Goal: Task Accomplishment & Management: Manage account settings

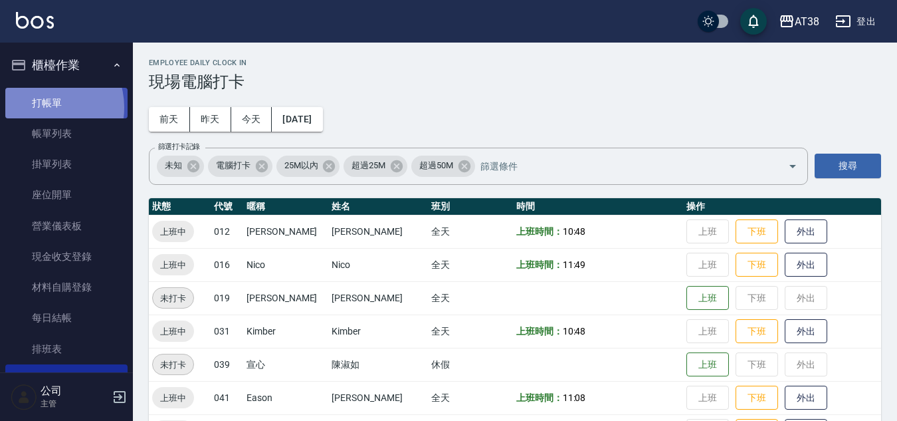
click at [45, 107] on link "打帳單" at bounding box center [66, 103] width 122 height 31
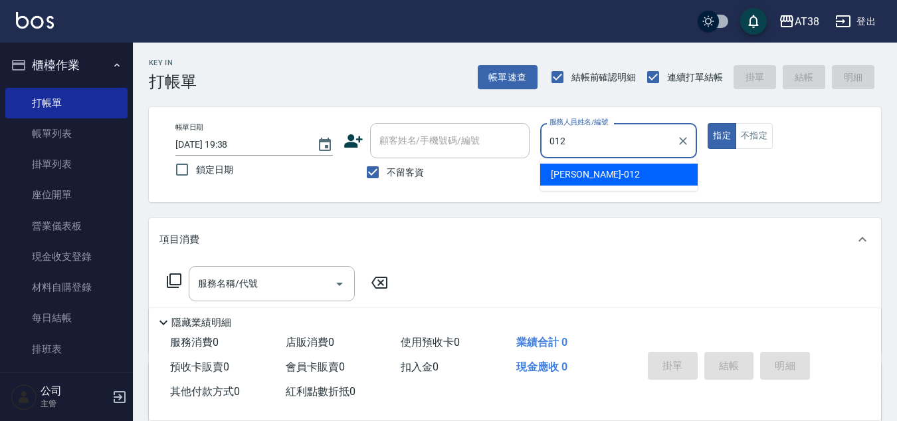
type input "[PERSON_NAME]-012"
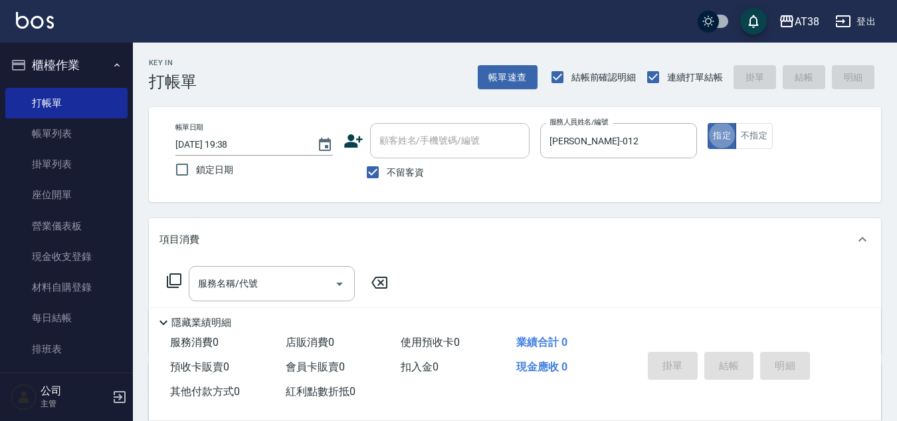
type button "true"
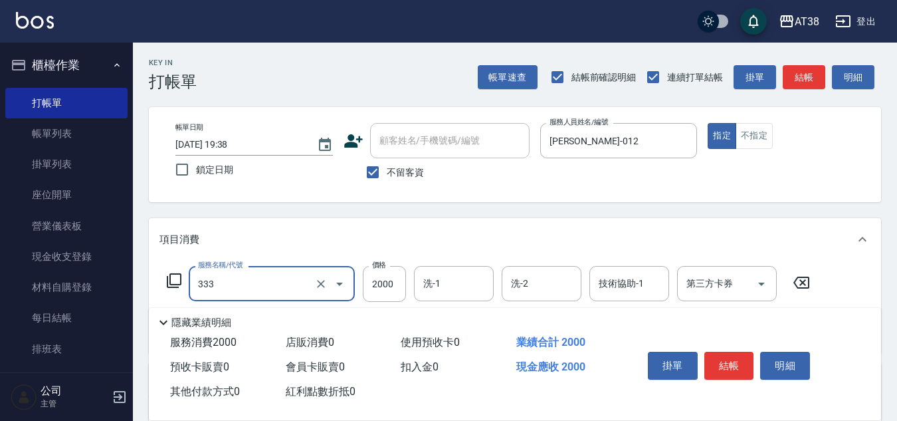
type input "網路燙髮(333)"
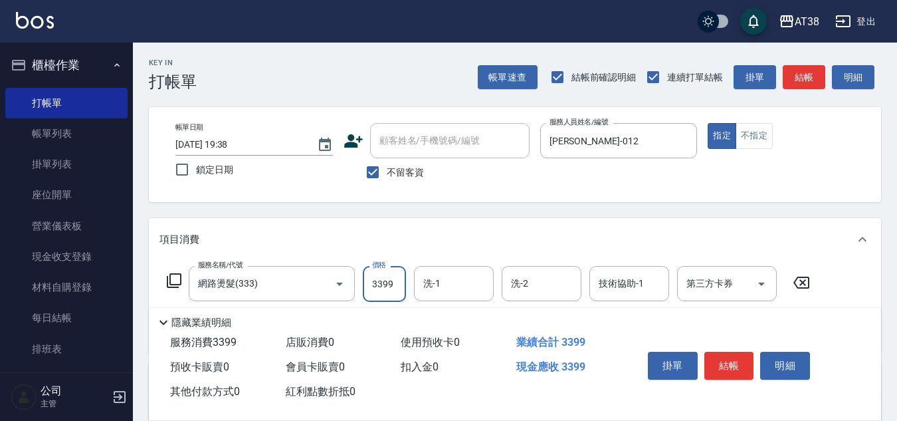
type input "3399"
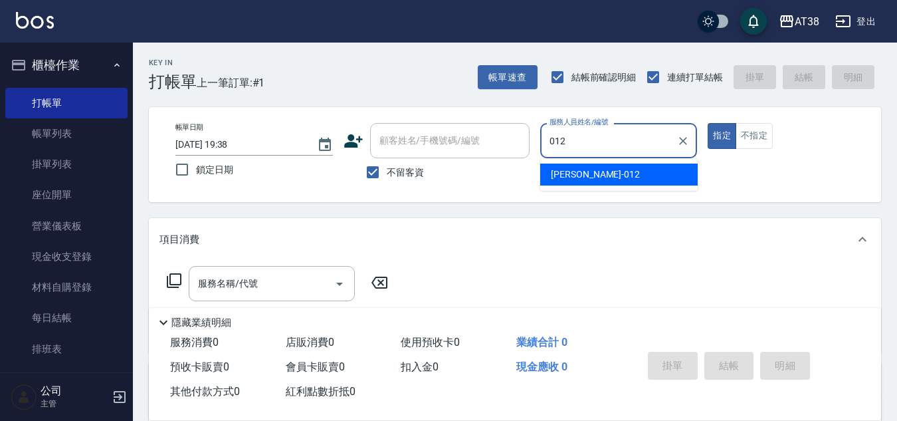
type input "[PERSON_NAME]-012"
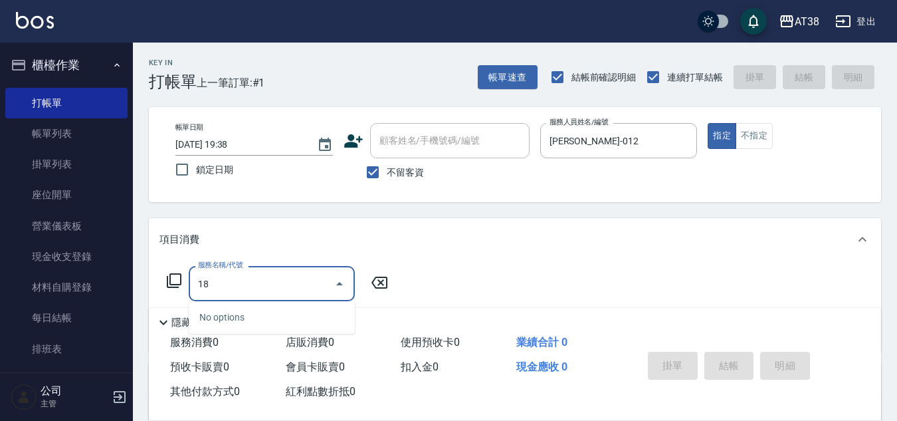
type input "1"
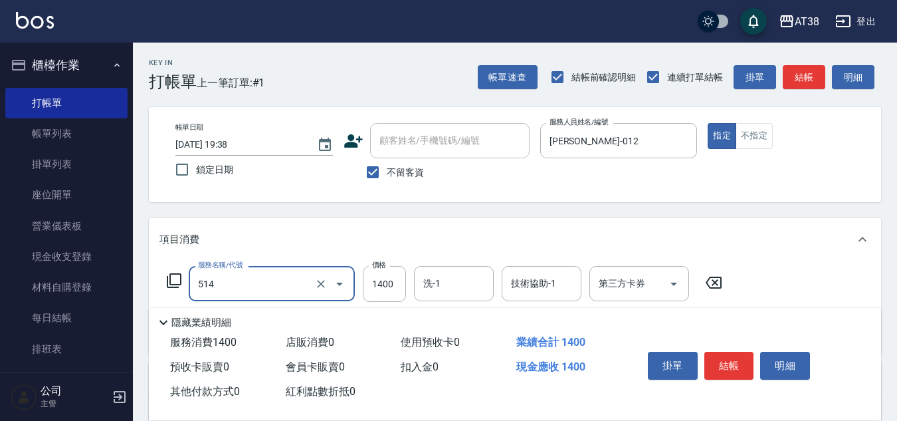
type input "染髮(長)(514)"
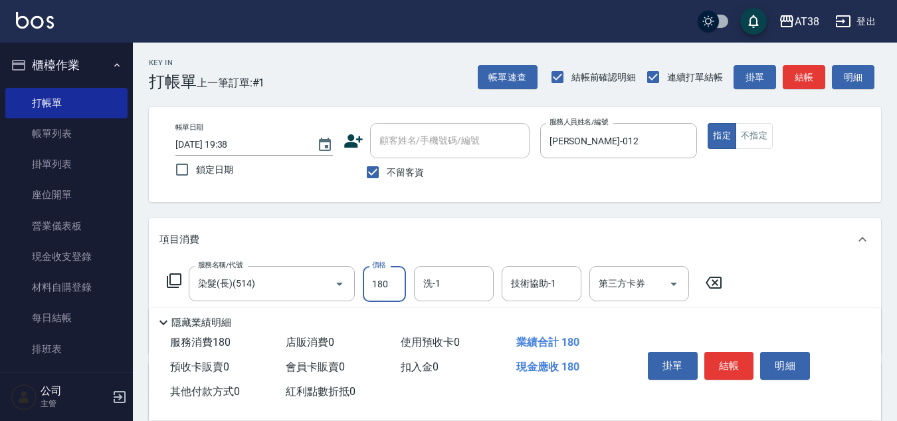
type input "1800"
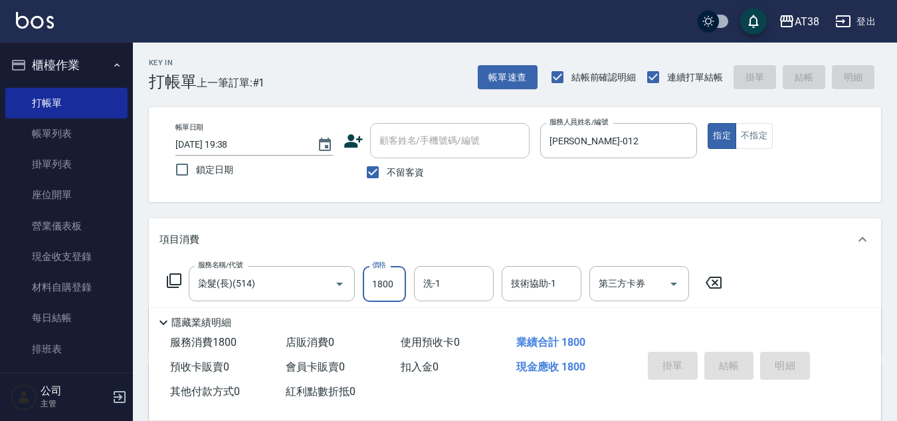
type input "[DATE] 19:39"
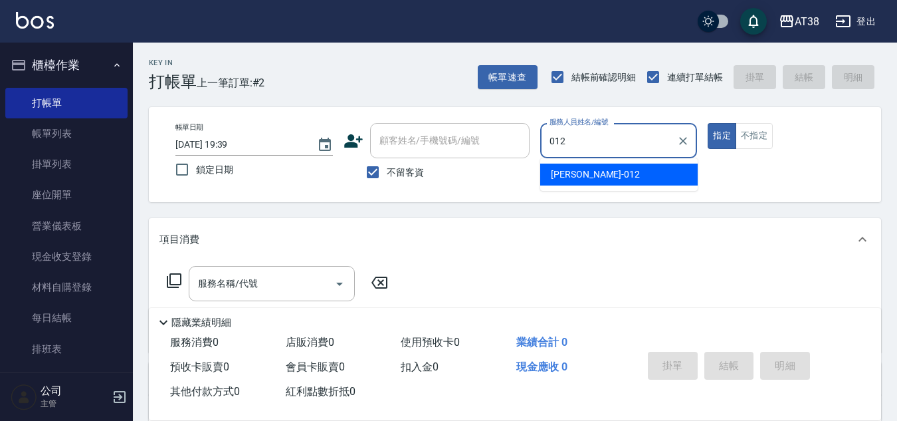
type input "[PERSON_NAME]-012"
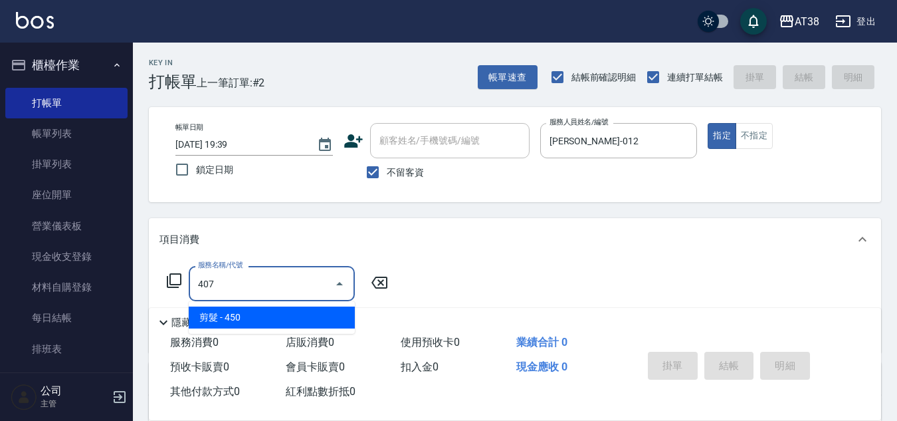
type input "剪髮(407)"
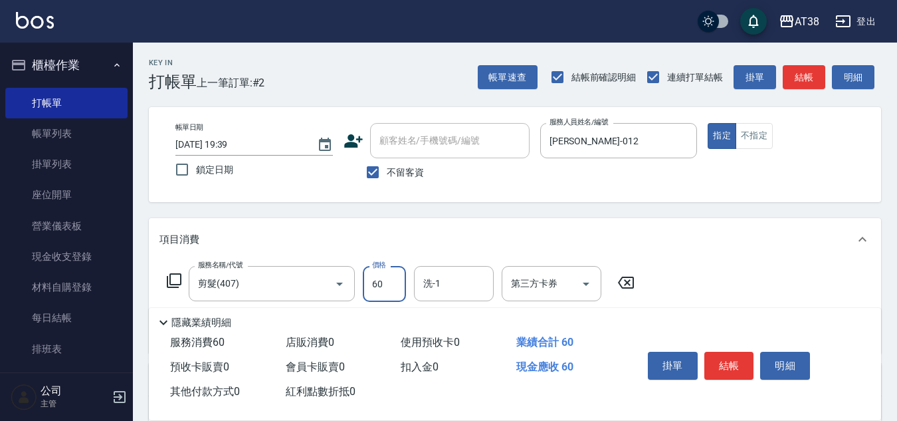
type input "600"
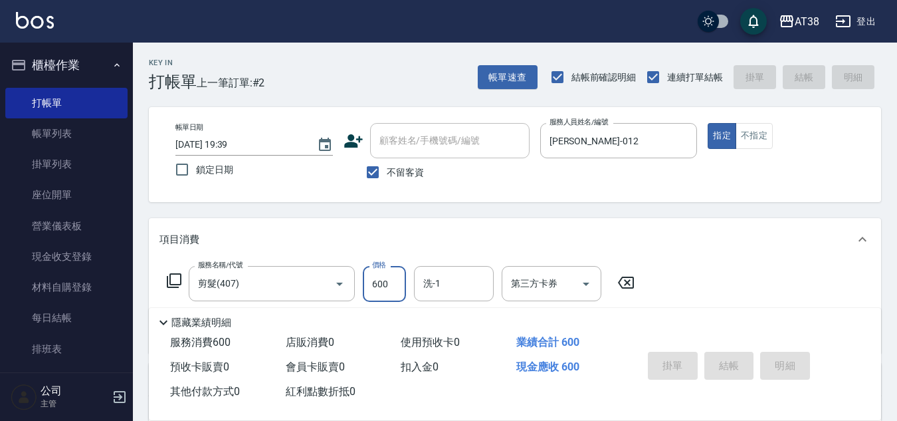
type input "[DATE] 19:40"
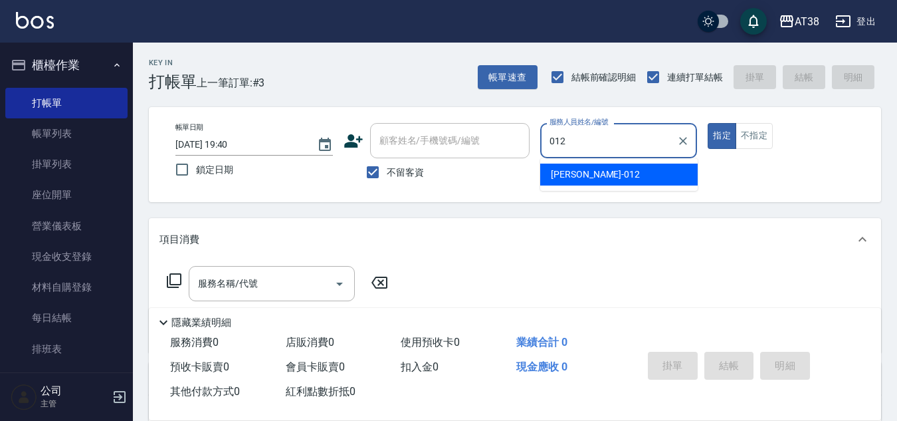
type input "[PERSON_NAME]-012"
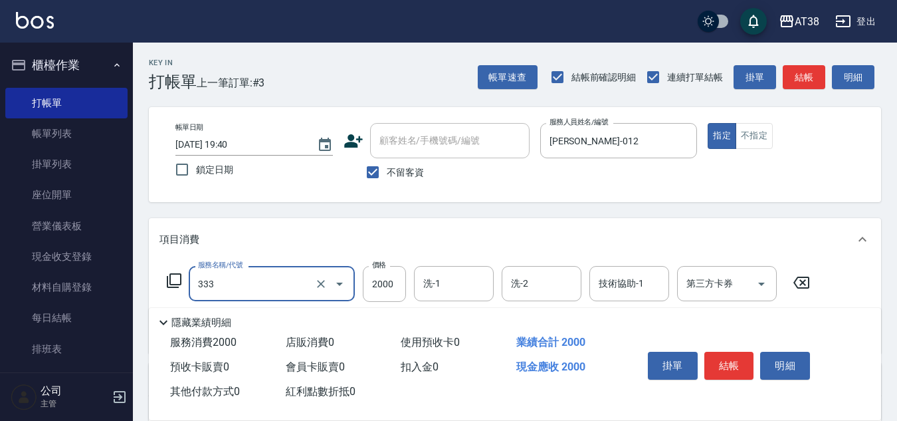
type input "網路燙髮(333)"
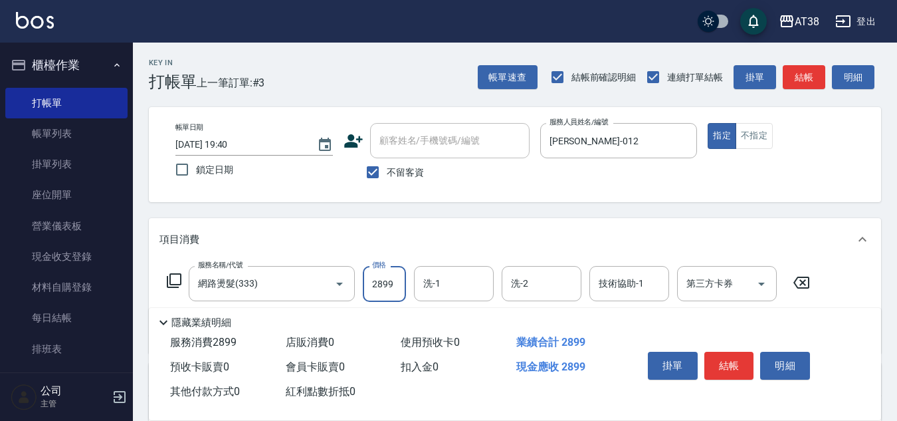
type input "2899"
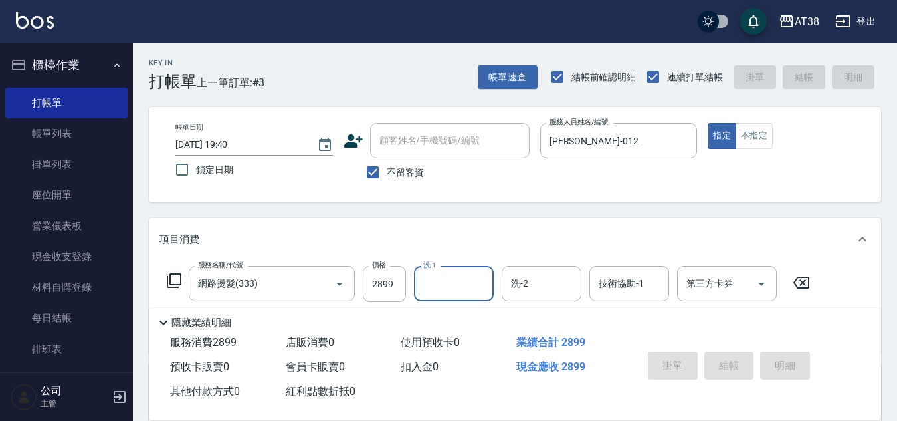
type input "[DATE] 19:41"
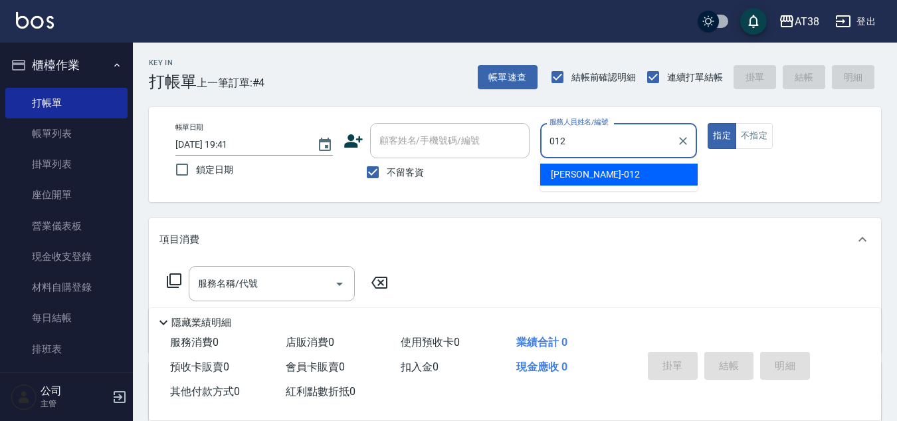
type input "[PERSON_NAME]-012"
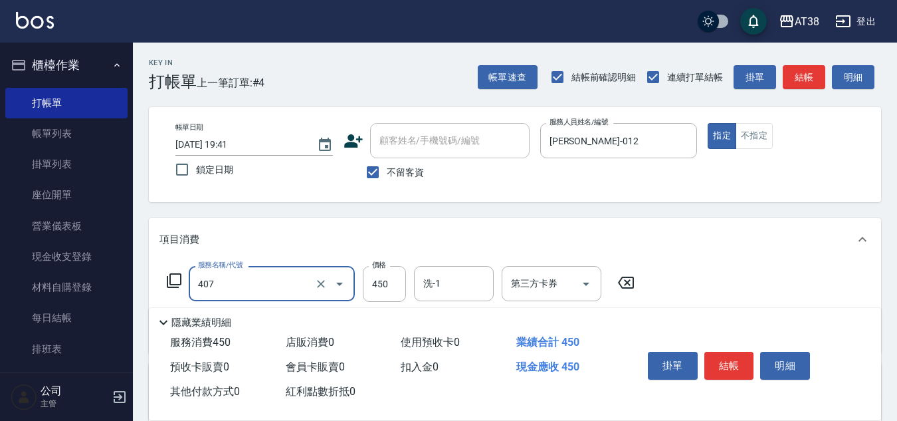
type input "剪髮(407)"
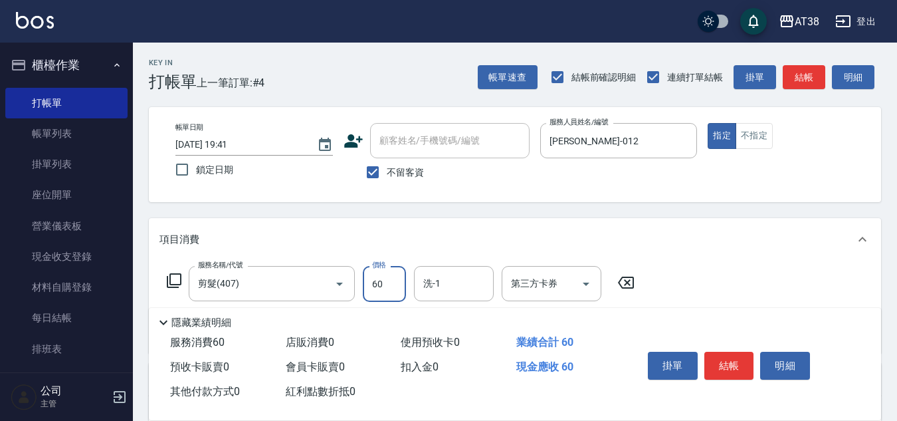
type input "600"
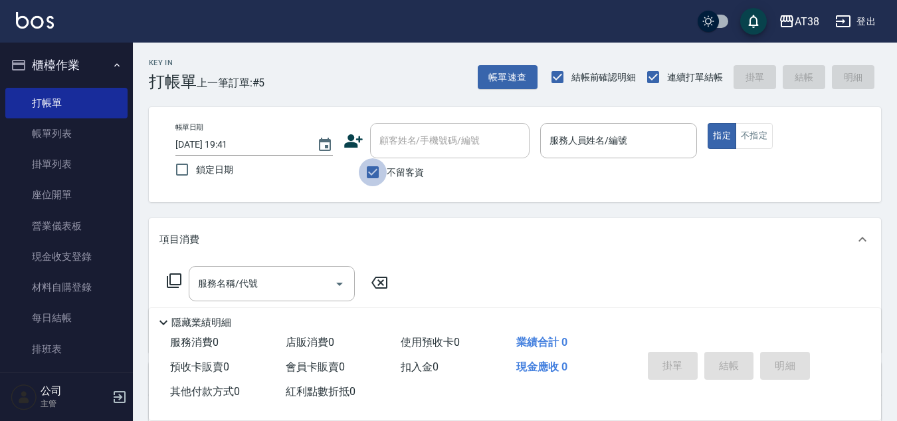
click at [374, 174] on input "不留客資" at bounding box center [373, 172] width 28 height 28
checkbox input "false"
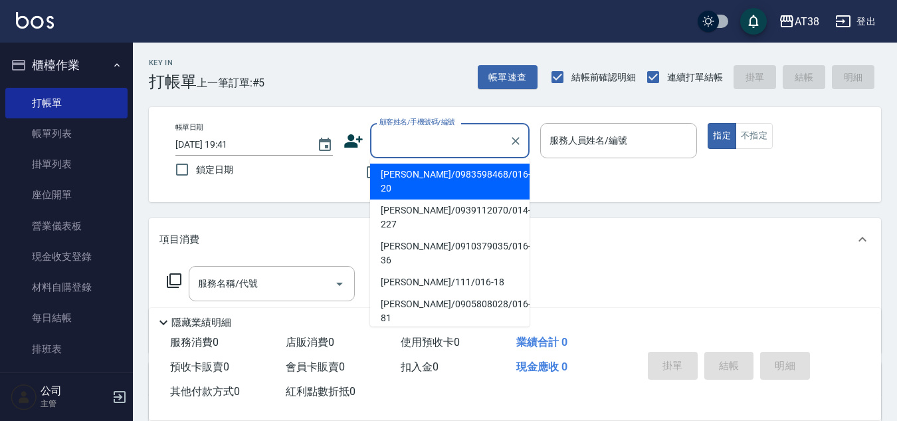
click at [391, 152] on input "顧客姓名/手機號碼/編號" at bounding box center [440, 140] width 128 height 23
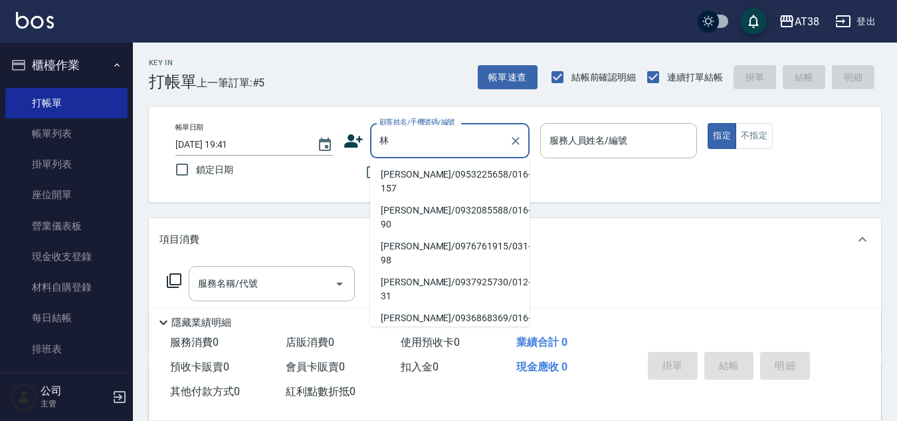
click at [452, 365] on li "[PERSON_NAME]/0989353790/016-7" at bounding box center [450, 383] width 160 height 36
type input "[PERSON_NAME]/0989353790/016-7"
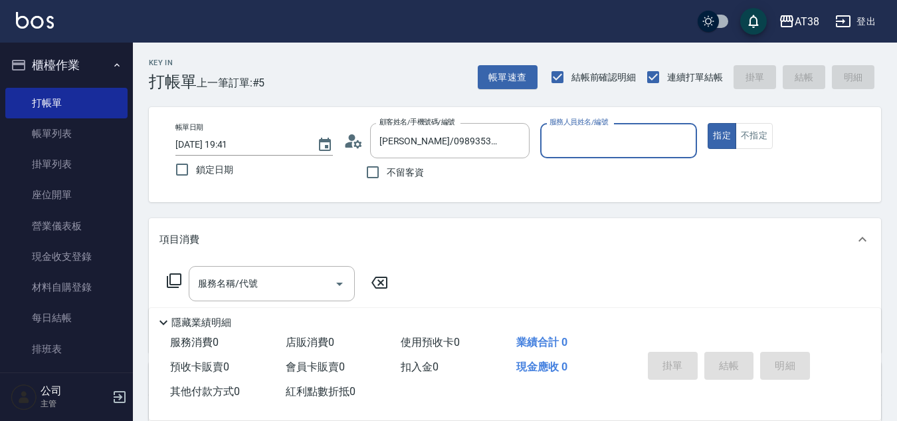
type input "Nico-016"
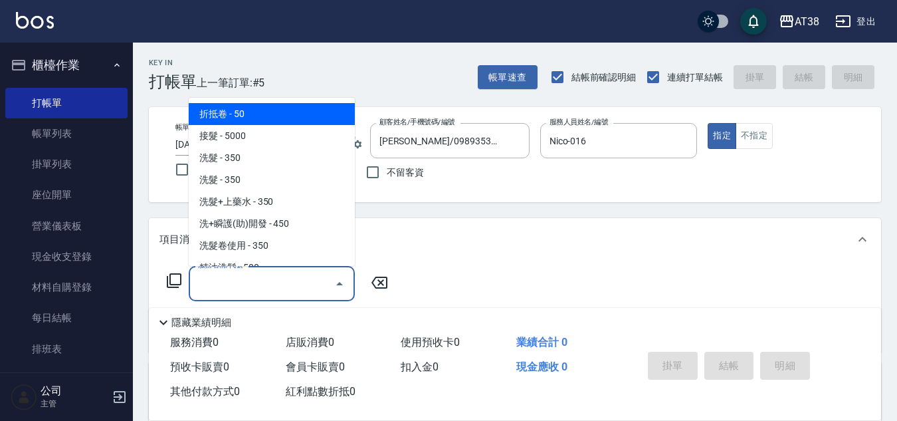
click at [317, 292] on input "服務名稱/代號" at bounding box center [262, 283] width 134 height 23
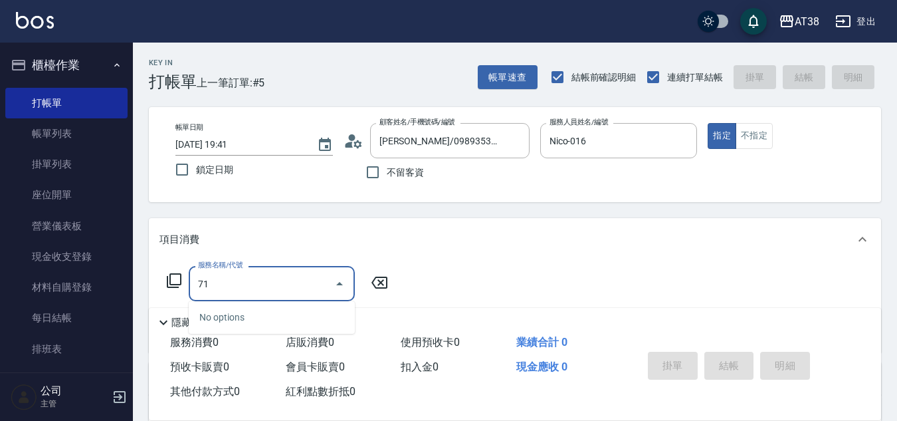
type input "714"
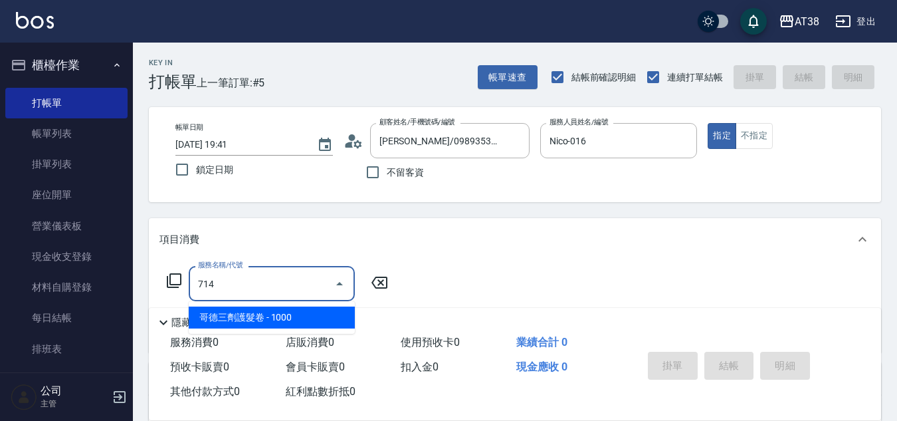
type input "100"
type input "哥德三劑護髮卷(714)"
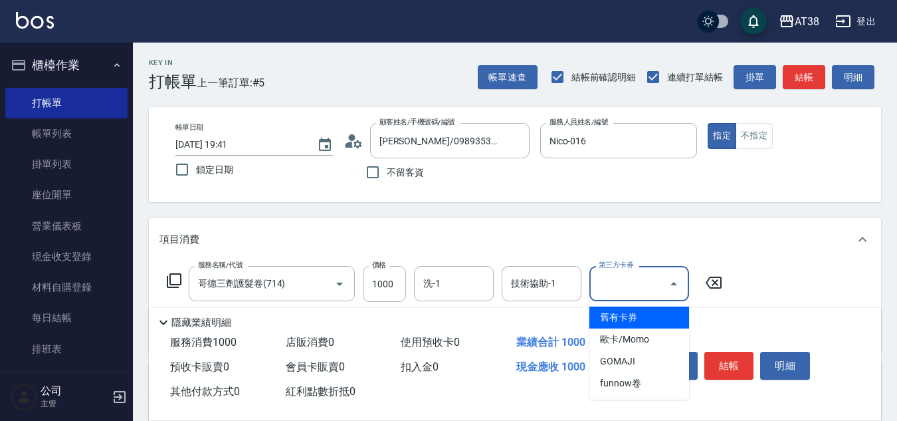
type input "0"
type input "舊有卡券"
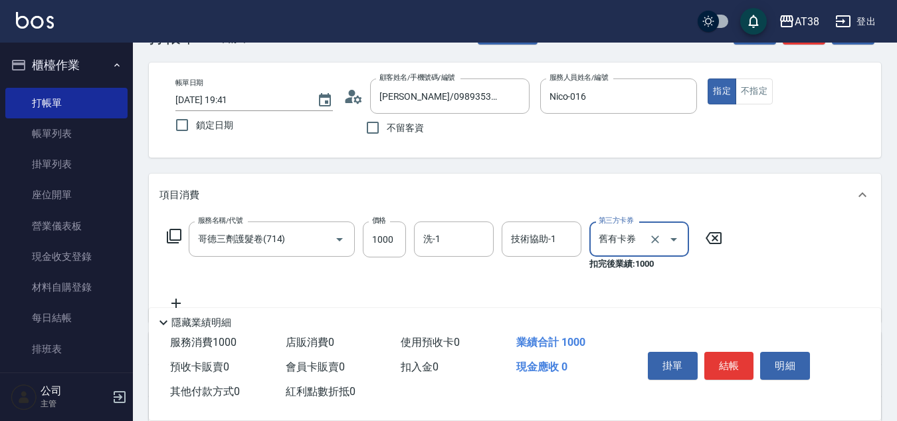
scroll to position [66, 0]
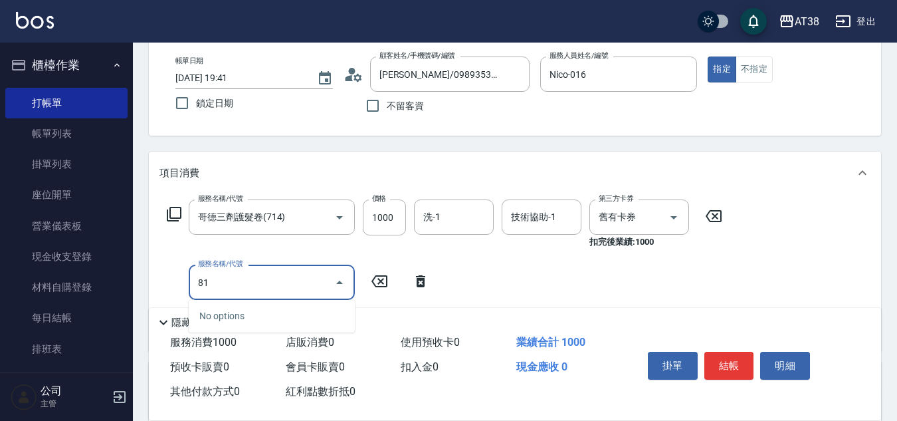
type input "819"
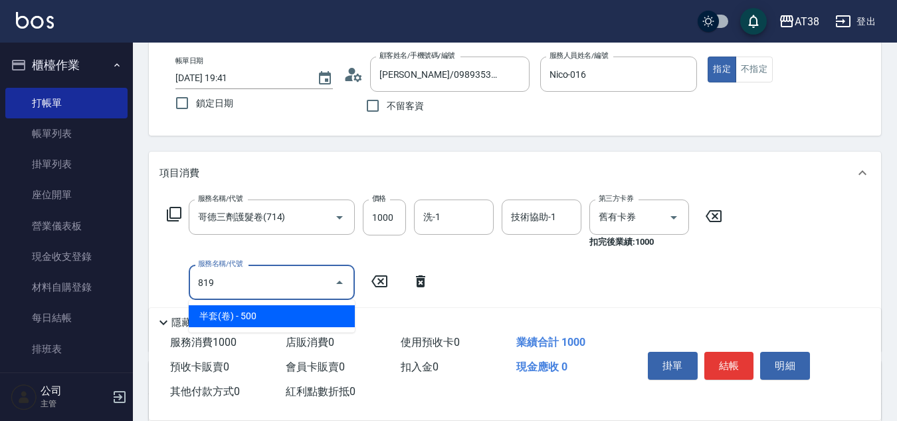
type input "50"
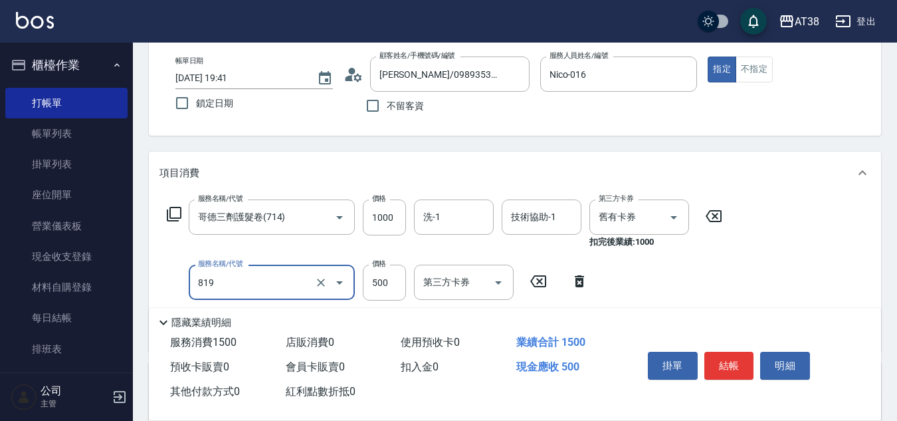
type input "半套(卷)(819)"
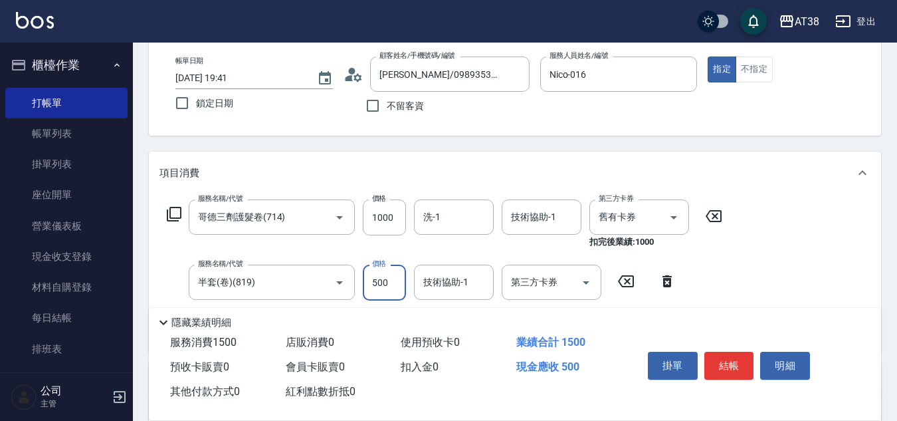
type input "6"
type input "0"
type input "600"
type input "60"
type input "600"
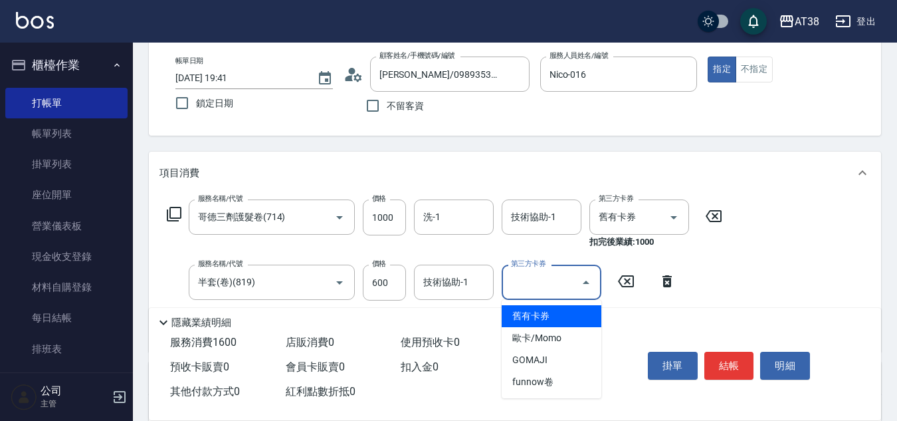
type input "舊有卡券"
type input "0"
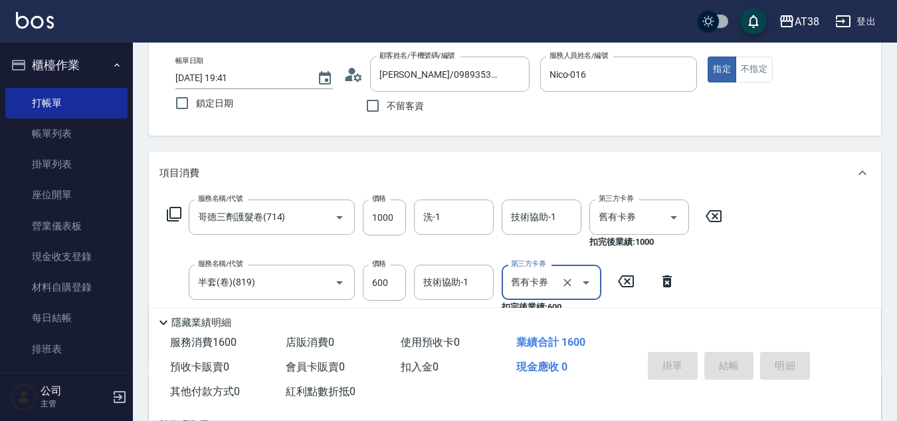
type input "[DATE] 19:42"
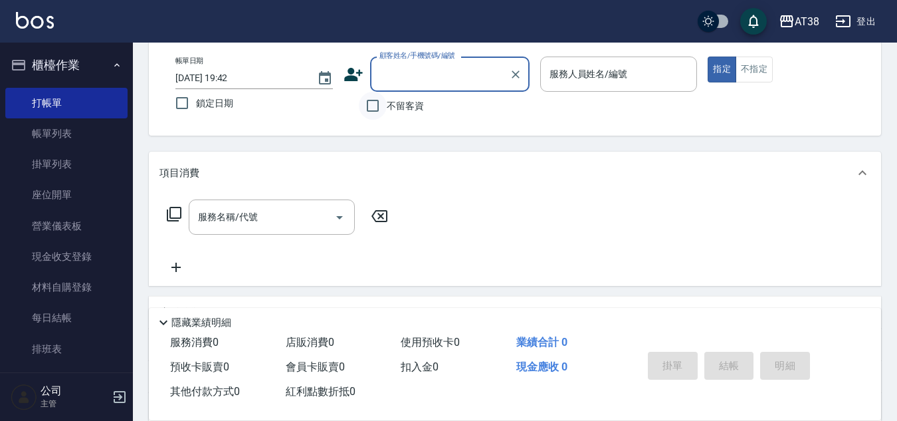
click at [373, 104] on input "不留客資" at bounding box center [373, 106] width 28 height 28
checkbox input "true"
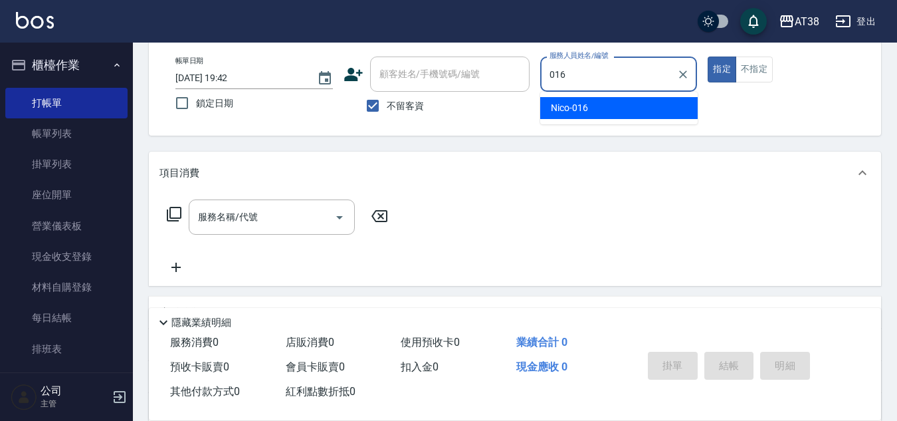
type input "Nico-016"
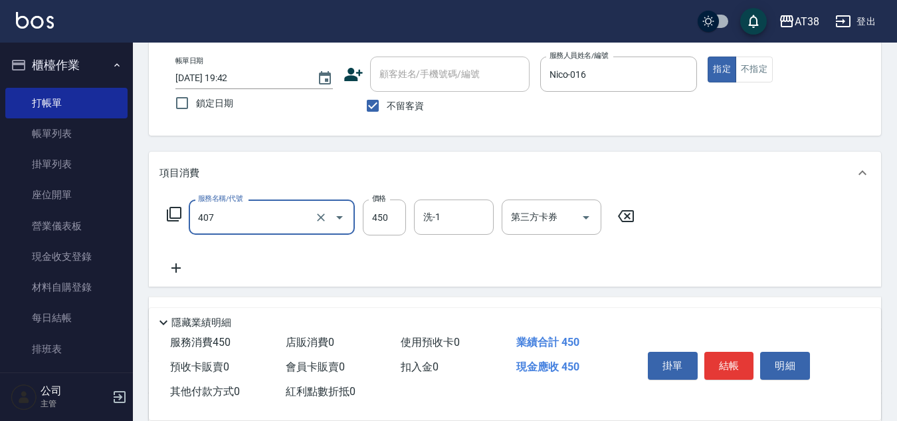
type input "剪髮(407)"
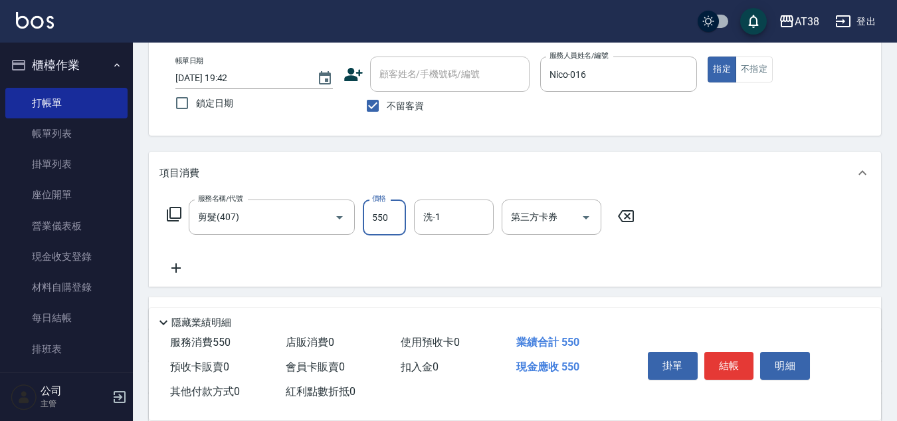
type input "550"
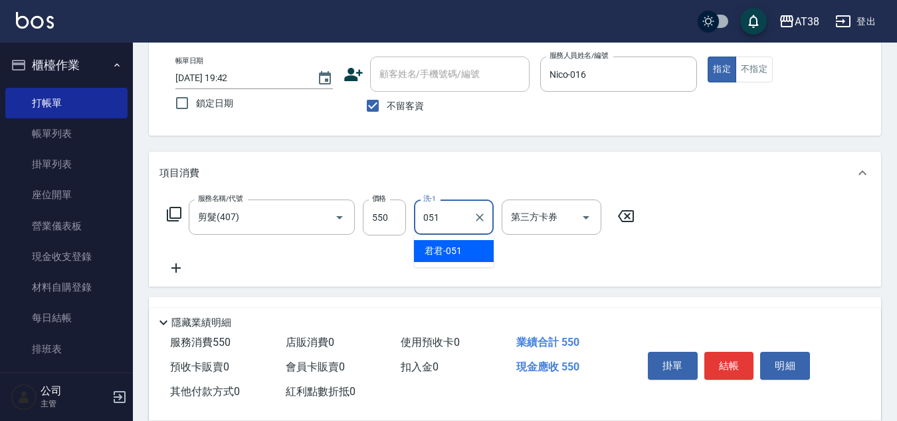
type input "君君-051"
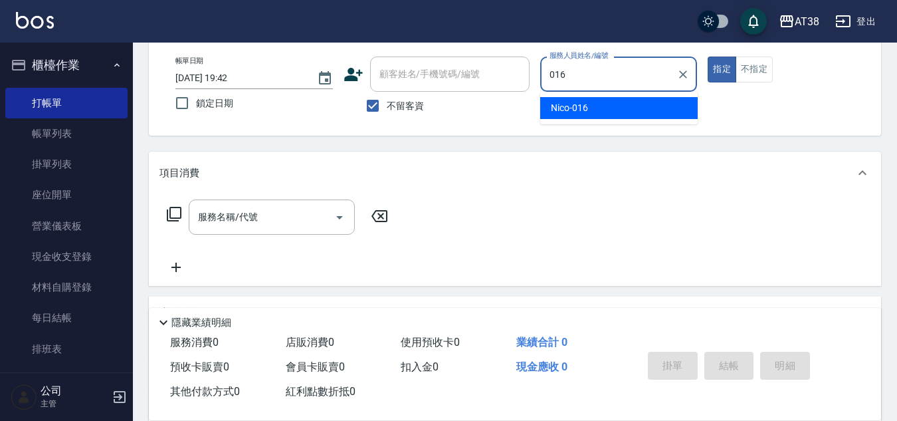
type input "Nico-016"
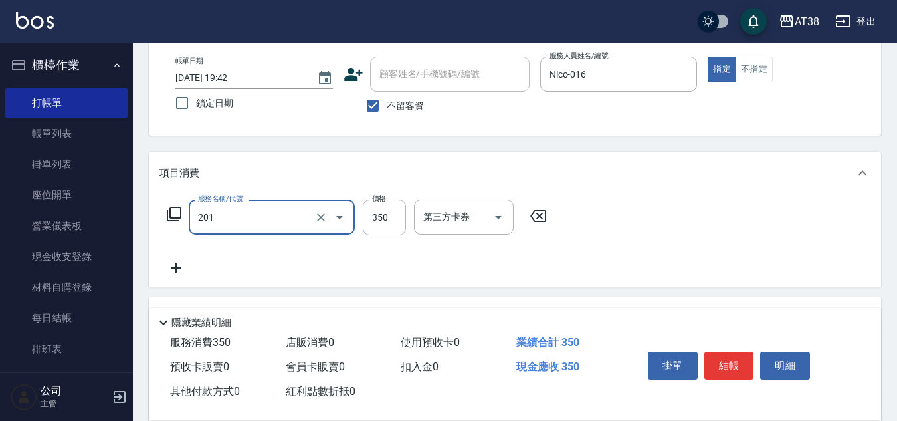
type input "洗髮(201)"
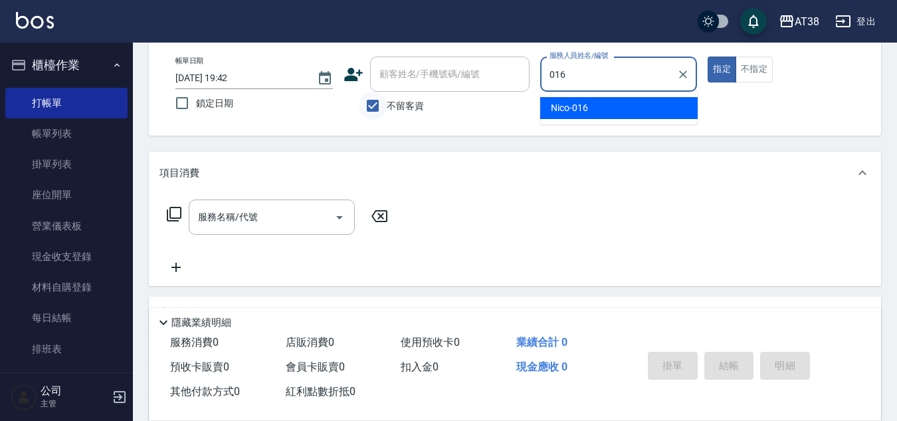
type input "Nico-016"
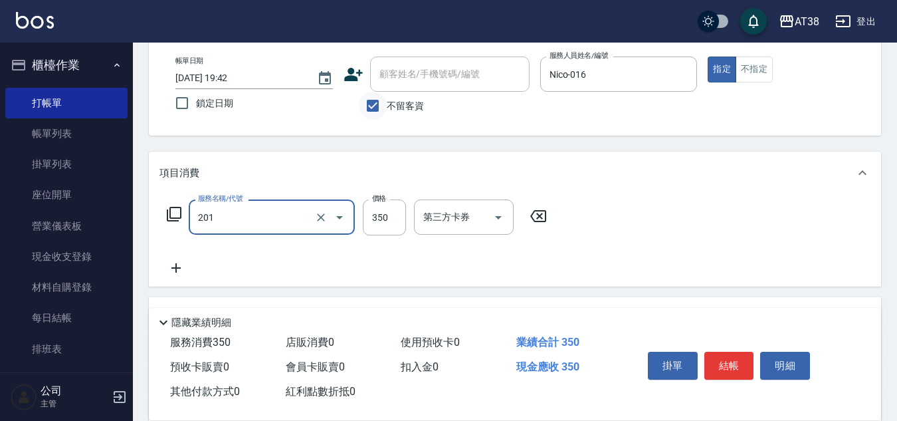
type input "洗髮(201)"
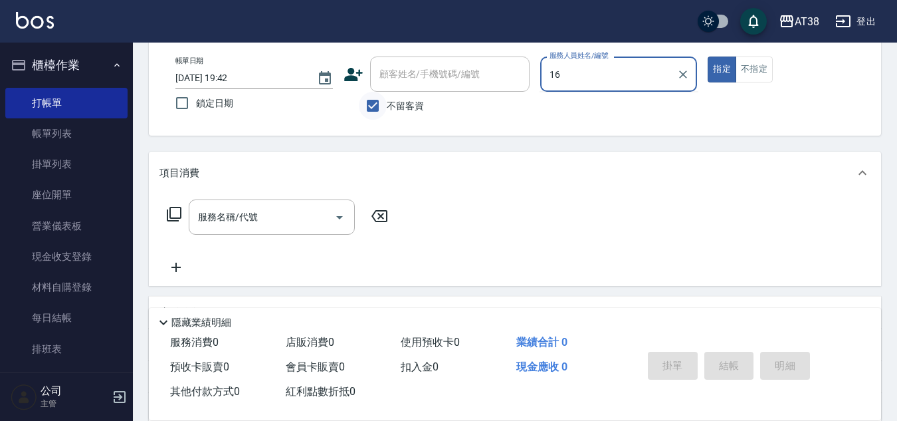
type input "16"
click at [708, 56] on button "指定" at bounding box center [722, 69] width 29 height 26
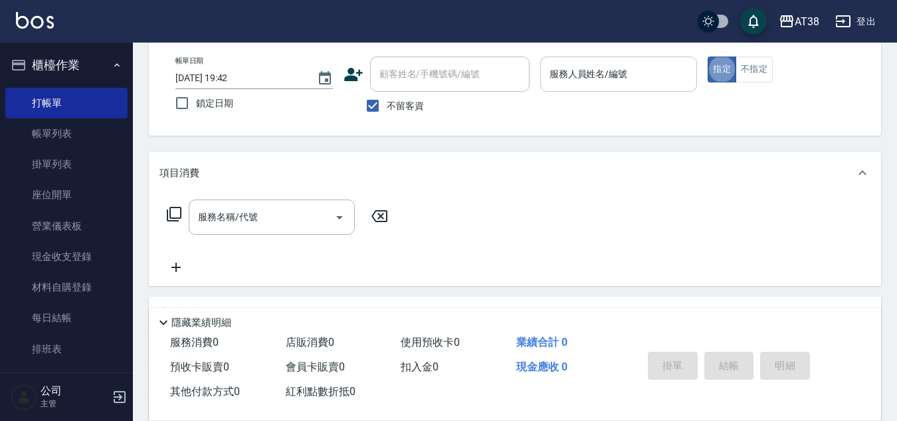
click at [601, 76] on input "服務人員姓名/編號" at bounding box center [619, 73] width 146 height 23
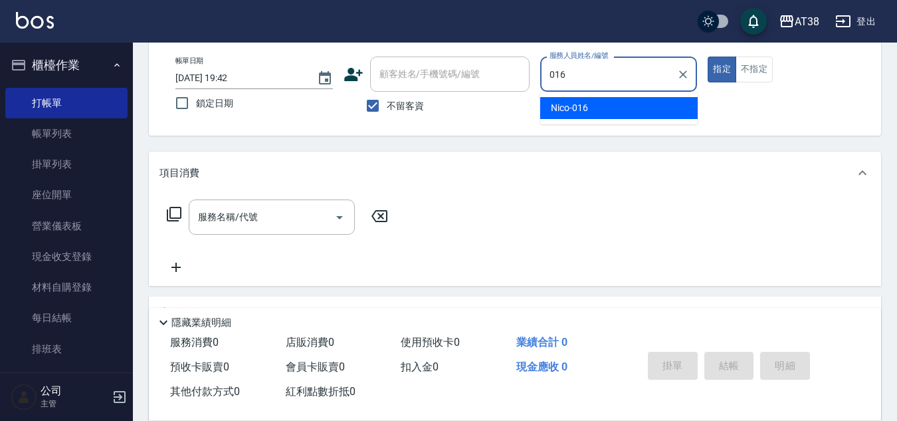
type input "Nico-016"
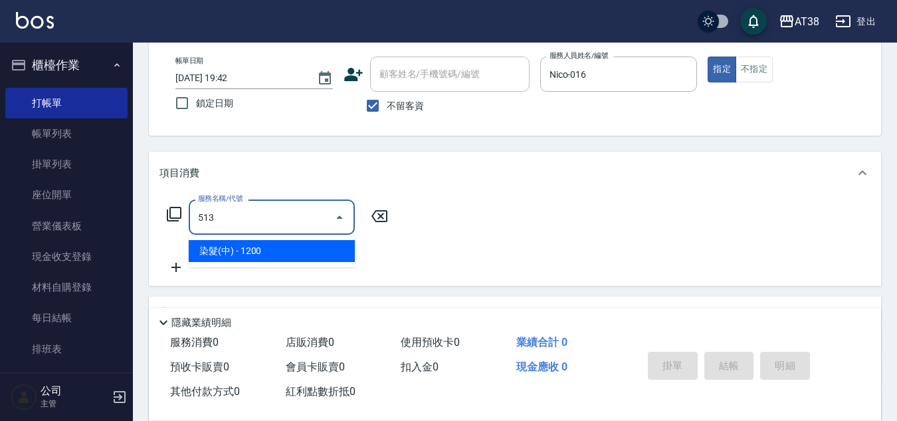
type input "染髮(中)(513)"
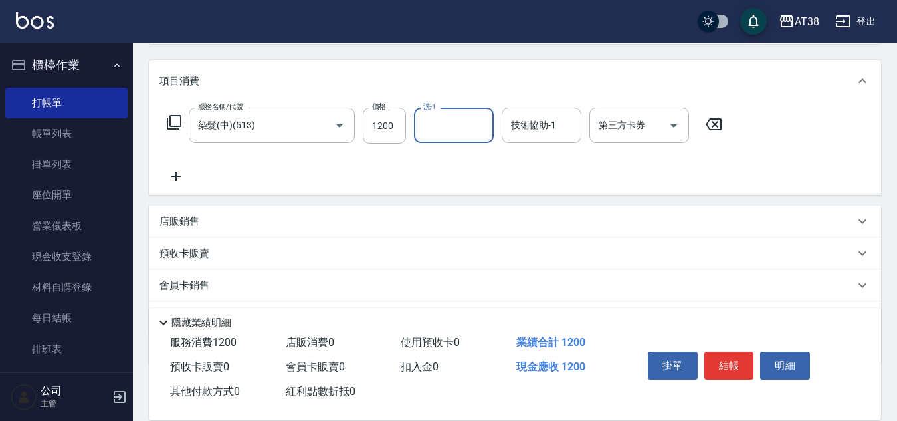
scroll to position [230, 0]
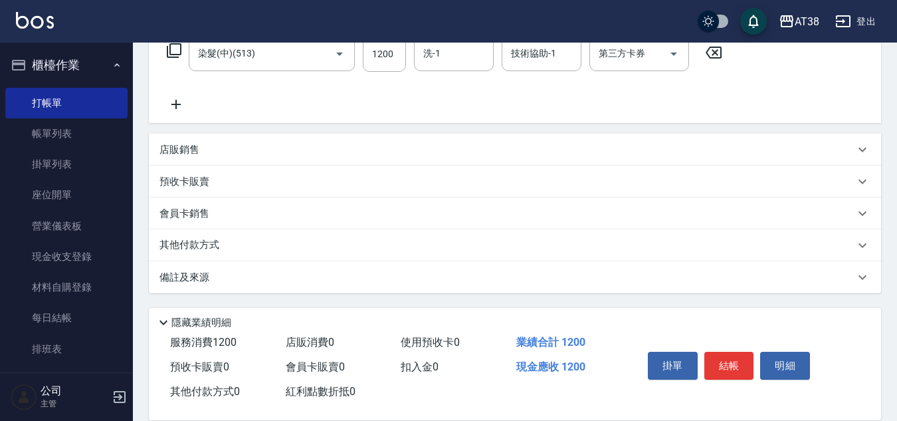
click at [175, 152] on p "店販銷售" at bounding box center [180, 150] width 40 height 14
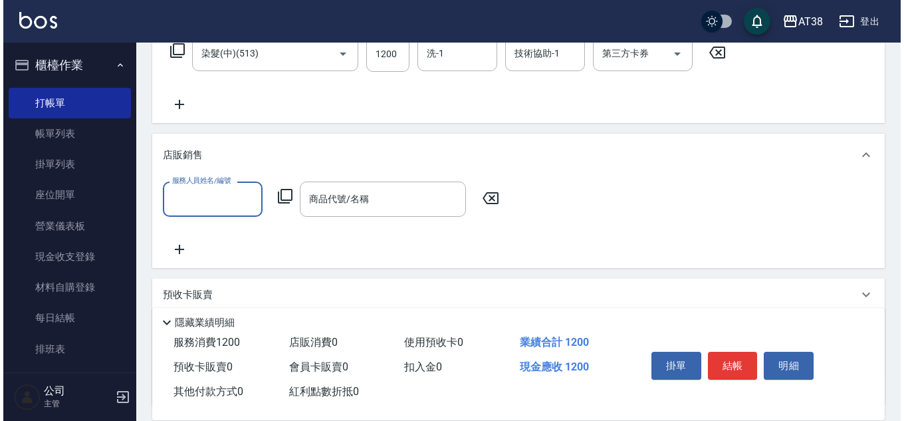
scroll to position [0, 0]
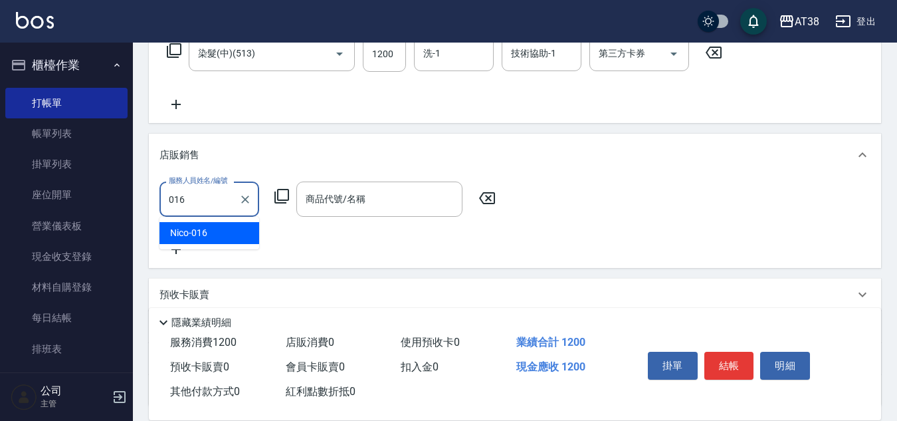
type input "Nico-016"
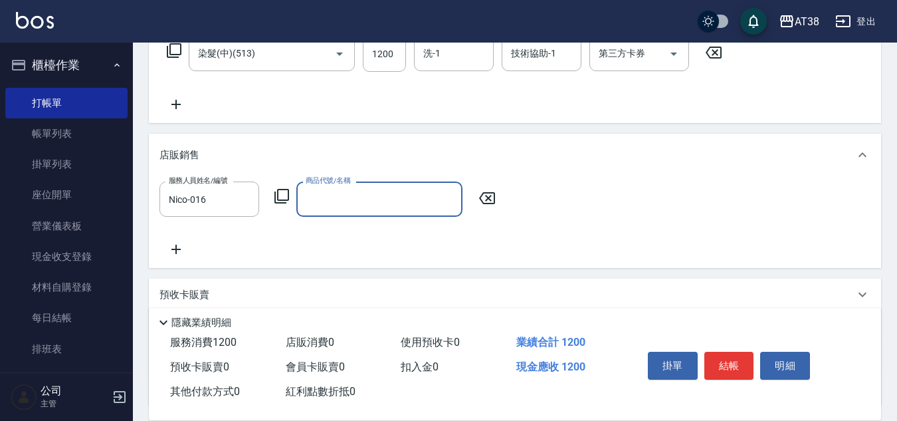
click at [284, 195] on icon at bounding box center [282, 196] width 16 height 16
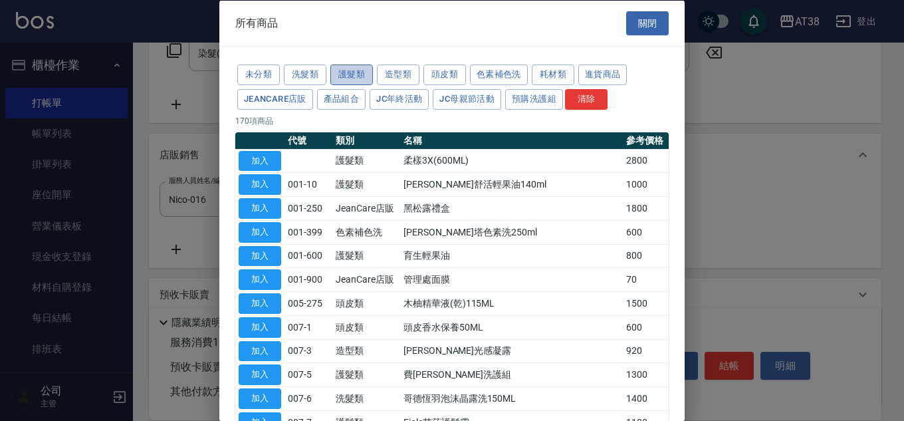
click at [360, 74] on button "護髮類" at bounding box center [351, 74] width 43 height 21
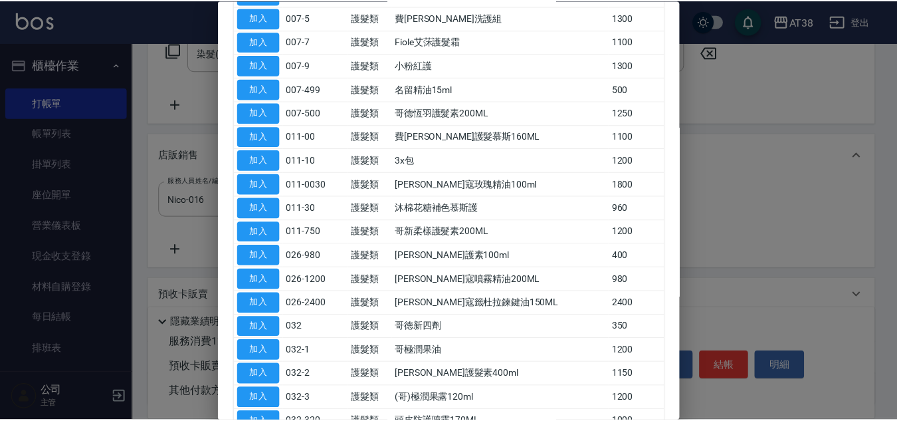
scroll to position [266, 0]
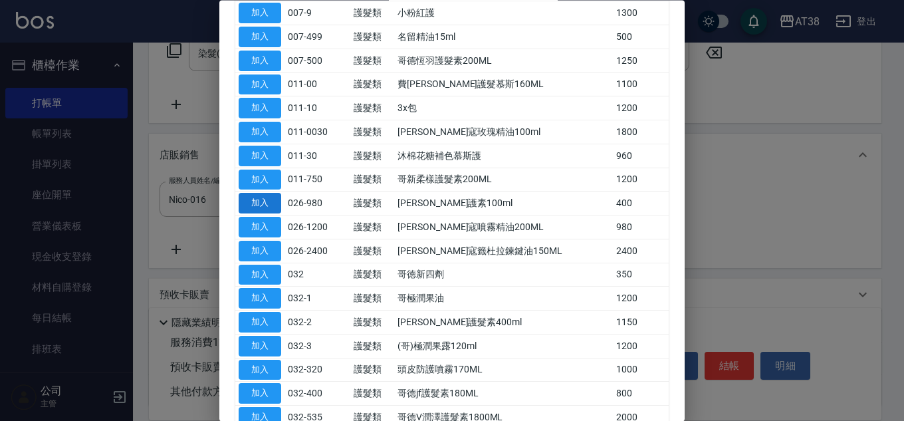
click at [263, 197] on button "加入" at bounding box center [260, 203] width 43 height 21
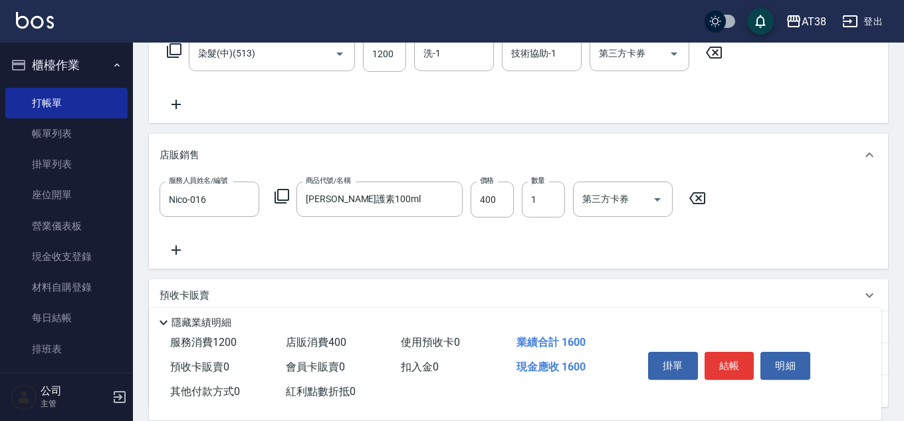
type input "[PERSON_NAME]護素100ml"
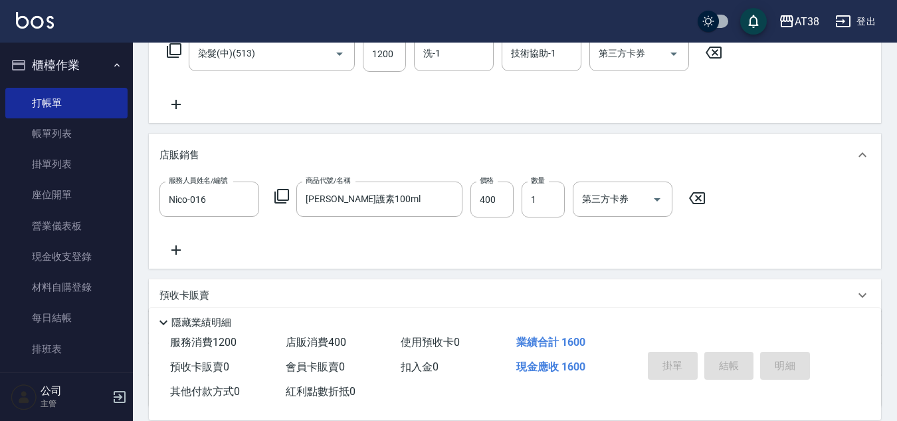
type input "[DATE] 19:45"
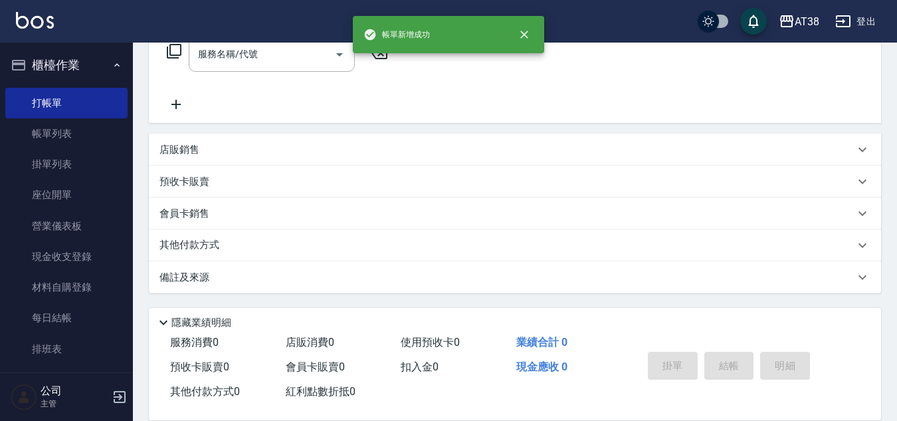
scroll to position [0, 0]
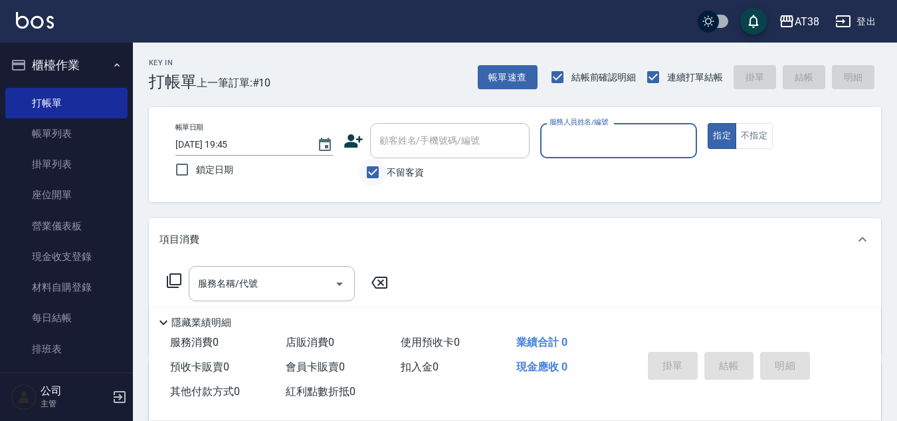
click at [377, 172] on input "不留客資" at bounding box center [373, 172] width 28 height 28
checkbox input "false"
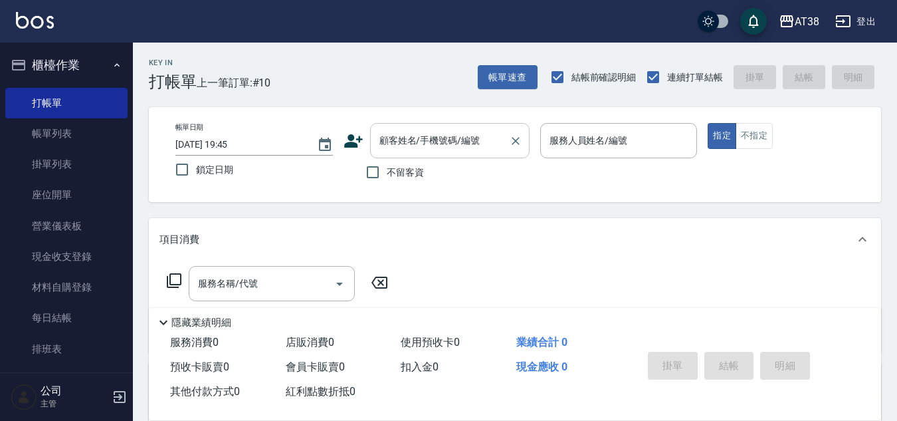
click at [381, 155] on div "顧客姓名/手機號碼/編號" at bounding box center [450, 140] width 160 height 35
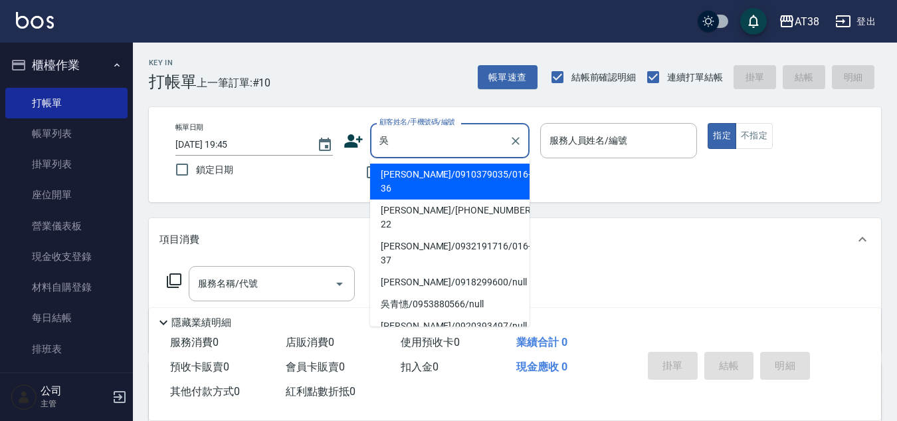
click at [422, 199] on li "[PERSON_NAME]/[PHONE_NUMBER]/016-22" at bounding box center [450, 217] width 160 height 36
type input "[PERSON_NAME]/[PHONE_NUMBER]/016-22"
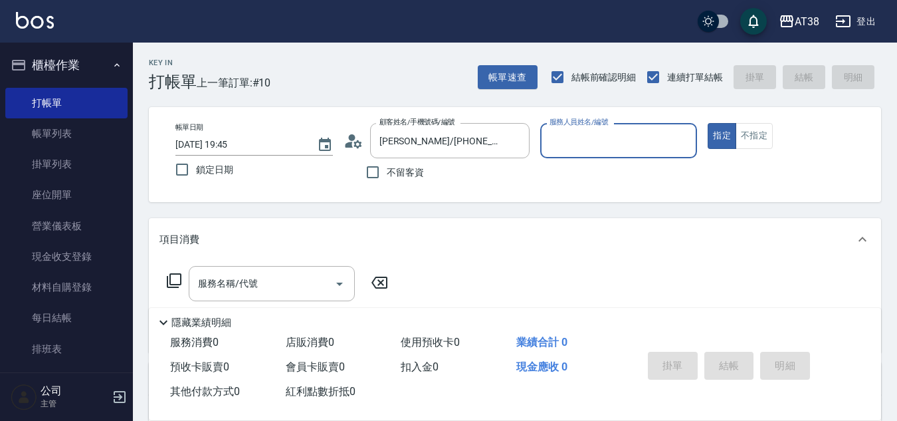
type input "Nico-016"
click at [249, 280] on input "服務名稱/代號" at bounding box center [262, 283] width 134 height 23
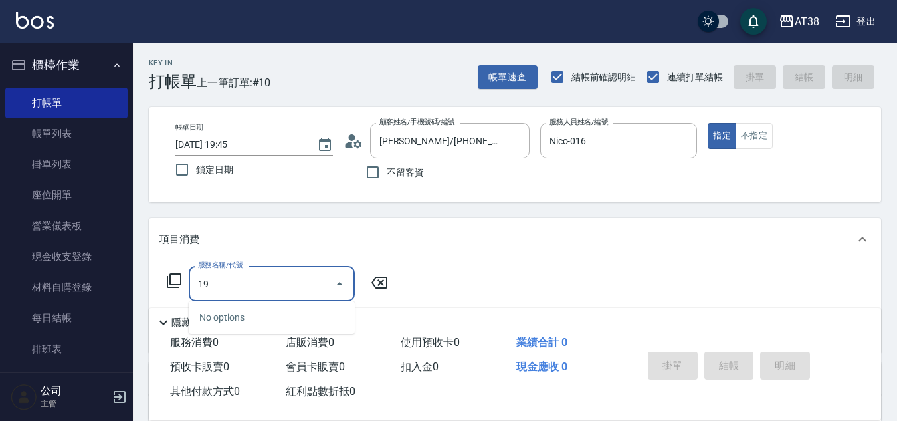
type input "819"
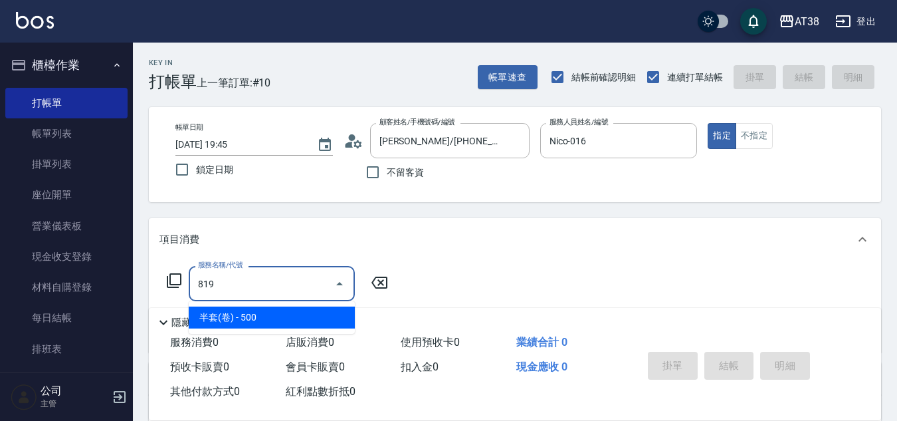
type input "50"
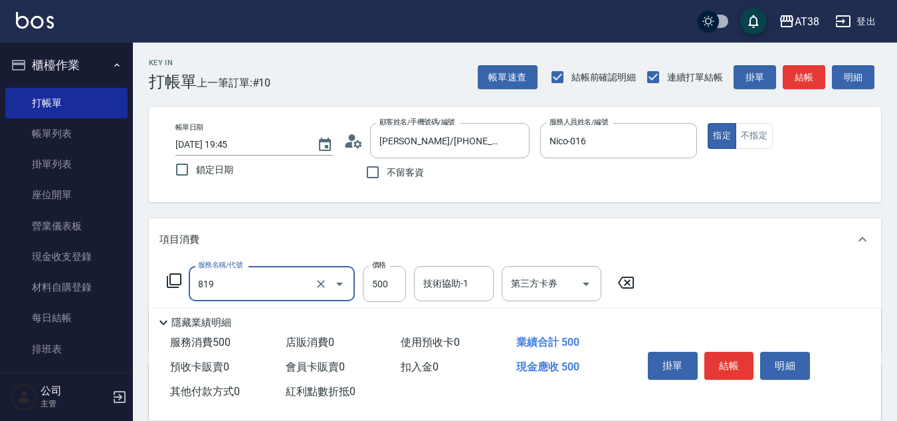
type input "半套(卷)(819)"
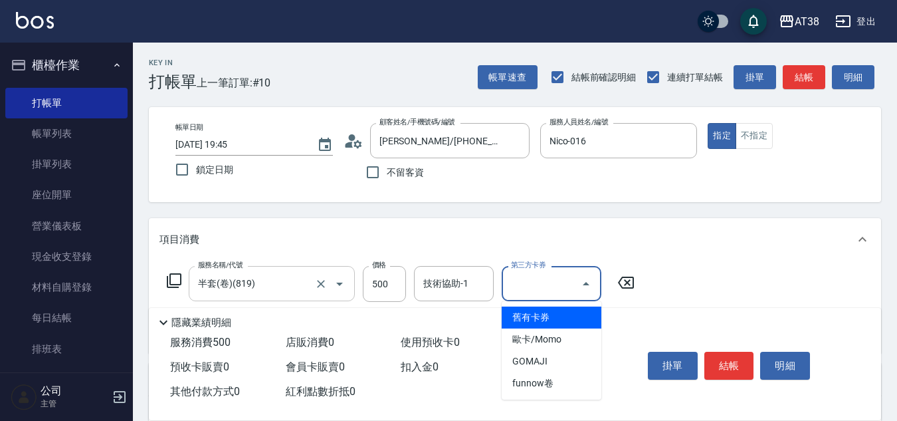
type input "舊有卡券"
type input "0"
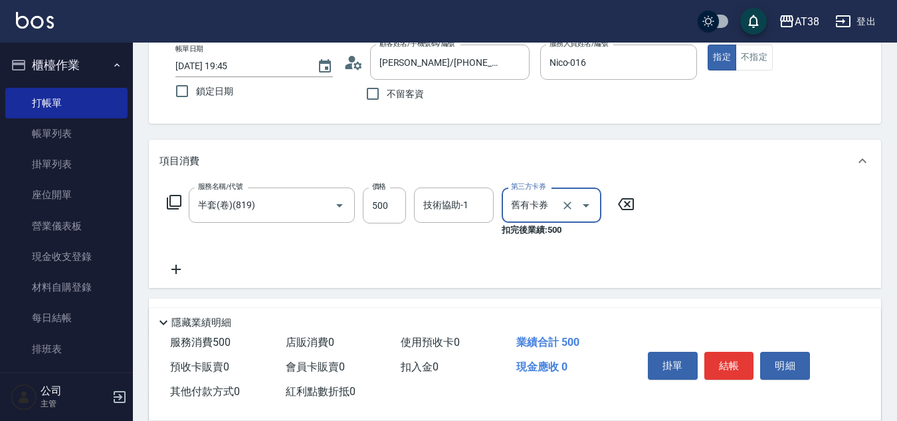
scroll to position [133, 0]
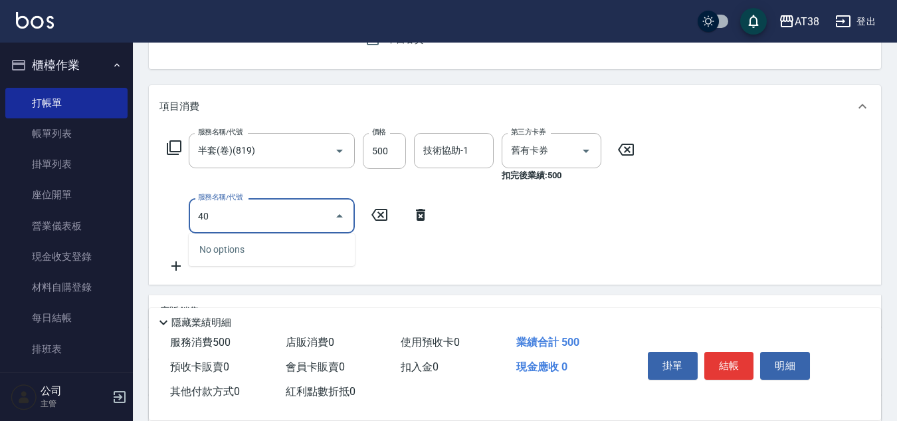
type input "401"
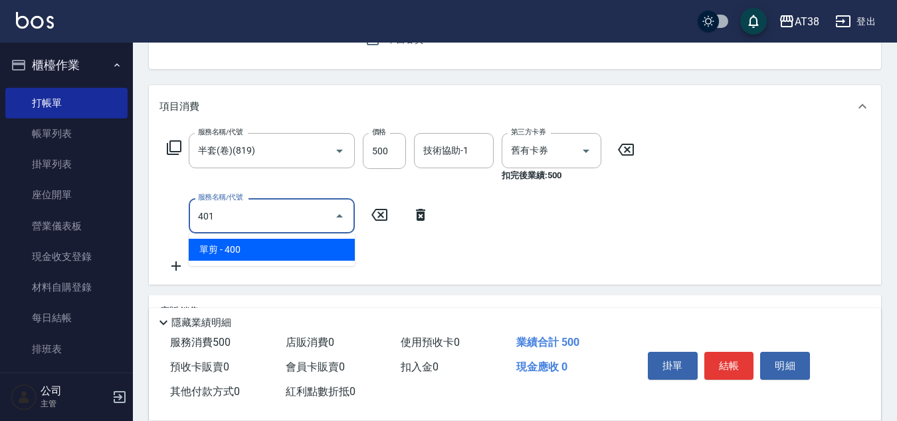
type input "40"
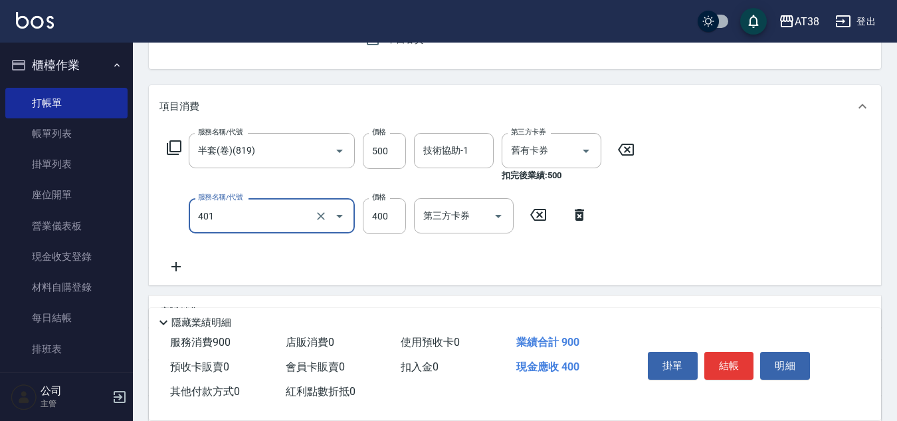
type input "單剪(401)"
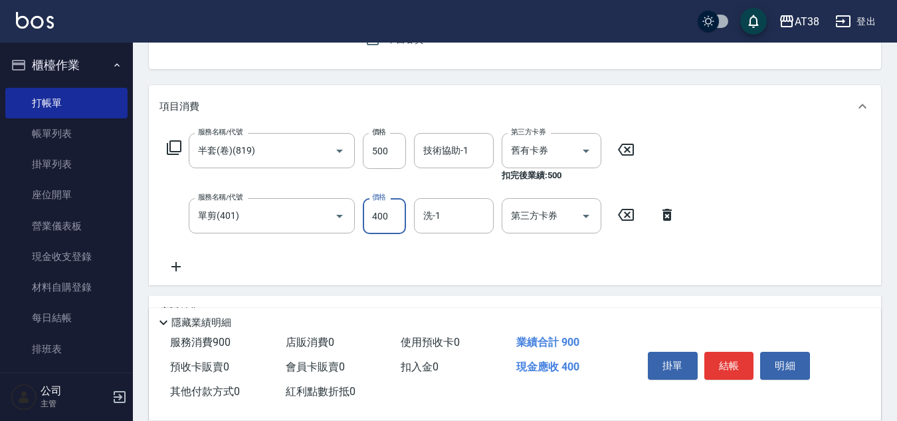
type input "2"
type input "0"
type input "20"
type input "200"
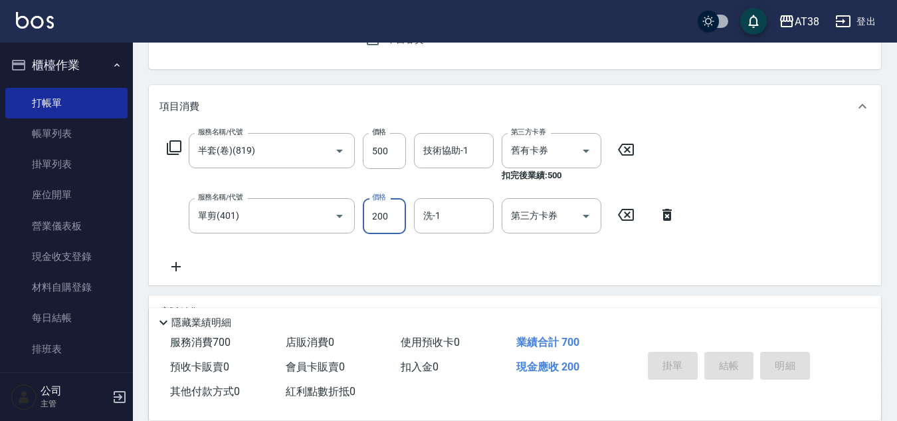
type input "[DATE] 19:46"
type input "0"
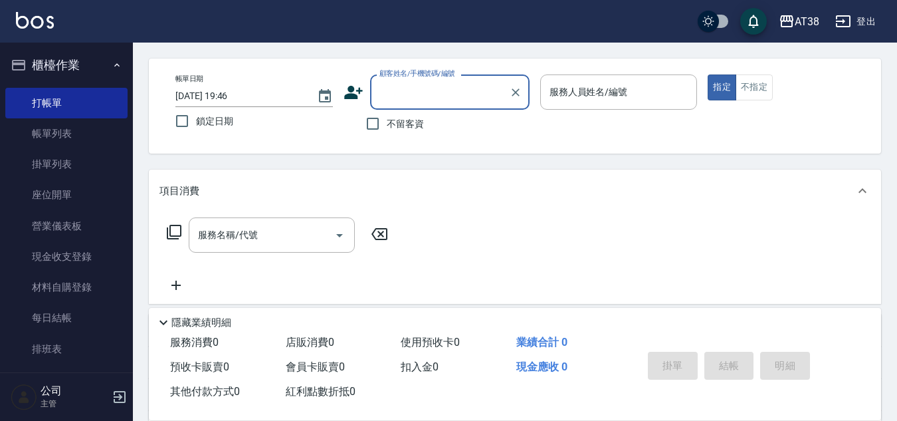
scroll to position [0, 0]
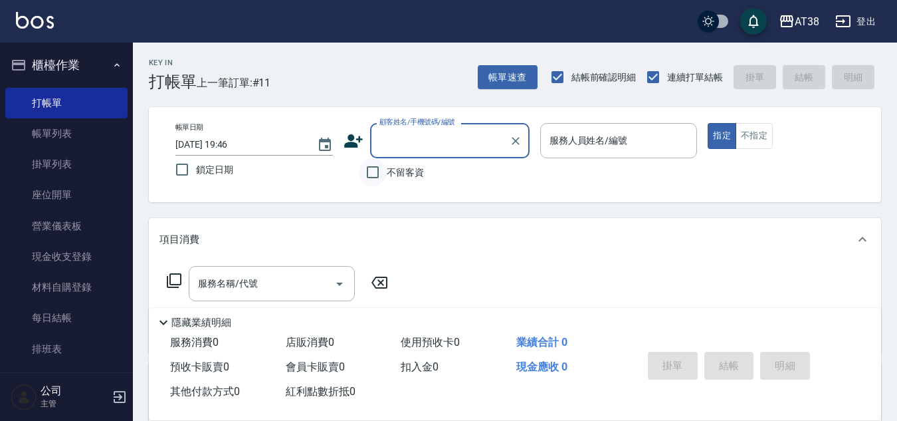
click at [372, 172] on input "不留客資" at bounding box center [373, 172] width 28 height 28
checkbox input "true"
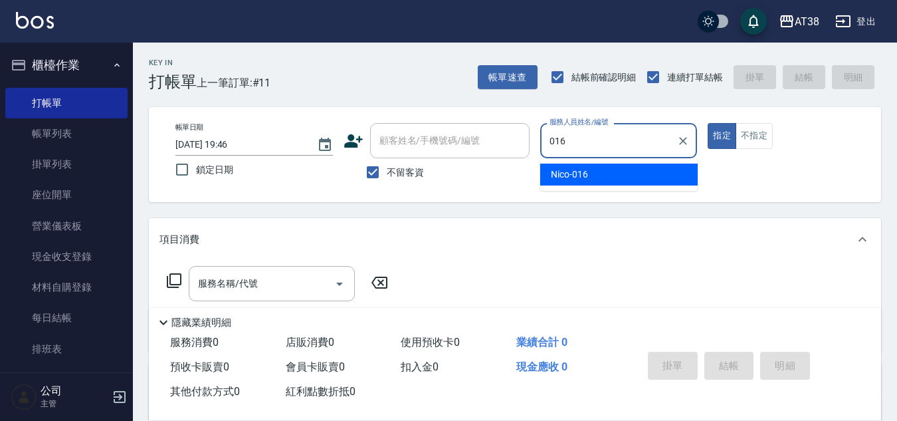
type input "Nico-016"
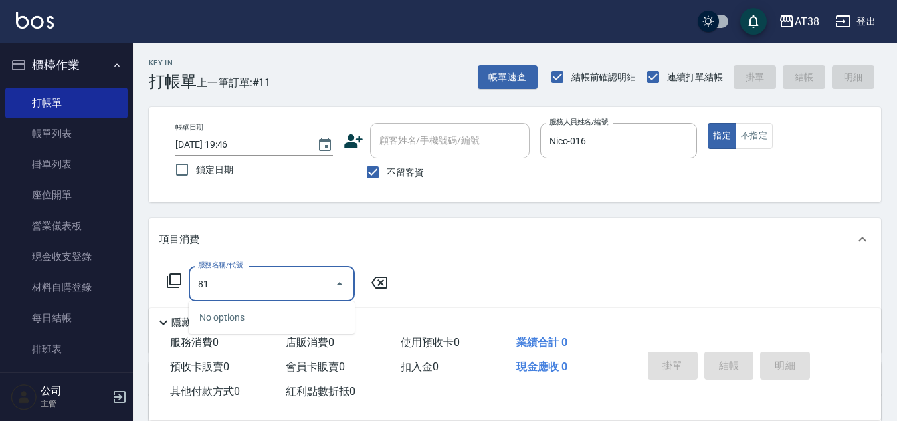
type input "819"
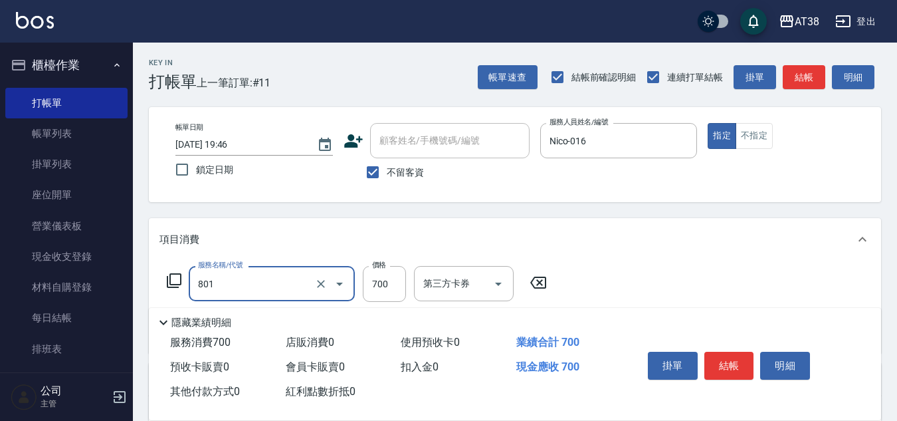
type input "頭皮(半)(801)"
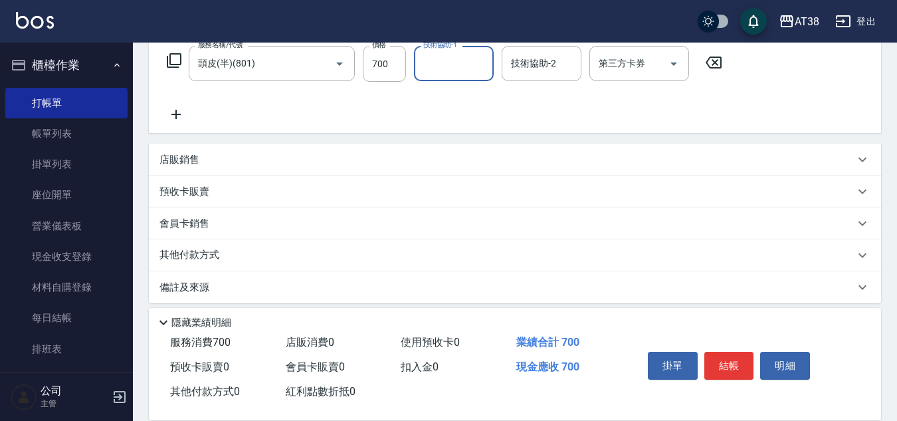
scroll to position [230, 0]
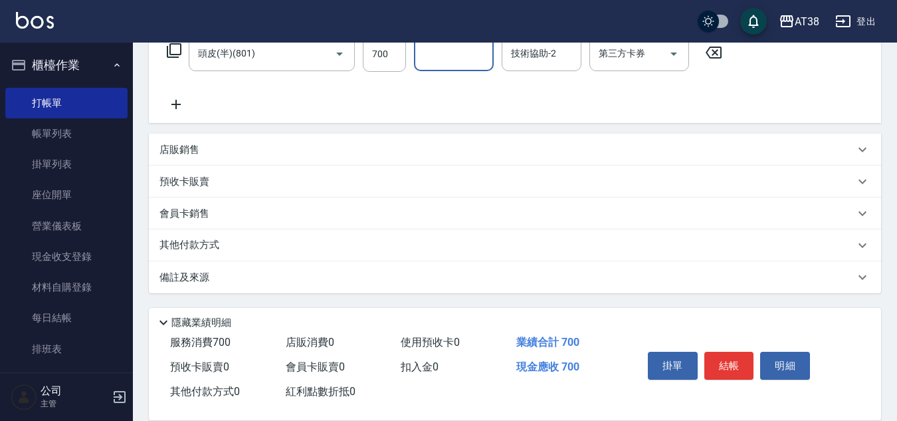
click at [207, 239] on p "其他付款方式" at bounding box center [193, 245] width 66 height 15
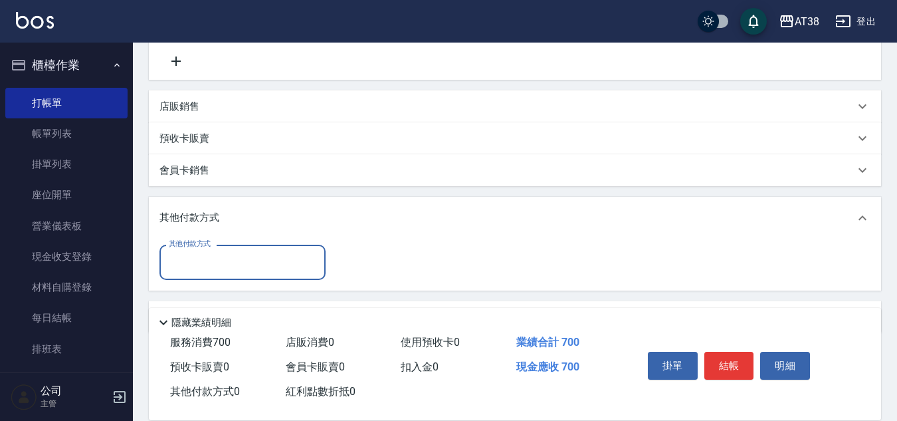
scroll to position [296, 0]
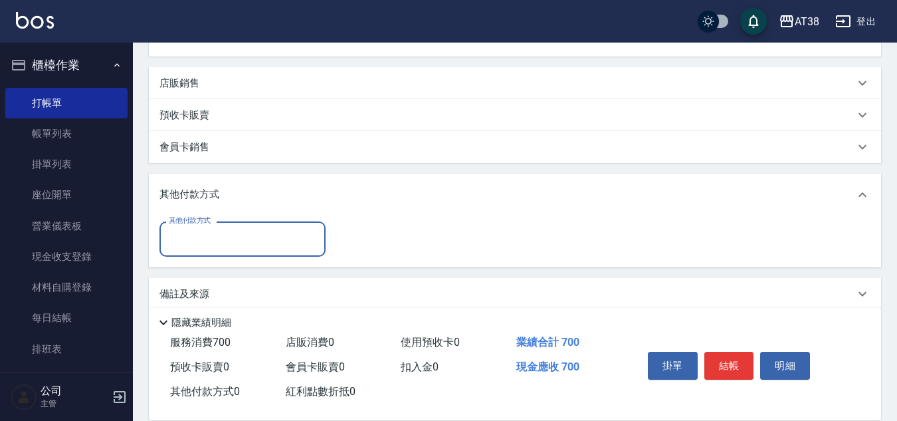
click at [199, 227] on div "其他付款方式" at bounding box center [243, 238] width 166 height 35
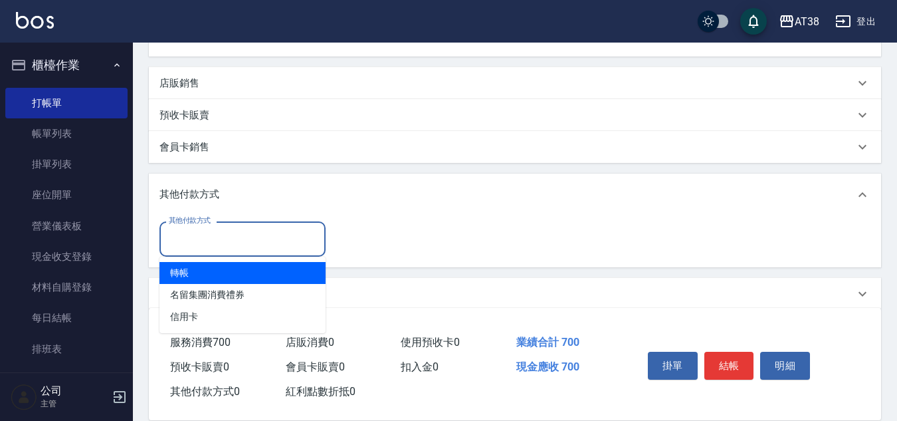
click at [180, 274] on span "轉帳" at bounding box center [243, 273] width 166 height 22
type input "轉帳"
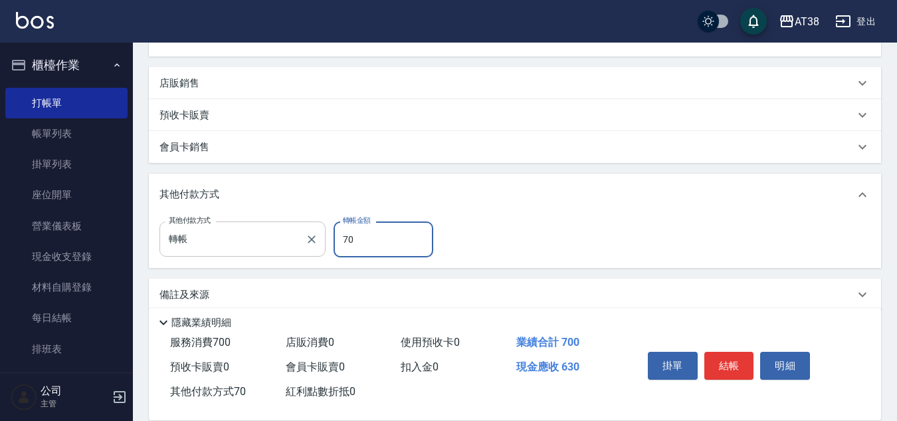
type input "700"
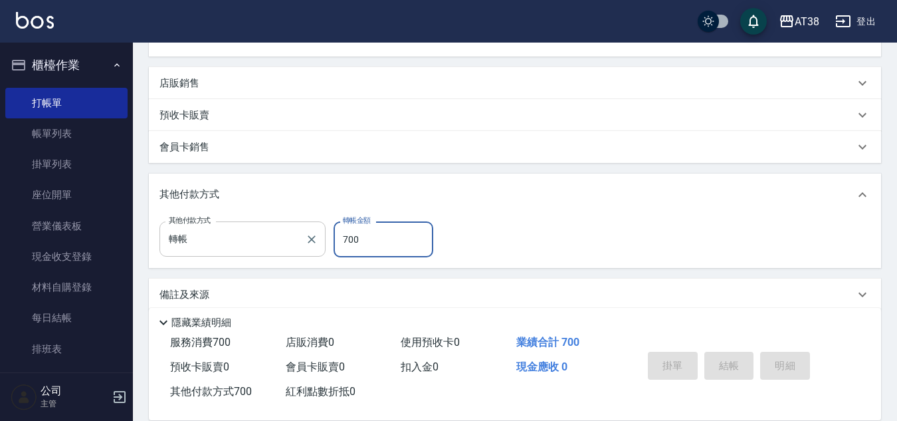
type input "[DATE] 19:55"
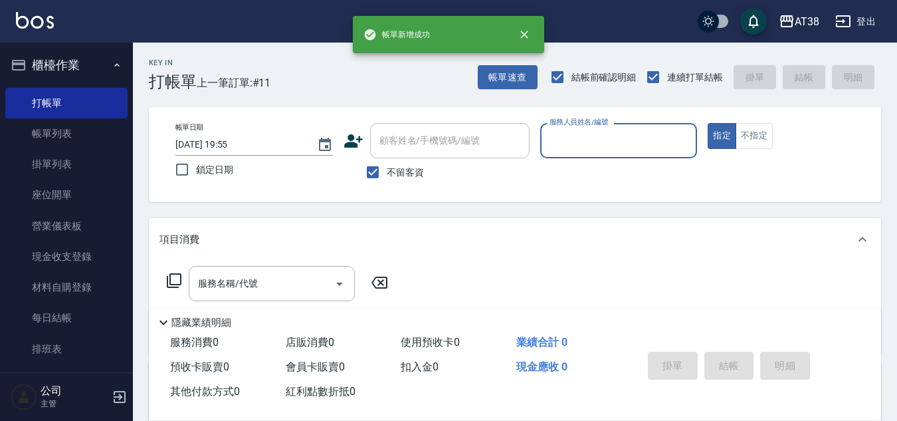
scroll to position [0, 0]
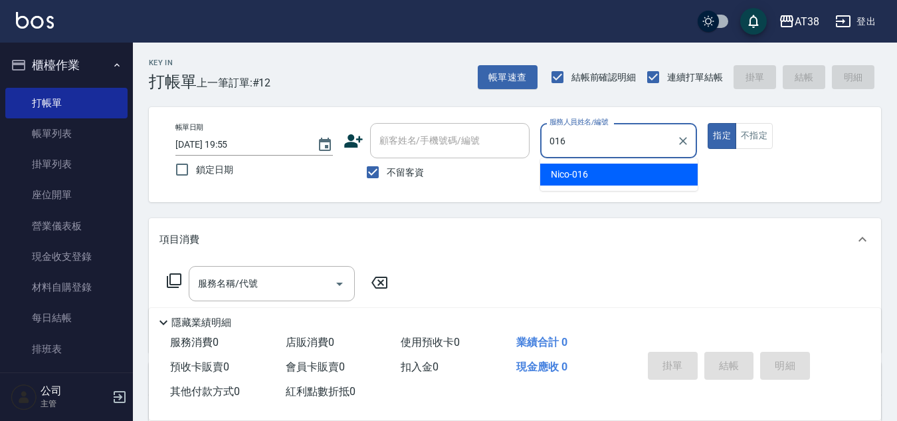
type input "Nico-016"
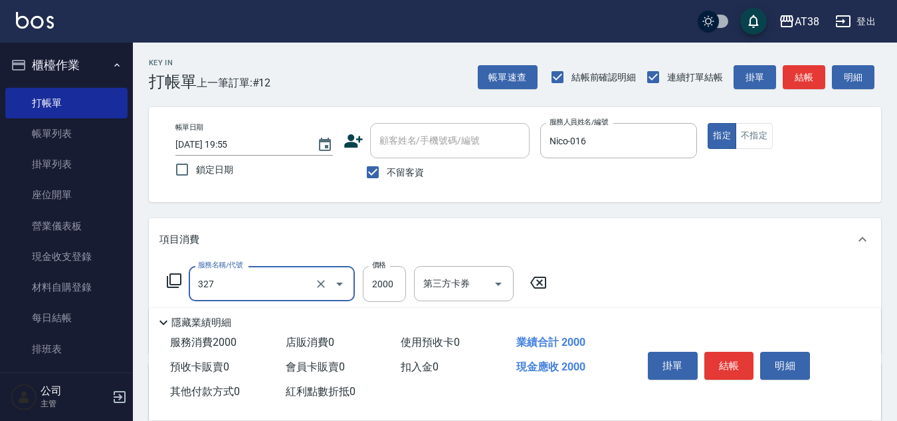
type input "溫塑燙(327)"
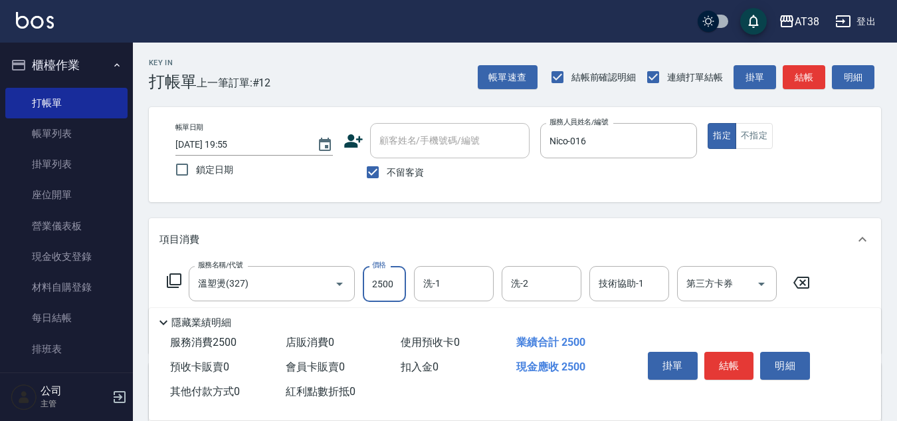
type input "2500"
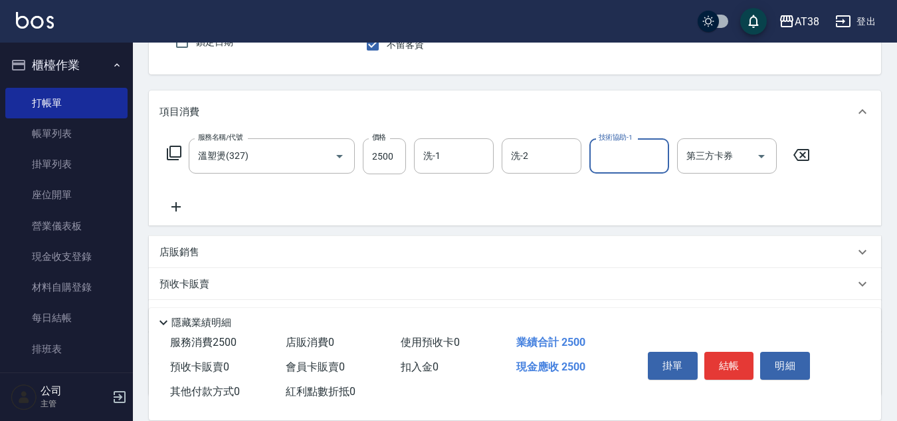
scroll to position [133, 0]
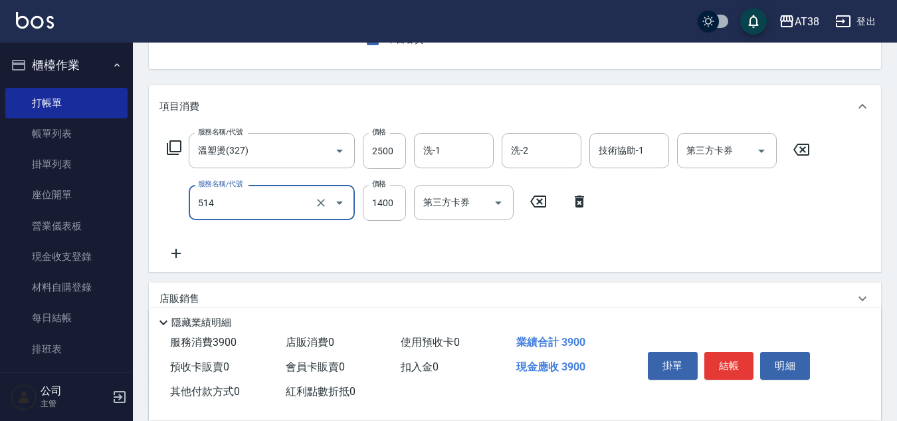
type input "染髮(長)(514)"
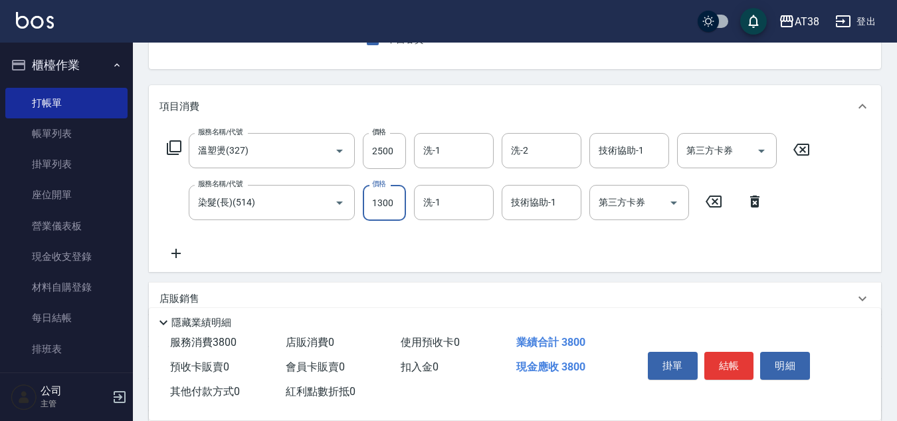
type input "1300"
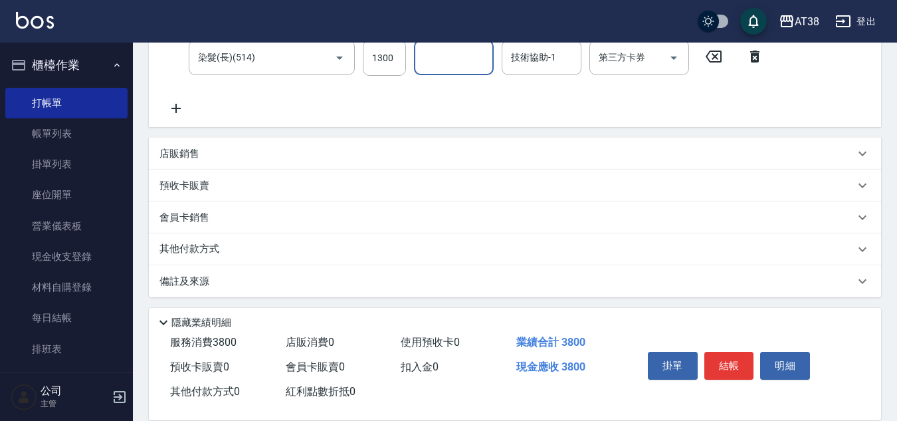
scroll to position [282, 0]
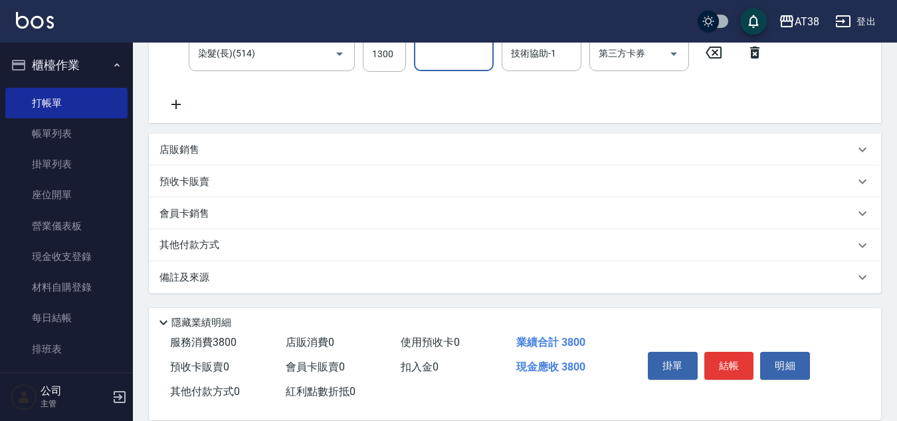
click at [183, 149] on p "店販銷售" at bounding box center [180, 150] width 40 height 14
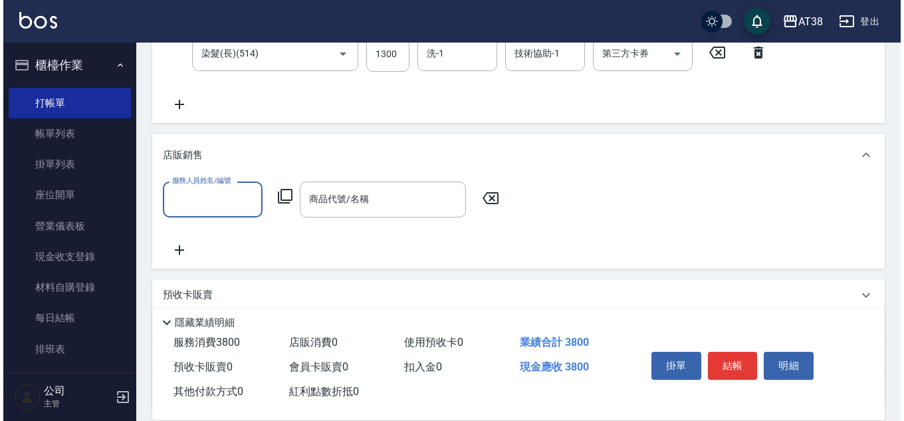
scroll to position [0, 0]
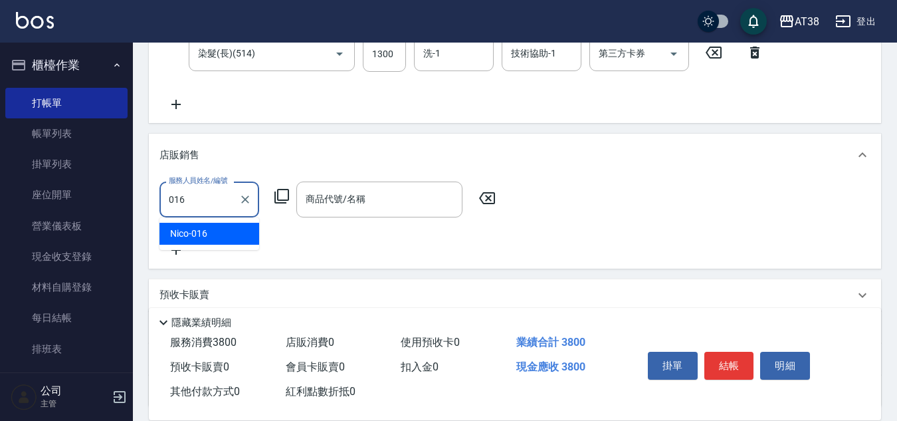
type input "Nico-016"
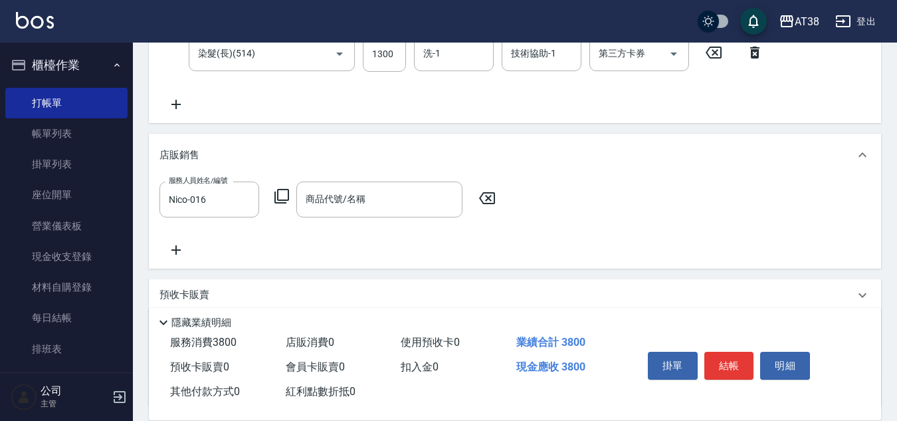
click at [280, 194] on icon at bounding box center [282, 196] width 16 height 16
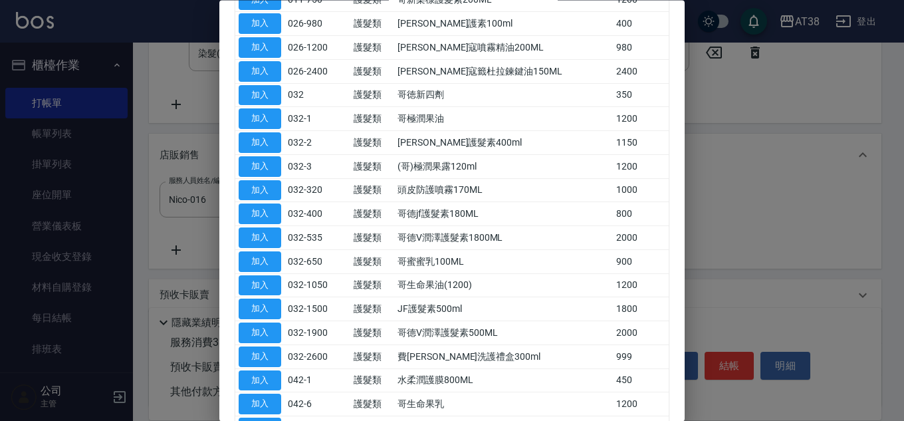
scroll to position [399, 0]
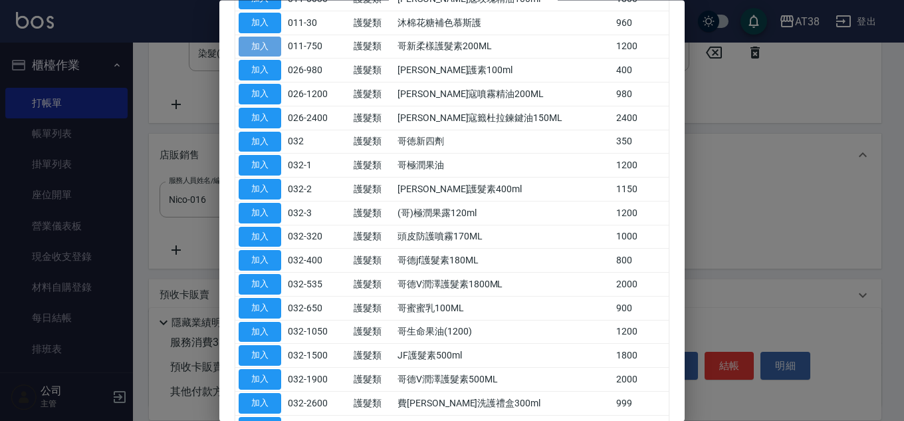
click at [257, 43] on button "加入" at bounding box center [260, 47] width 43 height 21
type input "哥新柔樣護髮素200ML"
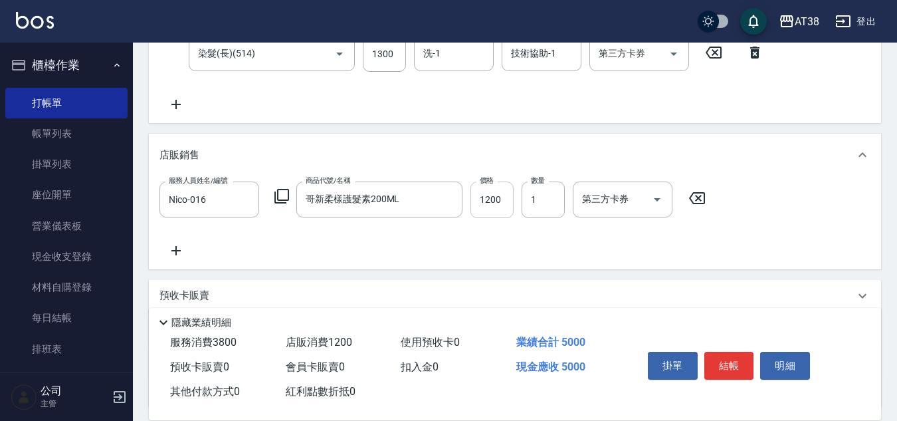
click at [496, 209] on input "1200" at bounding box center [492, 199] width 43 height 36
type input "1000"
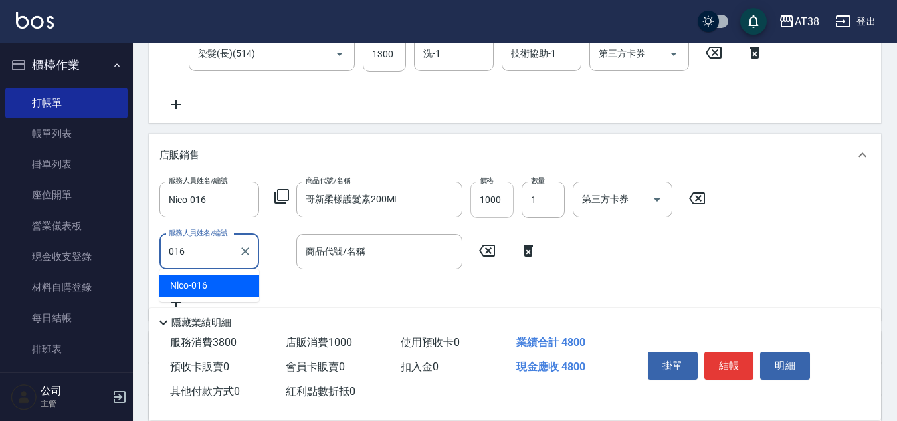
type input "Nico-016"
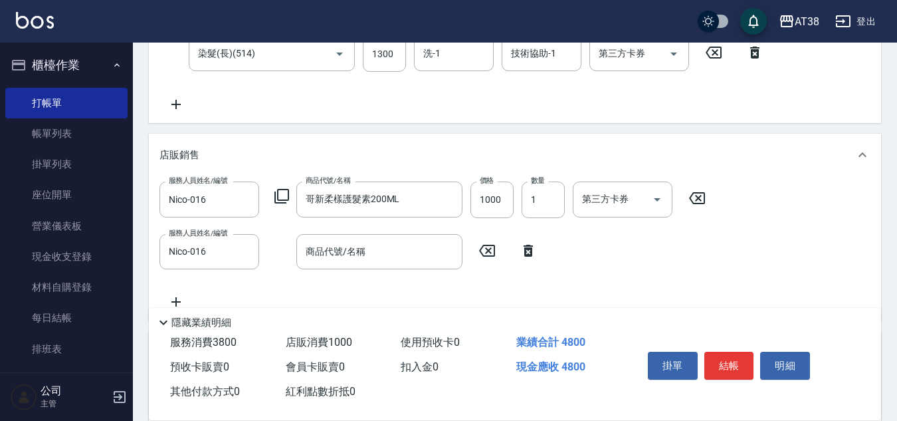
click at [280, 192] on icon at bounding box center [282, 196] width 16 height 16
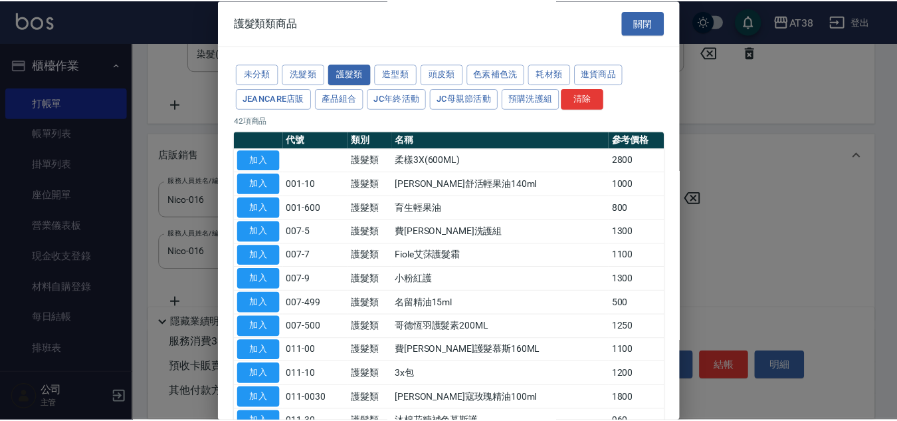
scroll to position [66, 0]
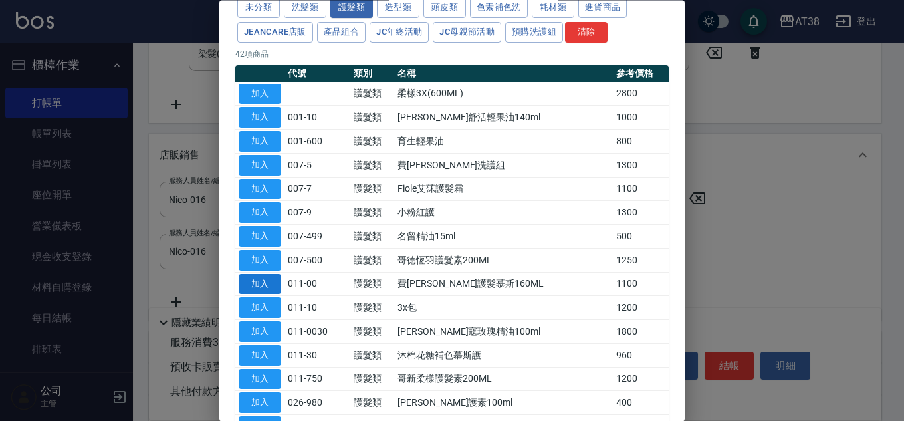
click at [265, 286] on button "加入" at bounding box center [260, 284] width 43 height 21
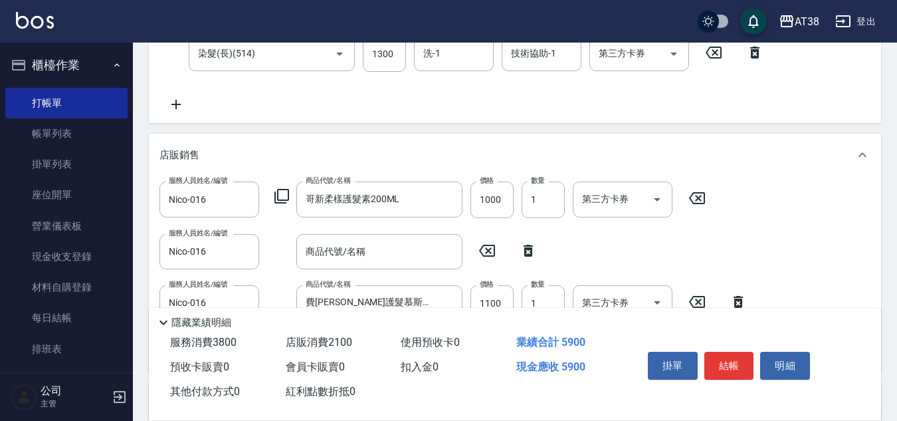
click at [526, 248] on icon at bounding box center [528, 251] width 9 height 12
type input "費[PERSON_NAME]護髮慕斯160ML"
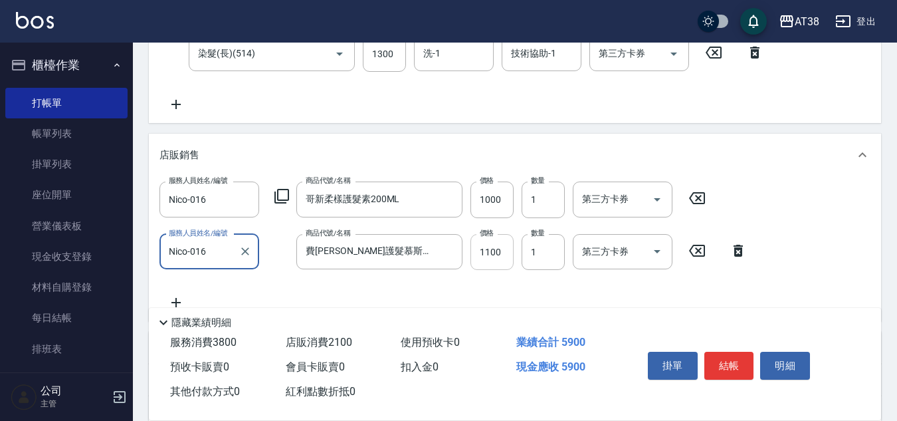
click at [504, 253] on input "1100" at bounding box center [492, 252] width 43 height 36
type input "900"
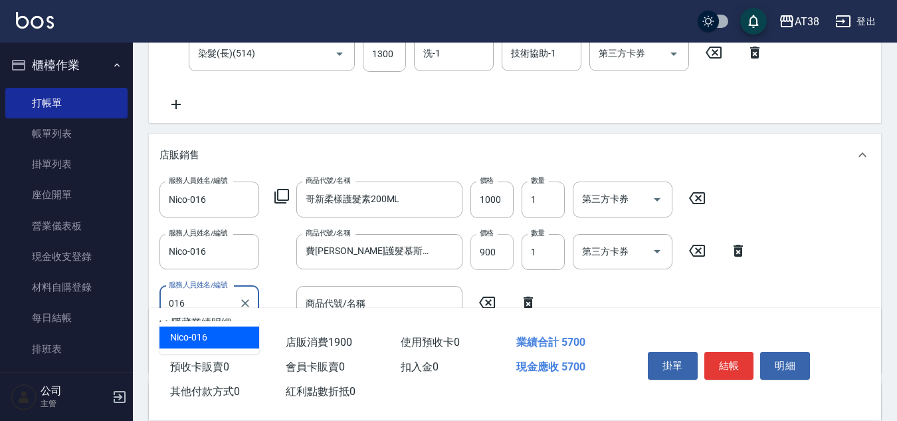
type input "Nico-016"
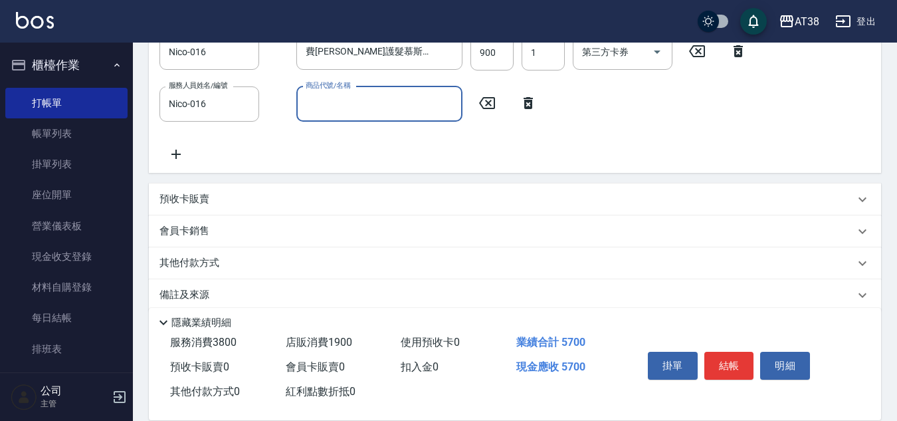
scroll to position [415, 0]
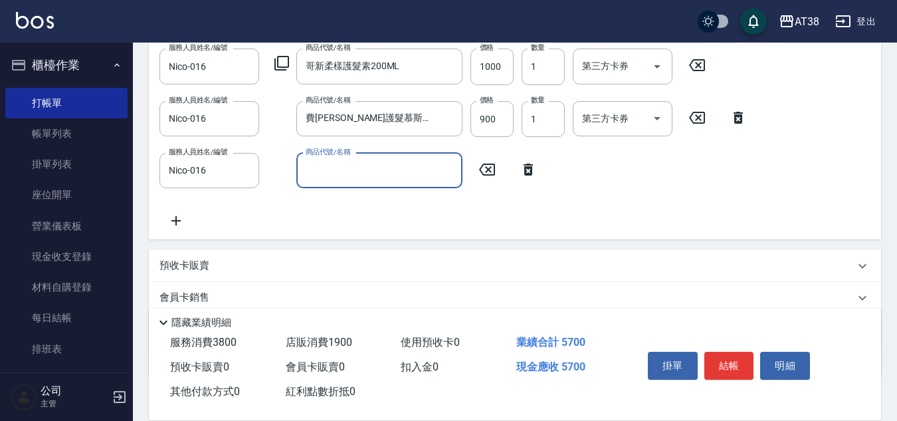
click at [286, 66] on icon at bounding box center [282, 63] width 16 height 16
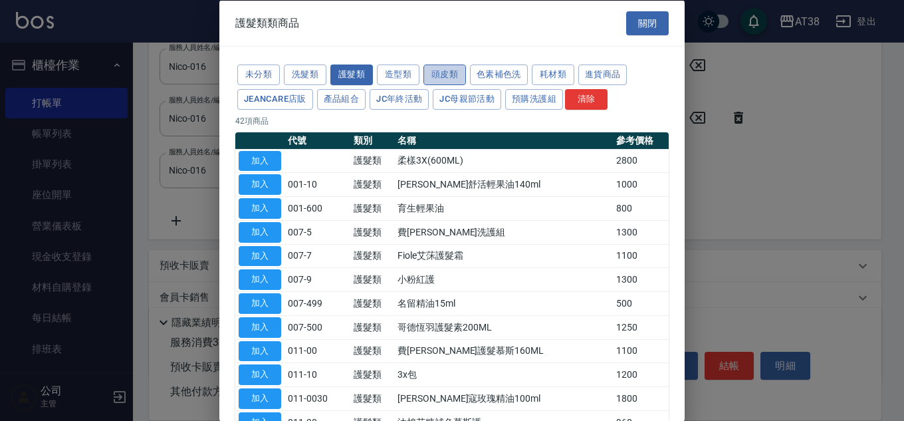
click at [435, 75] on button "頭皮類" at bounding box center [444, 74] width 43 height 21
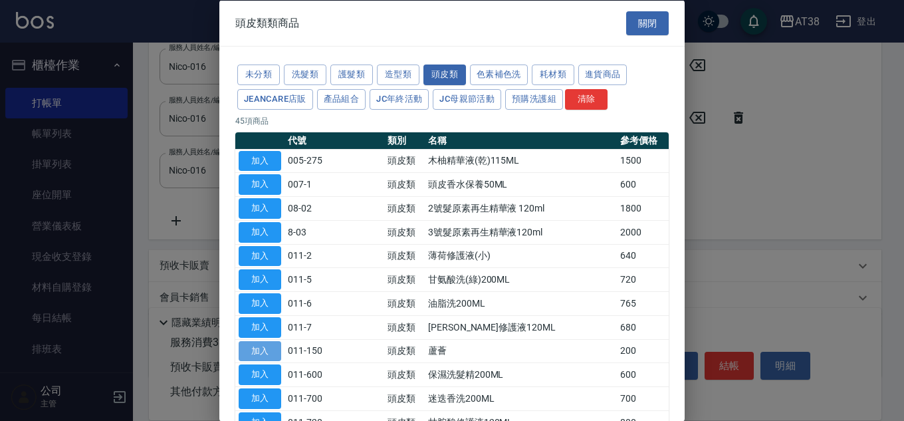
click at [257, 349] on button "加入" at bounding box center [260, 350] width 43 height 21
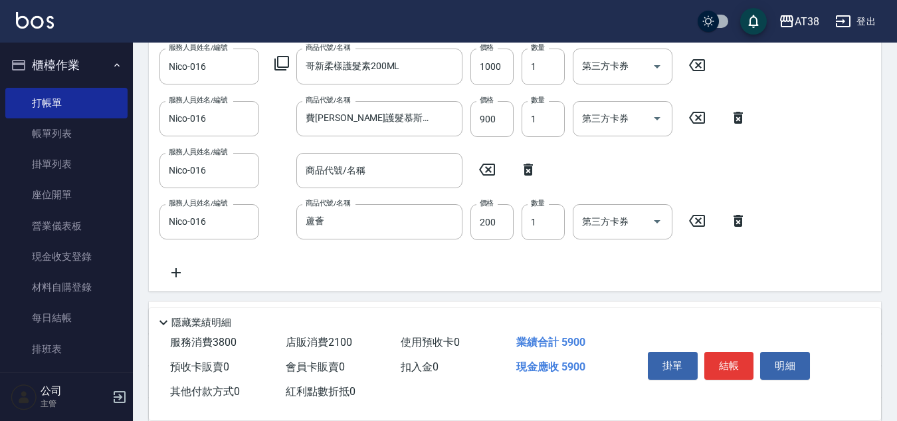
click at [529, 169] on icon at bounding box center [528, 169] width 33 height 16
type input "蘆薈"
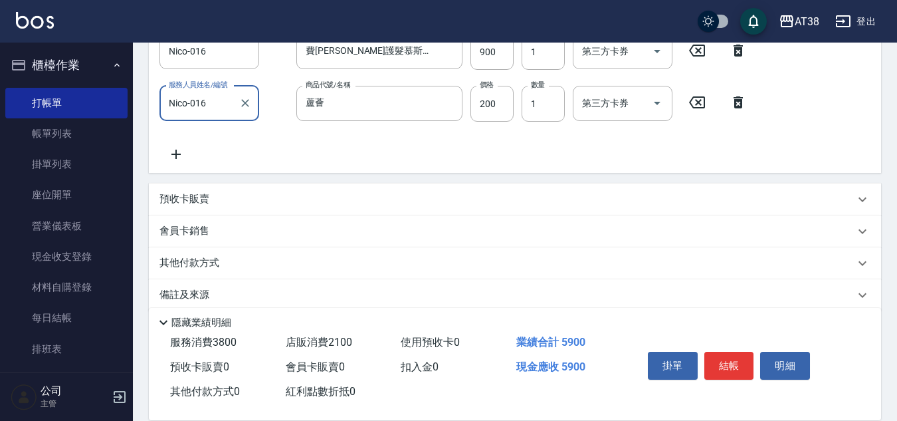
scroll to position [500, 0]
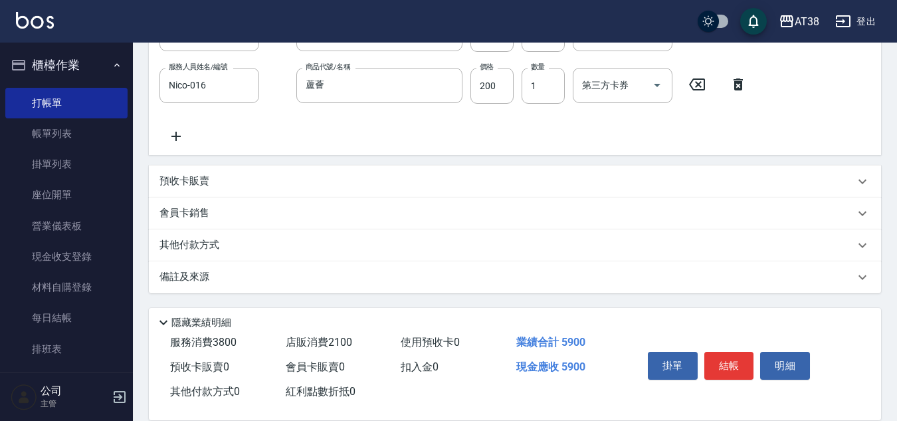
click at [207, 243] on p "其他付款方式" at bounding box center [193, 245] width 66 height 15
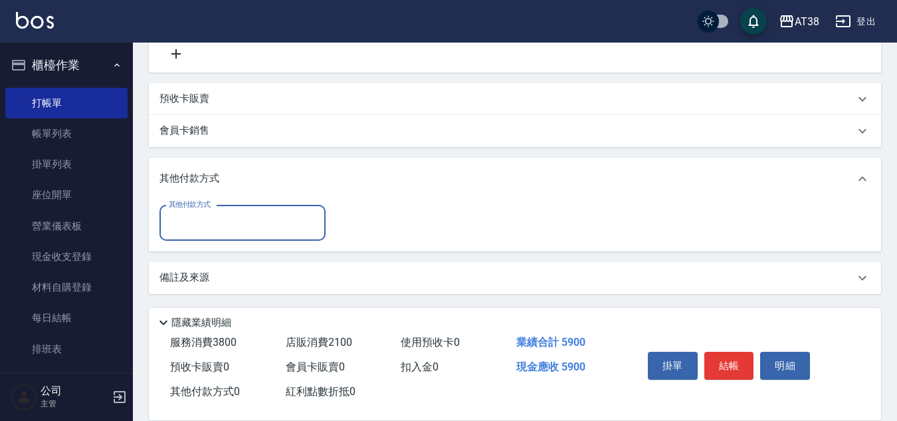
scroll to position [583, 0]
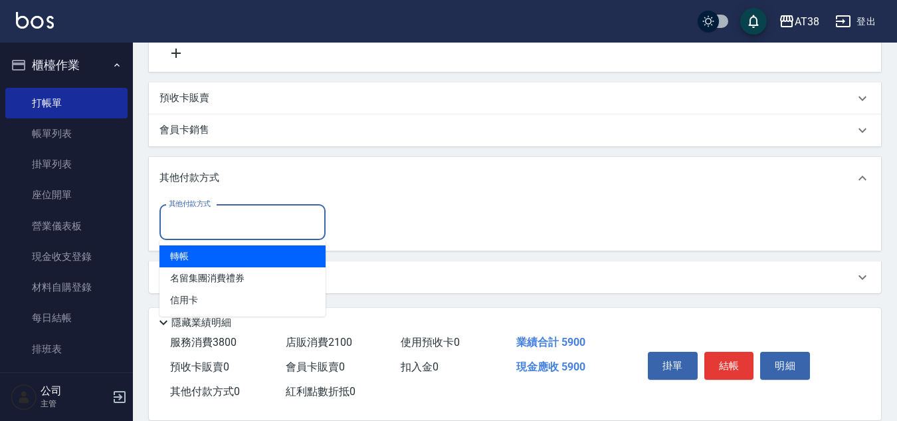
click at [221, 218] on input "其他付款方式" at bounding box center [242, 222] width 154 height 23
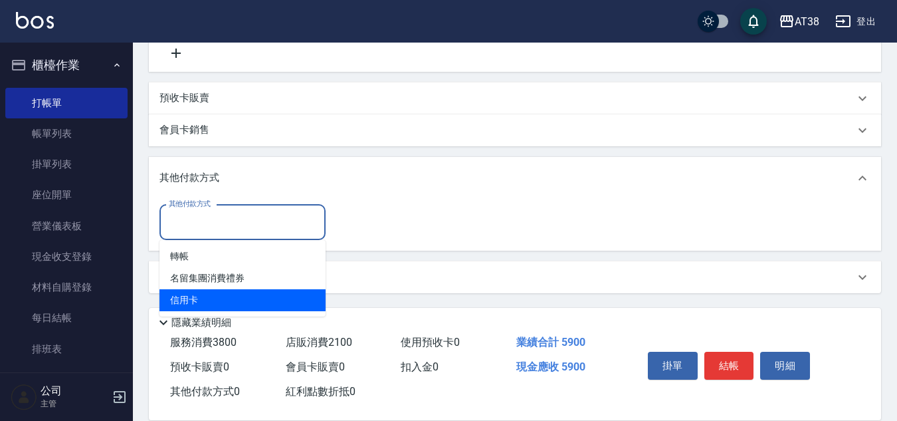
click at [173, 300] on span "信用卡" at bounding box center [243, 300] width 166 height 22
type input "信用卡"
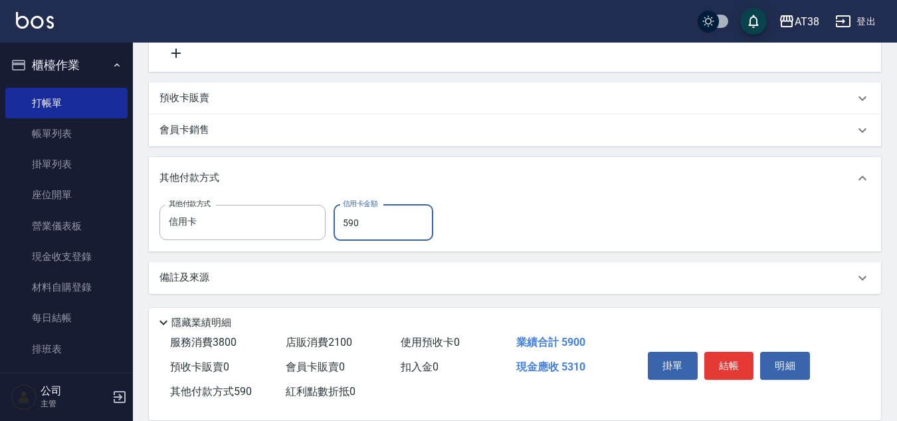
type input "5900"
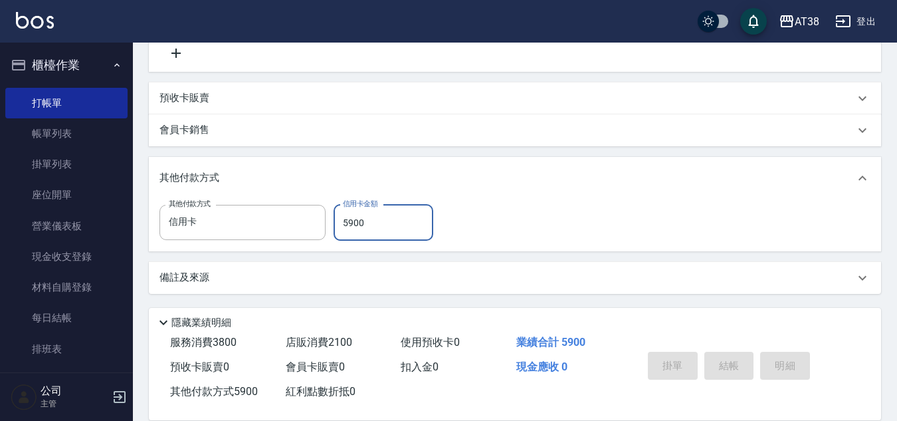
type input "[DATE] 19:58"
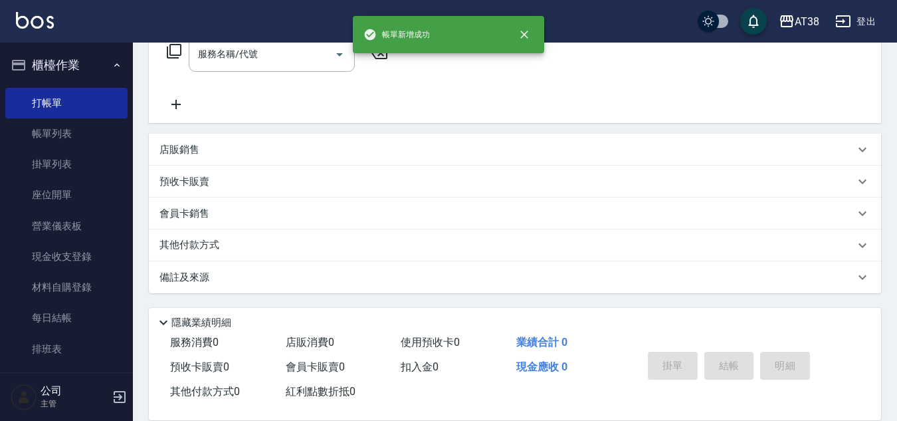
scroll to position [0, 0]
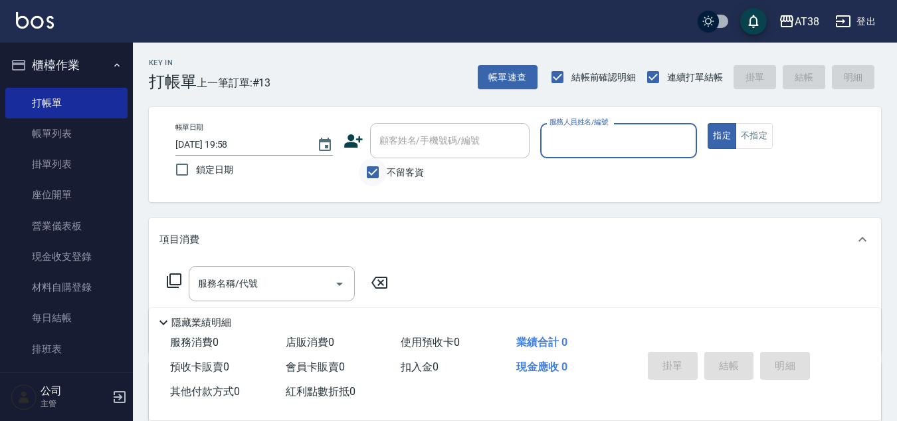
click at [371, 171] on input "不留客資" at bounding box center [373, 172] width 28 height 28
checkbox input "false"
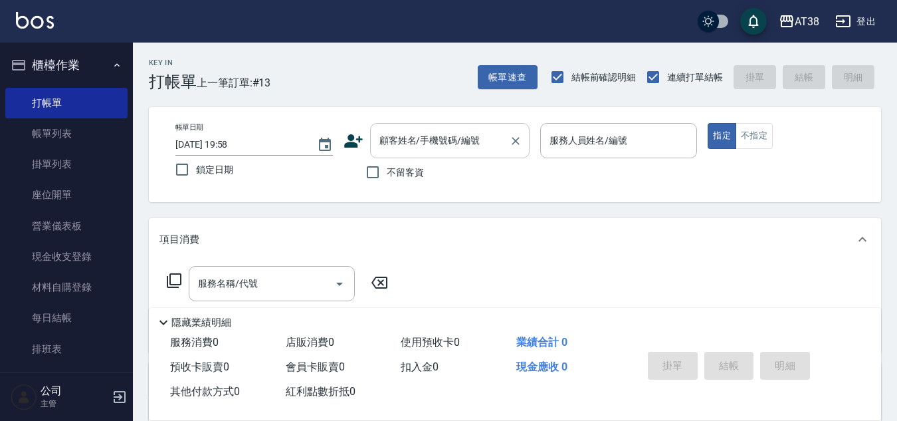
click at [392, 142] on div "顧客姓名/手機號碼/編號 顧客姓名/手機號碼/編號" at bounding box center [450, 140] width 160 height 35
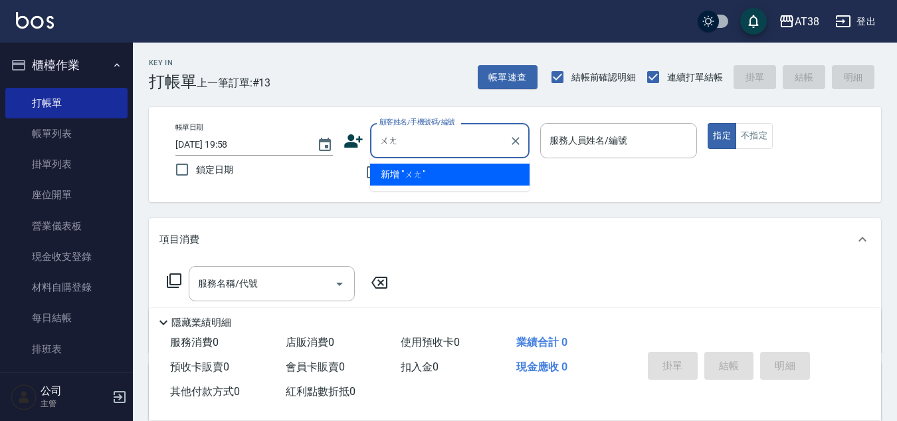
type input "王"
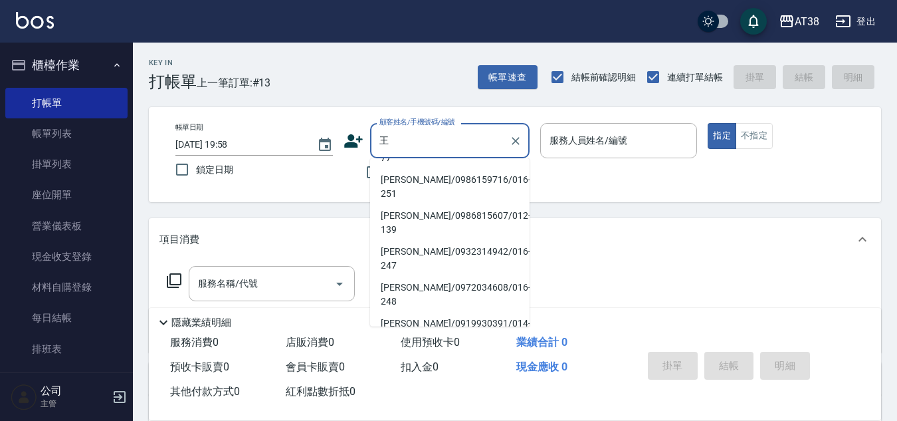
scroll to position [303, 0]
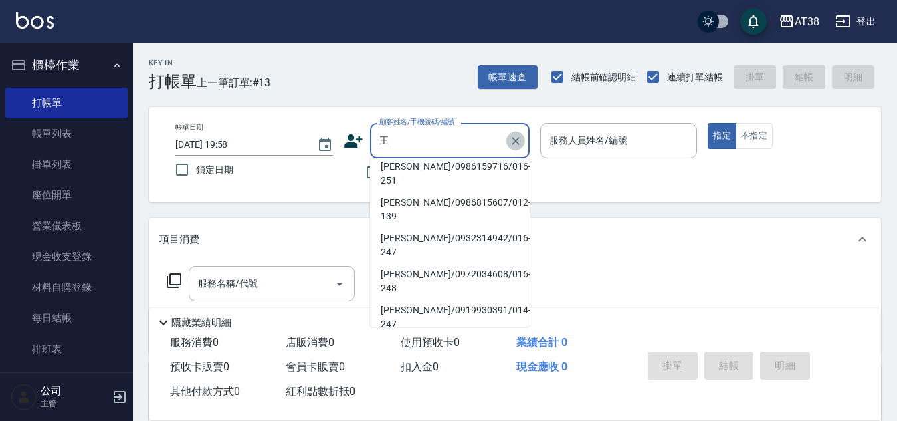
click at [521, 142] on icon "Clear" at bounding box center [515, 140] width 13 height 13
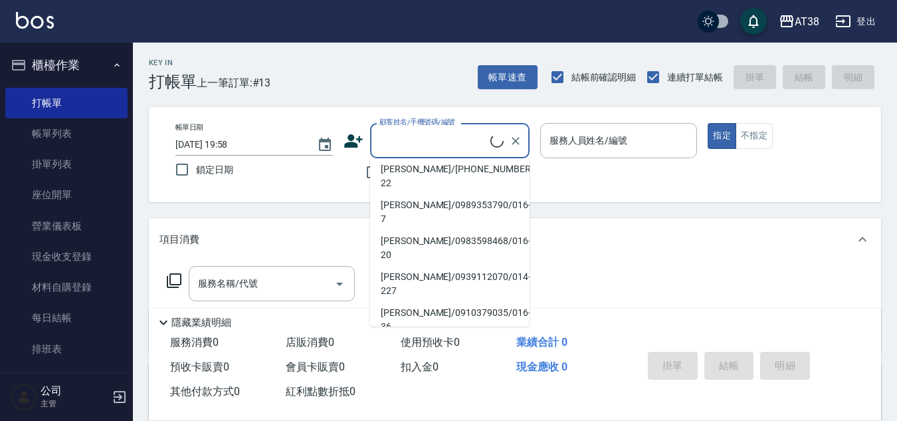
click at [587, 205] on div "Key In 打帳單 上一筆訂單:#13 帳單速查 結帳前確認明細 連續打單結帳 掛單 結帳 明細 帳單日期 [DATE] 19:58 鎖定日期 顧客姓名/手…" at bounding box center [515, 378] width 764 height 671
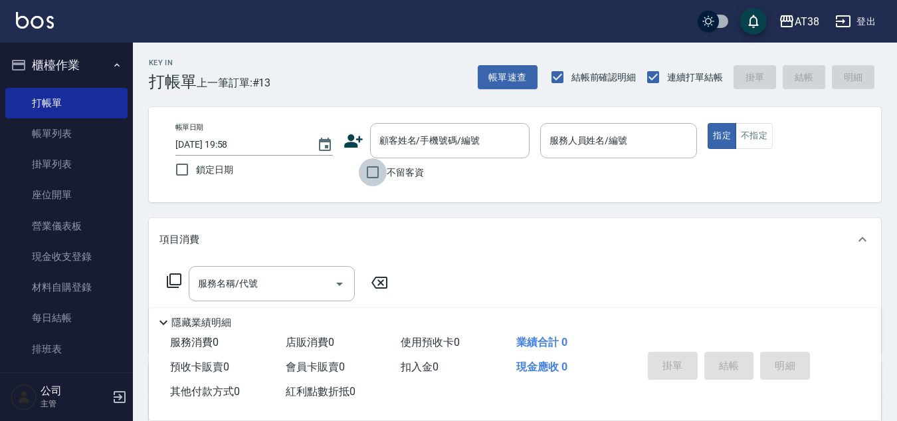
click at [376, 171] on input "不留客資" at bounding box center [373, 172] width 28 height 28
checkbox input "true"
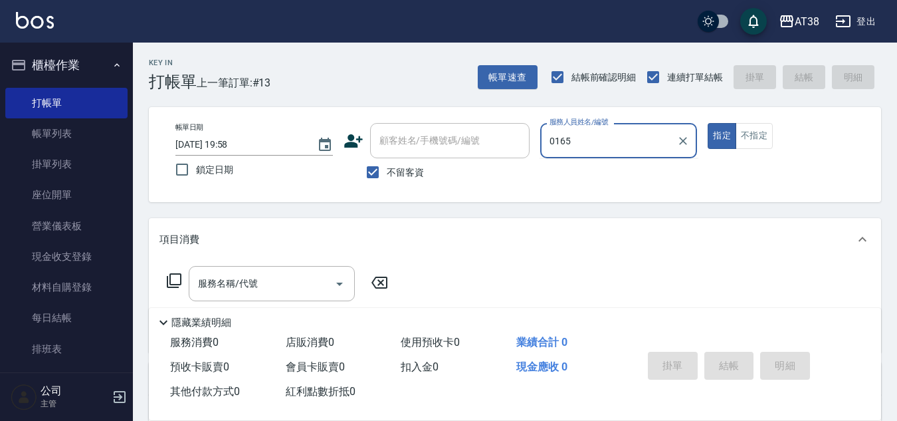
type input "0165"
click at [708, 123] on button "指定" at bounding box center [722, 136] width 29 height 26
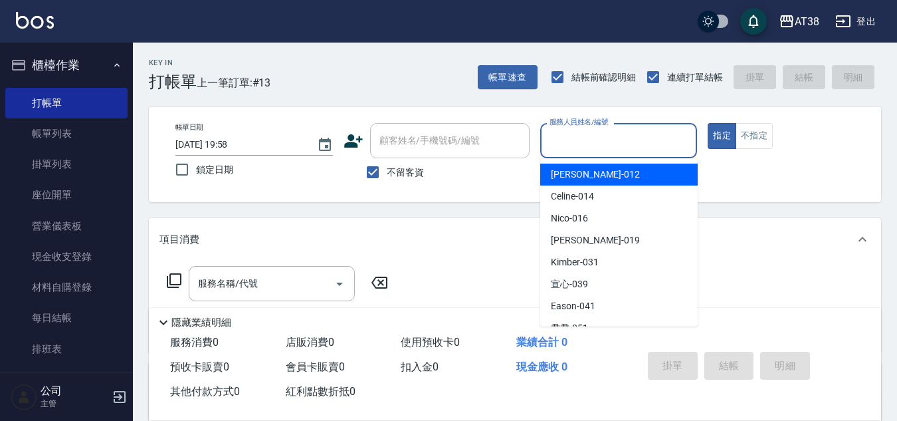
click at [595, 148] on input "服務人員姓名/編號" at bounding box center [619, 140] width 146 height 23
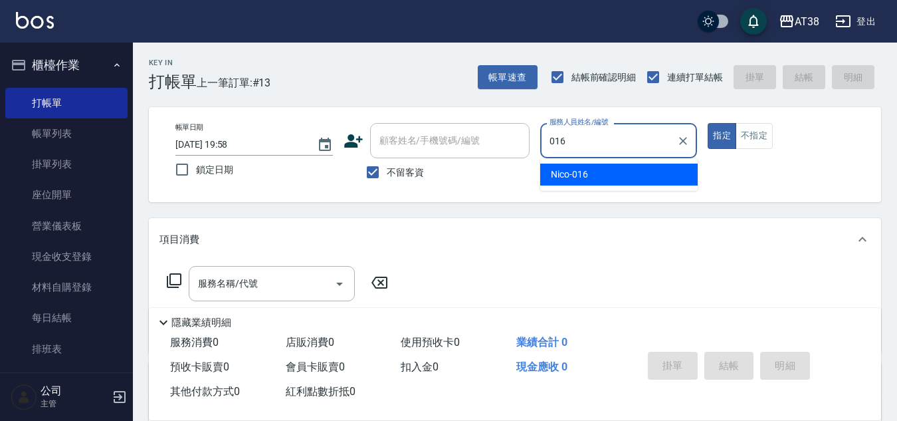
type input "Nico-016"
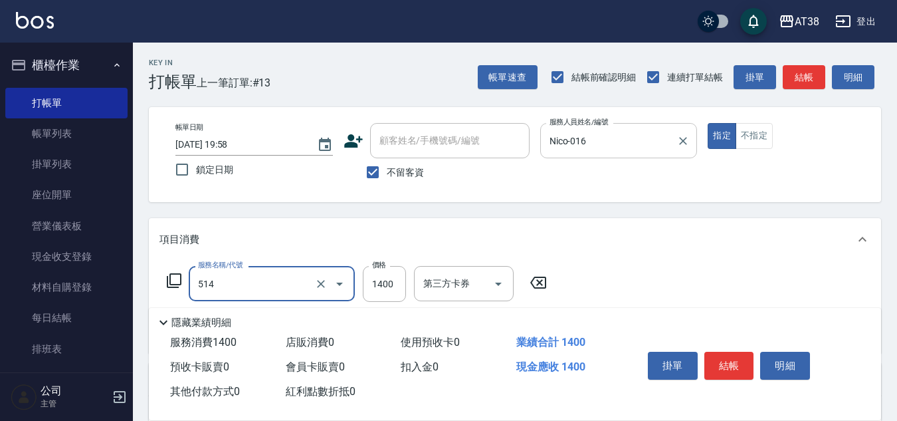
type input "染髮(長)(514)"
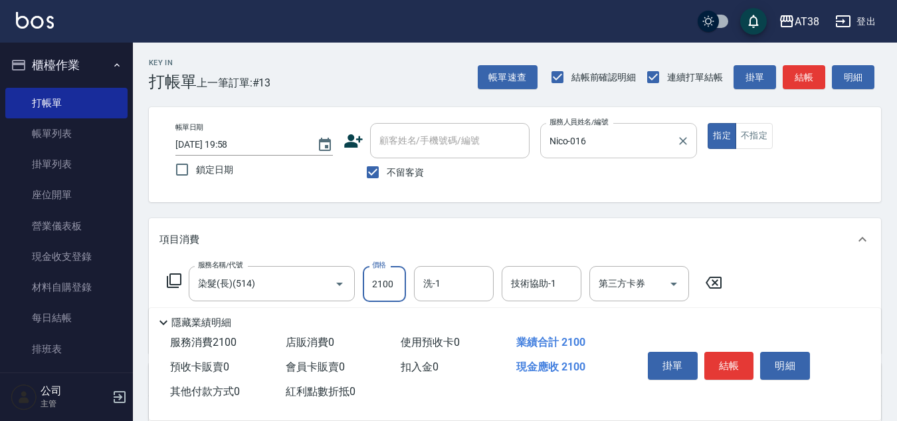
type input "2100"
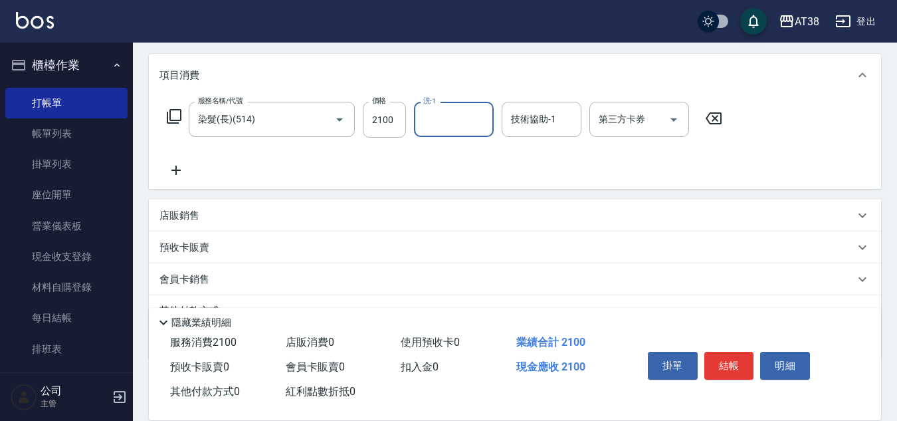
scroll to position [230, 0]
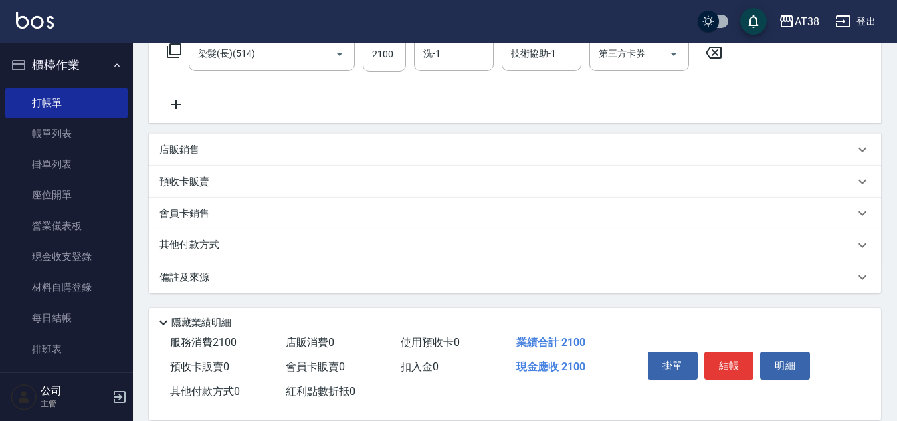
click at [191, 150] on p "店販銷售" at bounding box center [180, 150] width 40 height 14
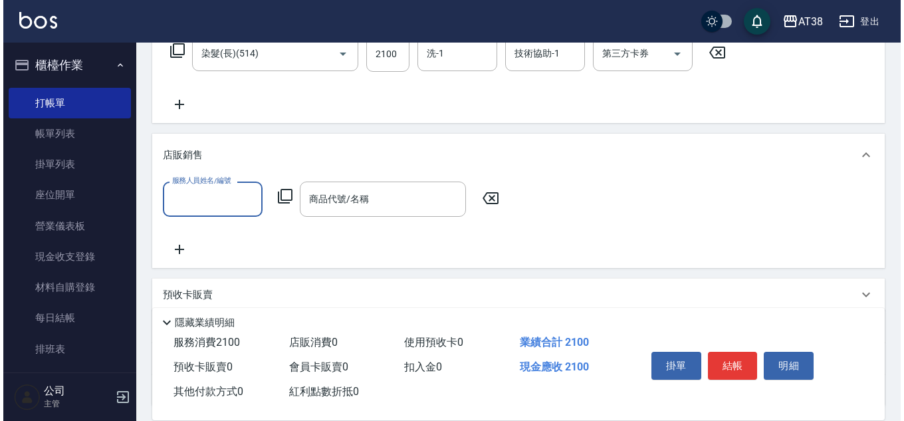
scroll to position [0, 0]
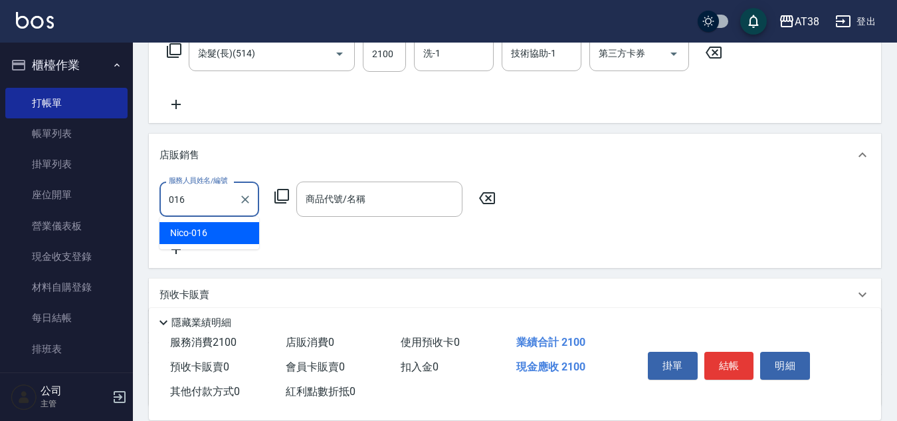
type input "Nico-016"
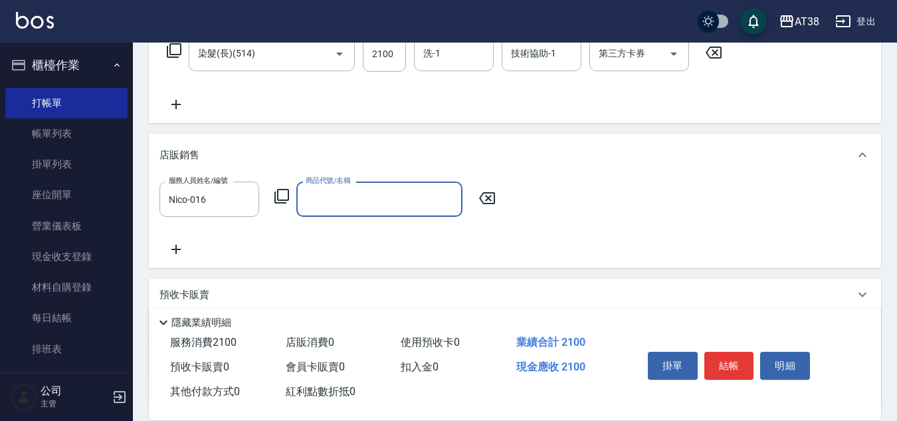
click at [286, 200] on icon at bounding box center [281, 196] width 15 height 15
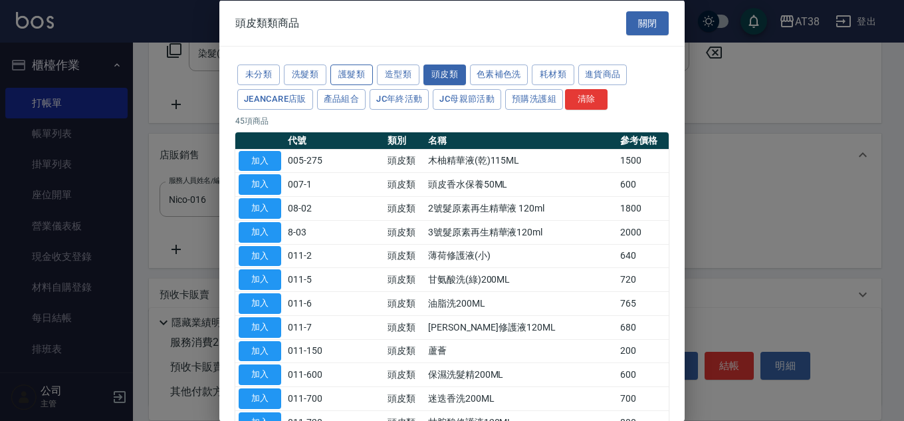
click at [351, 76] on button "護髮類" at bounding box center [351, 74] width 43 height 21
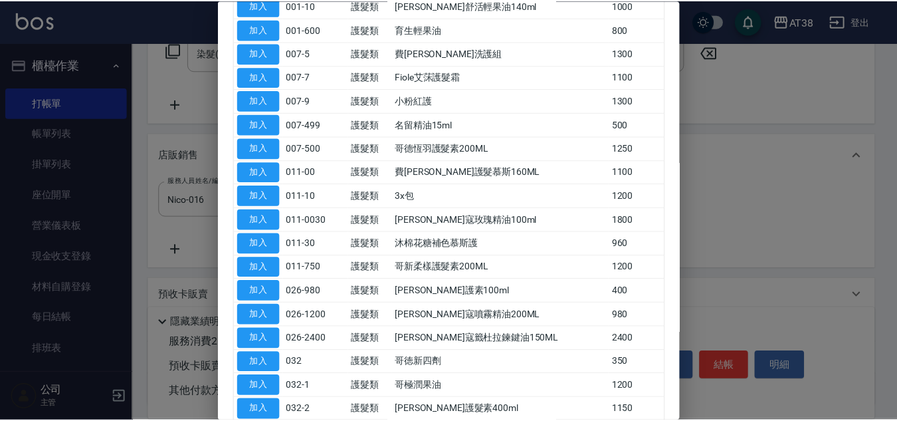
scroll to position [199, 0]
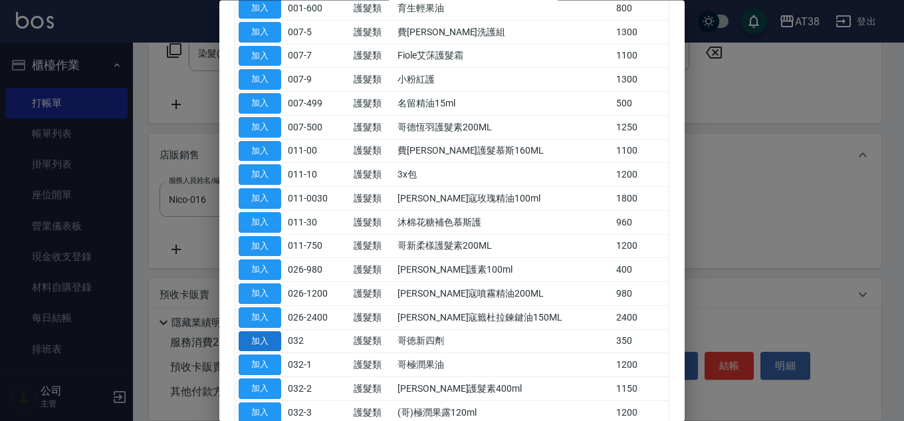
click at [263, 334] on button "加入" at bounding box center [260, 341] width 43 height 21
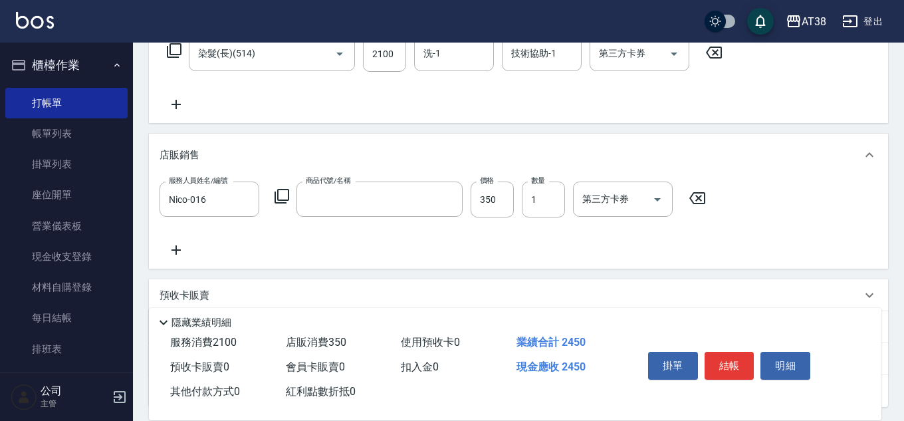
type input "哥徳新四劑"
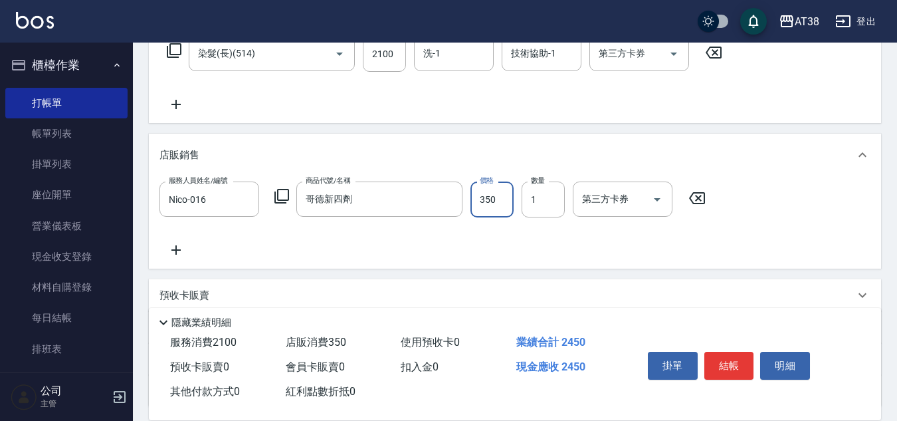
click at [494, 203] on input "350" at bounding box center [492, 199] width 43 height 36
type input "300"
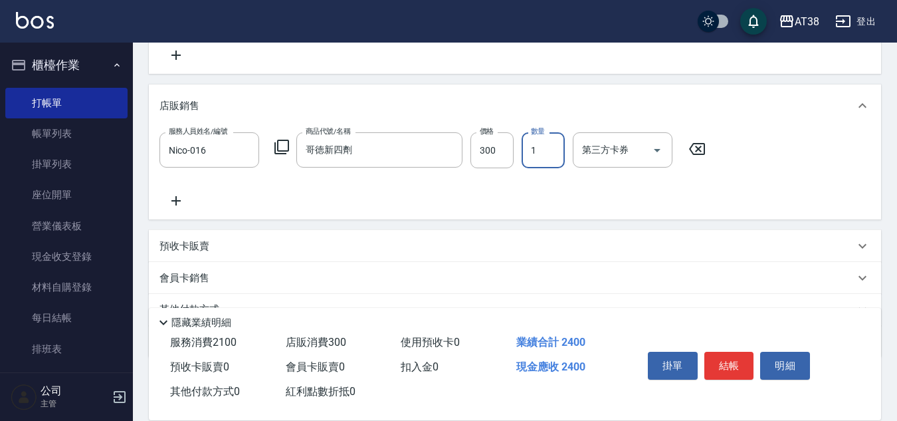
scroll to position [344, 0]
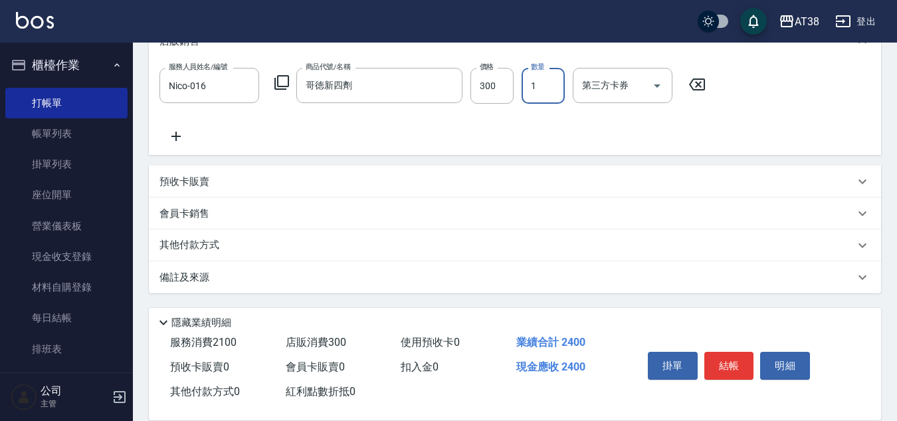
click at [179, 180] on p "預收卡販賣" at bounding box center [185, 182] width 50 height 14
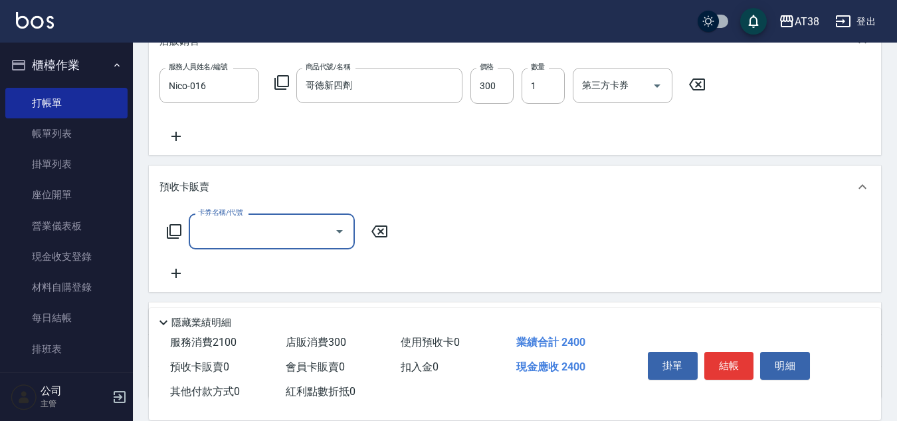
scroll to position [0, 0]
click at [175, 231] on icon at bounding box center [174, 231] width 16 height 16
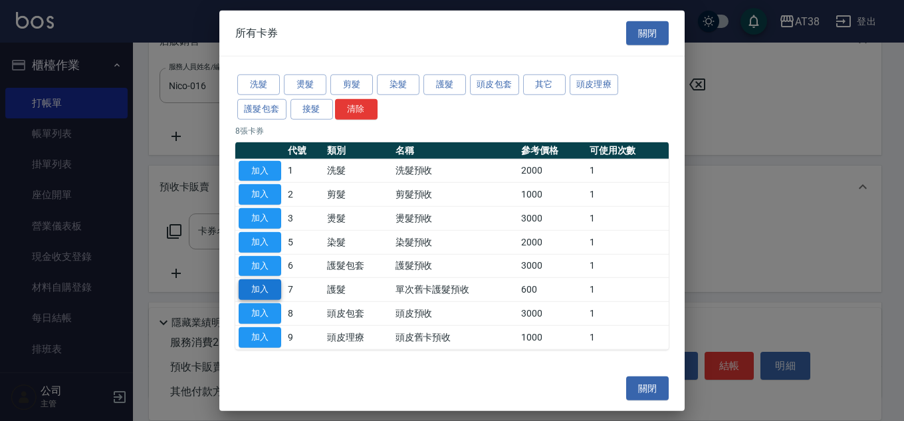
click at [259, 286] on button "加入" at bounding box center [260, 289] width 43 height 21
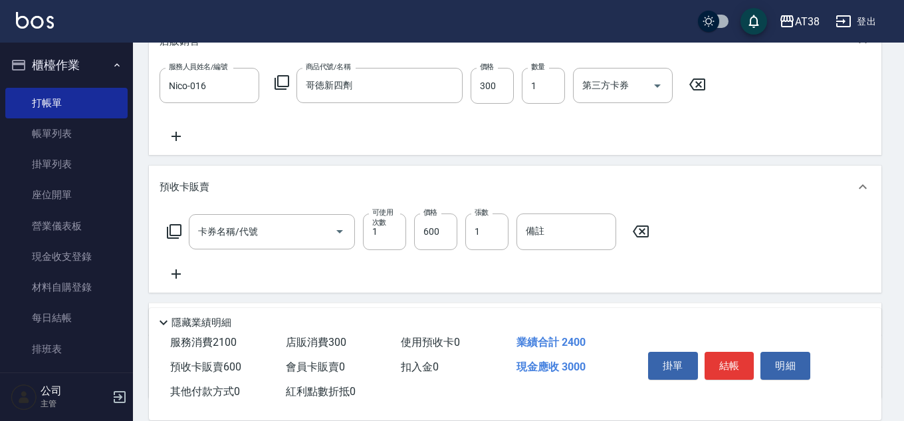
type input "單次舊卡護髮預收(7)"
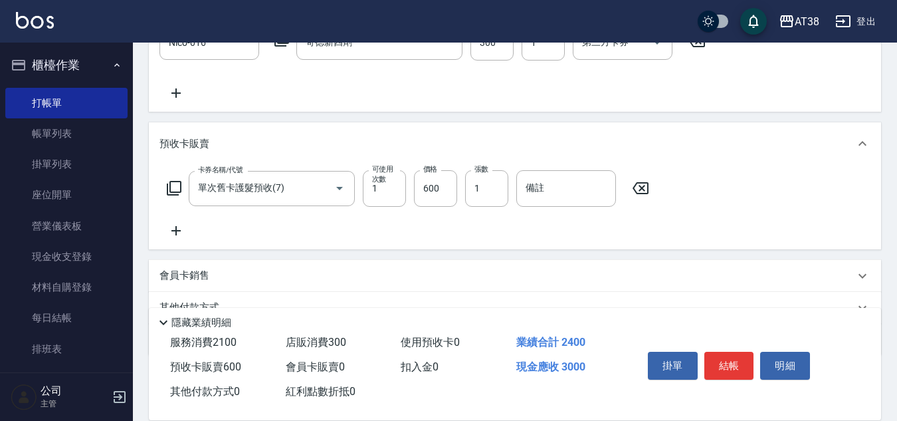
scroll to position [410, 0]
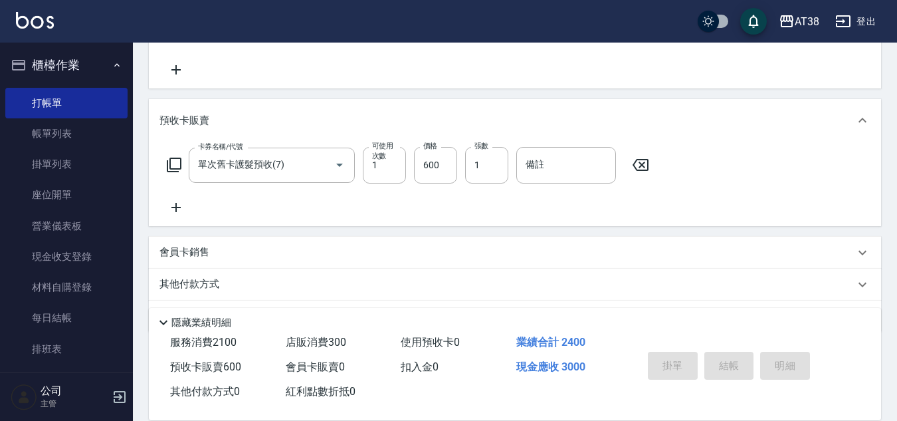
type input "[DATE] 19:59"
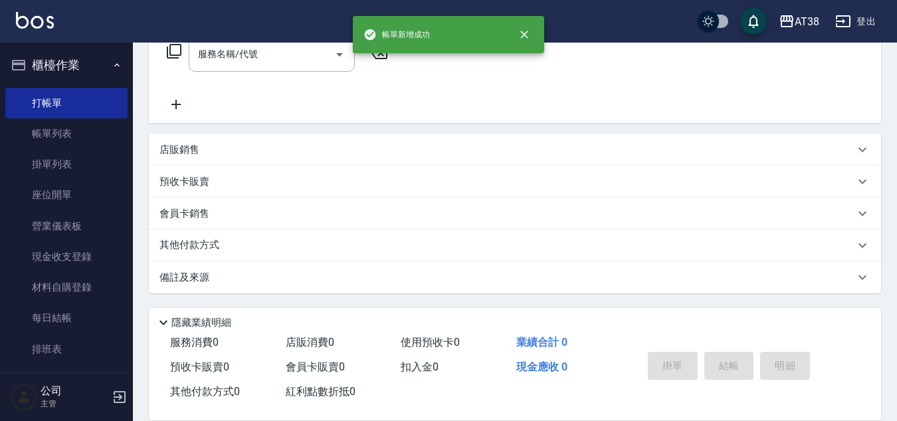
scroll to position [0, 0]
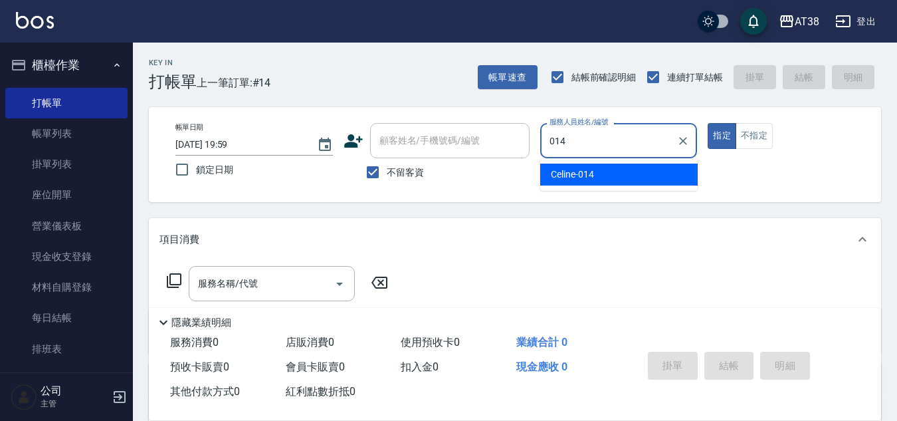
type input "Celine-014"
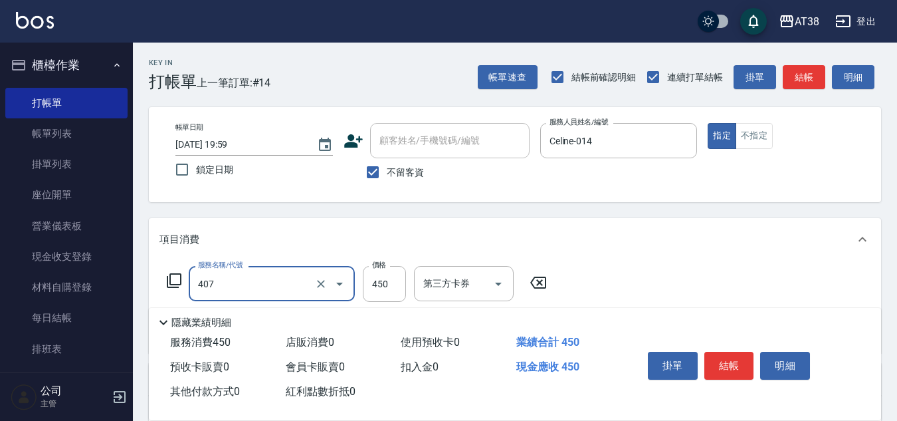
type input "剪髮(407)"
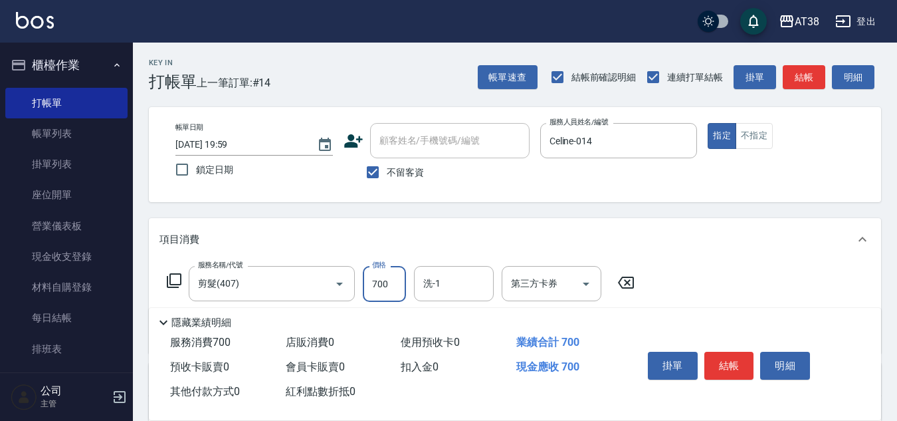
type input "700"
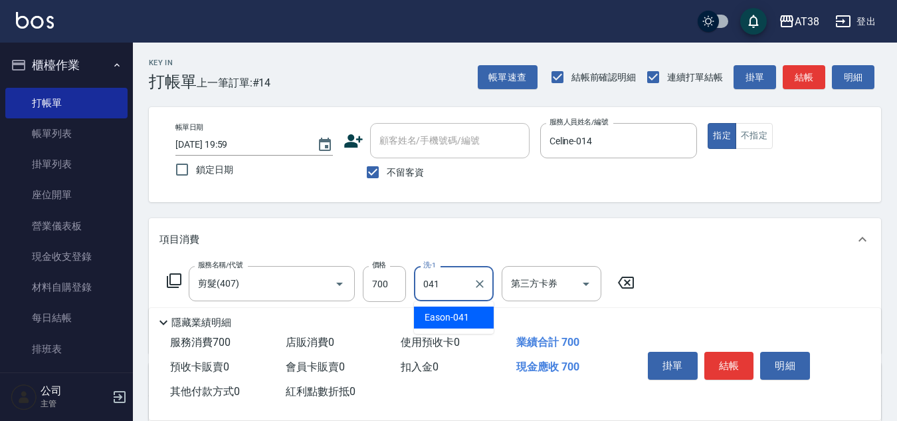
type input "Eason-041"
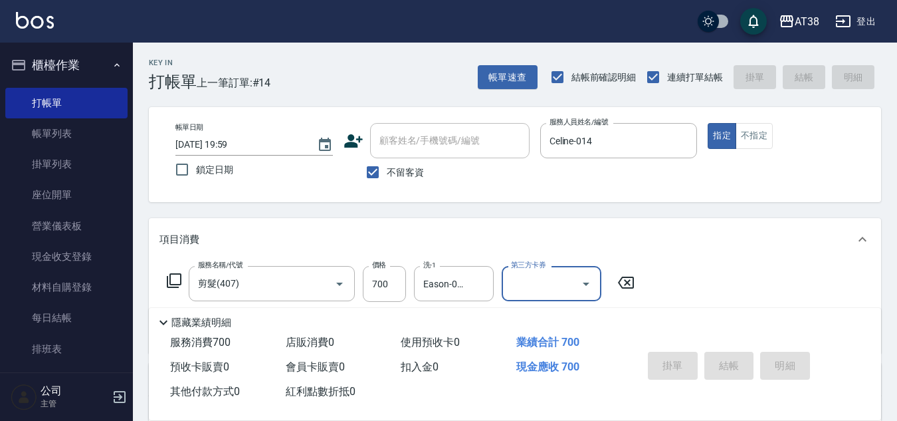
type input "[DATE] 20:00"
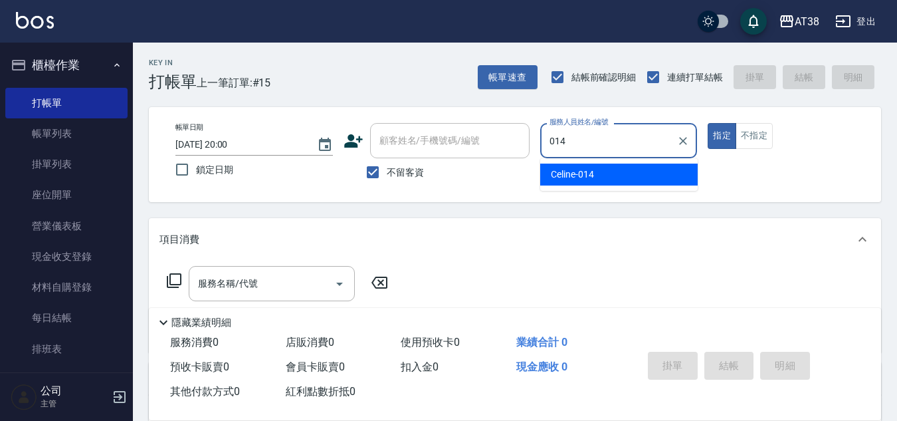
type input "Celine-014"
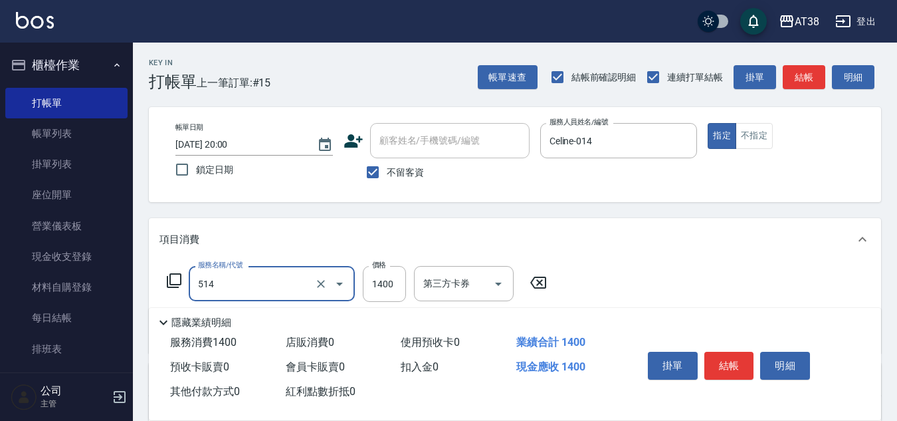
type input "染髮(長)(514)"
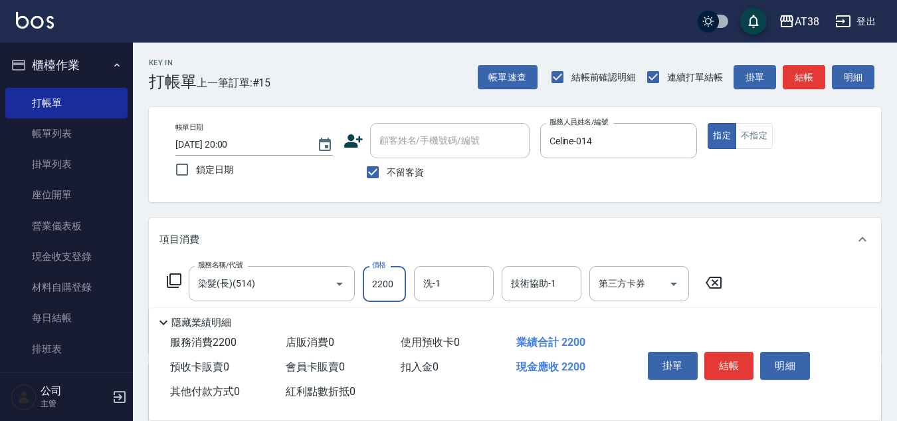
type input "2200"
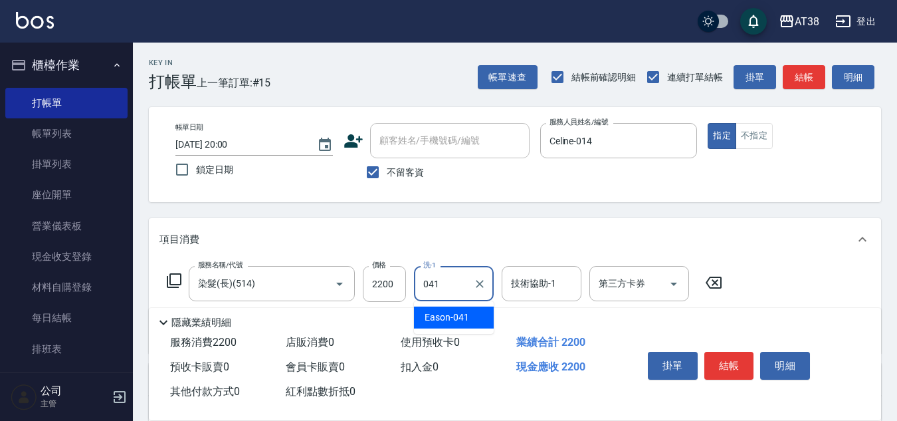
type input "Eason-041"
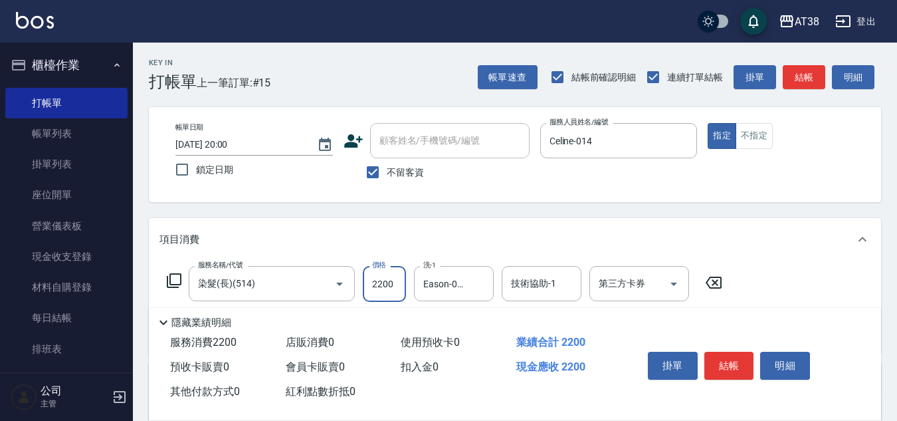
click at [397, 288] on input "2200" at bounding box center [384, 284] width 43 height 36
type input "2000"
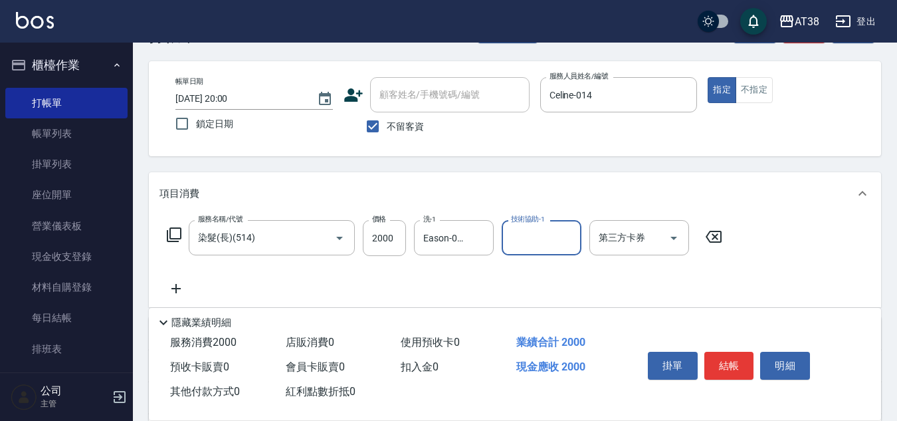
scroll to position [66, 0]
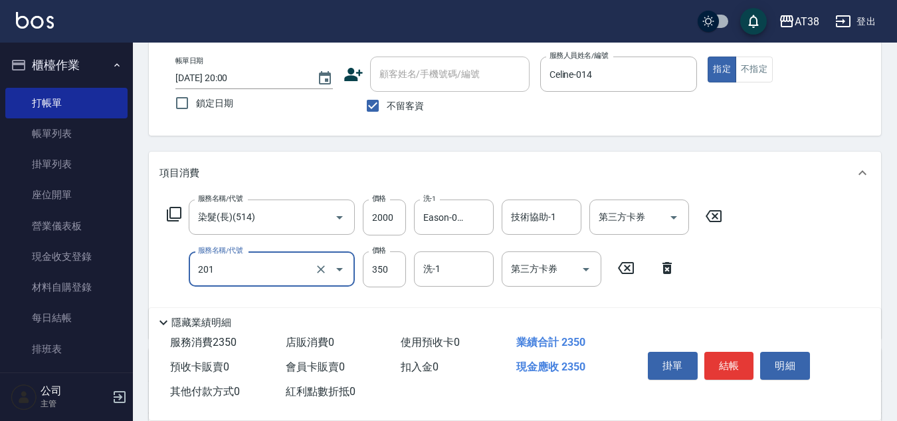
type input "洗髮(201)"
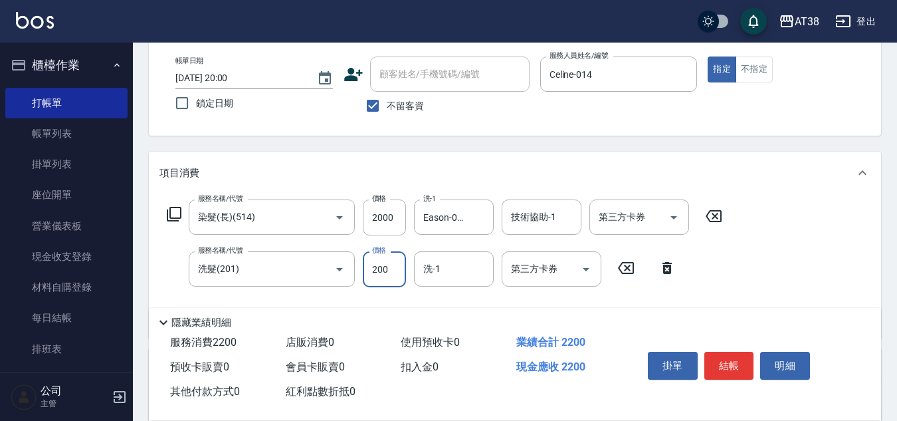
type input "200"
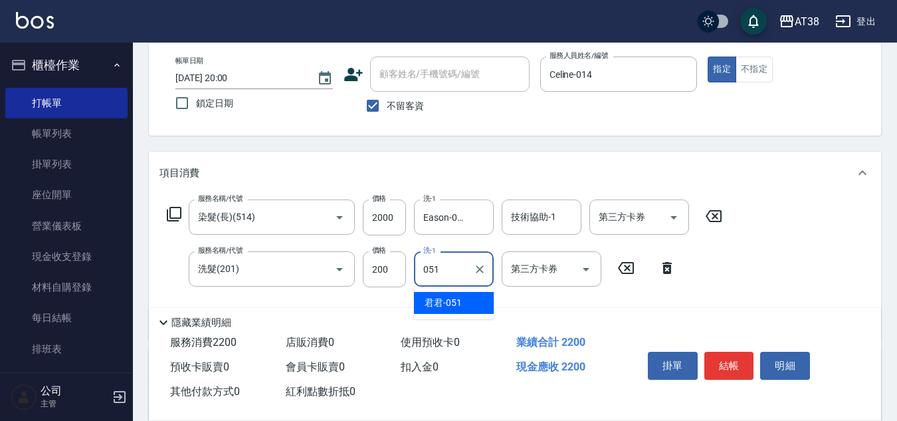
type input "君君-051"
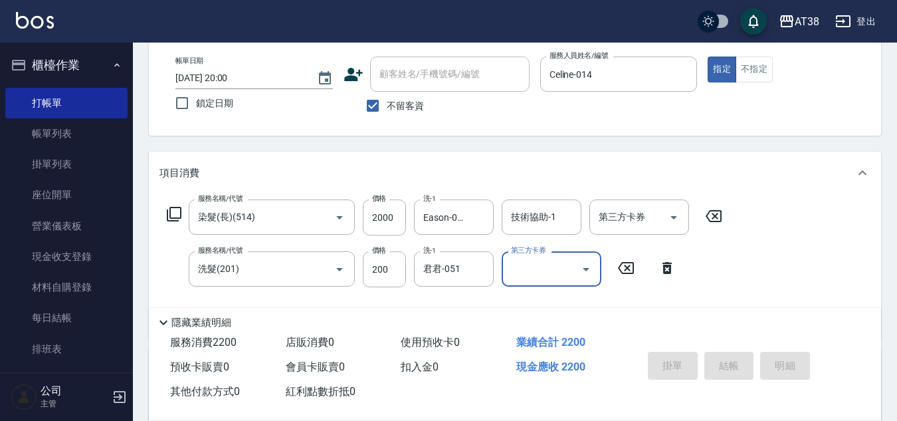
type input "[DATE] 20:01"
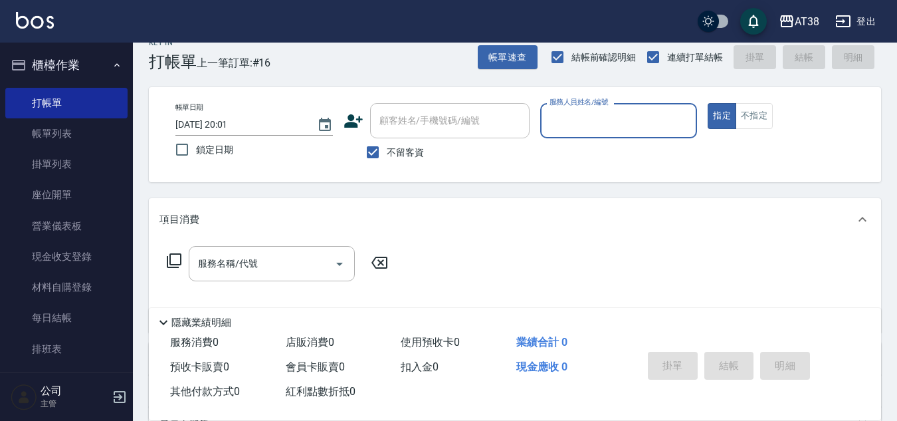
scroll to position [0, 0]
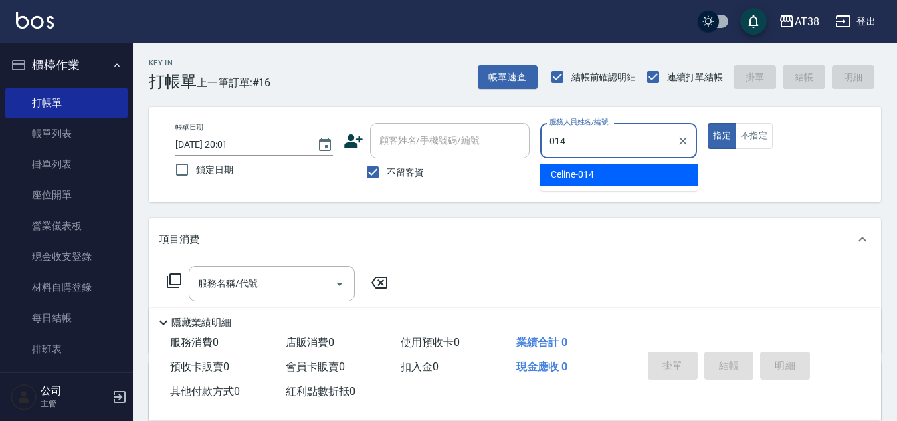
type input "Celine-014"
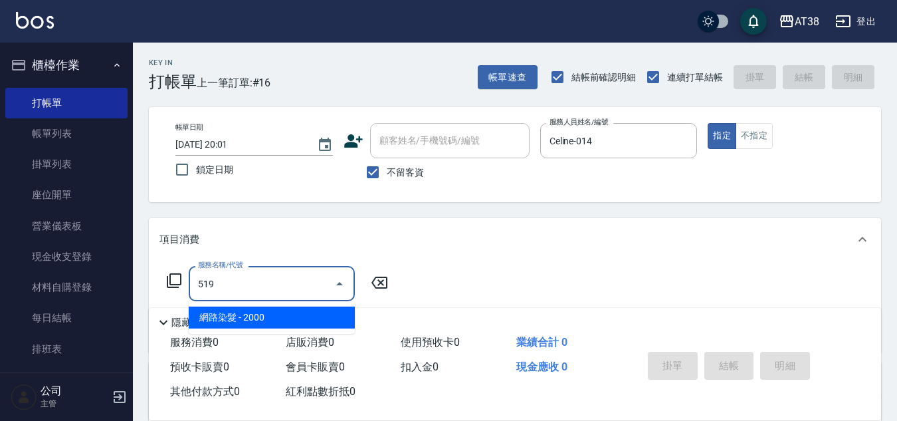
type input "網路染髮(519)"
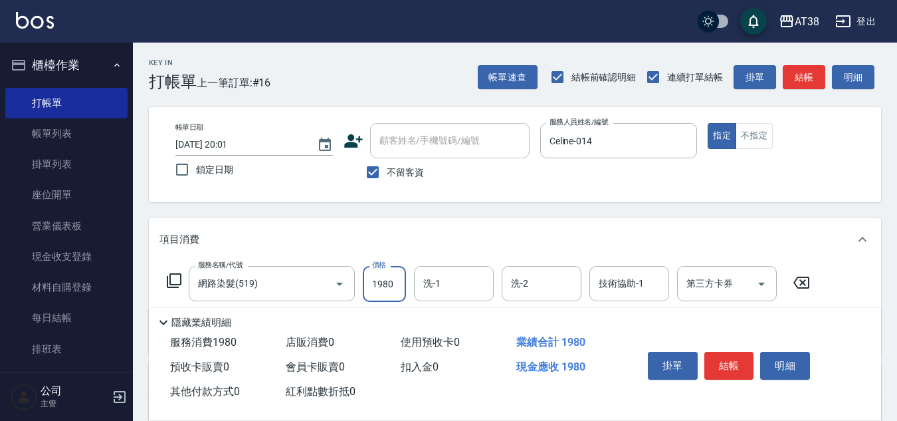
type input "1980"
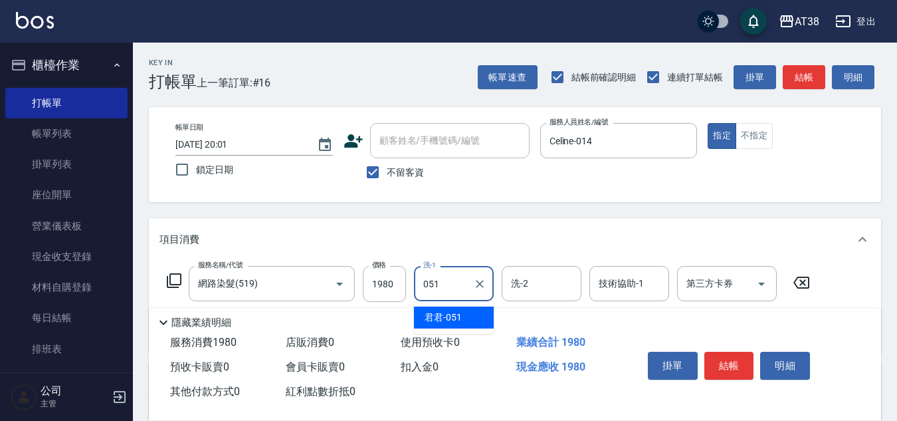
type input "君君-051"
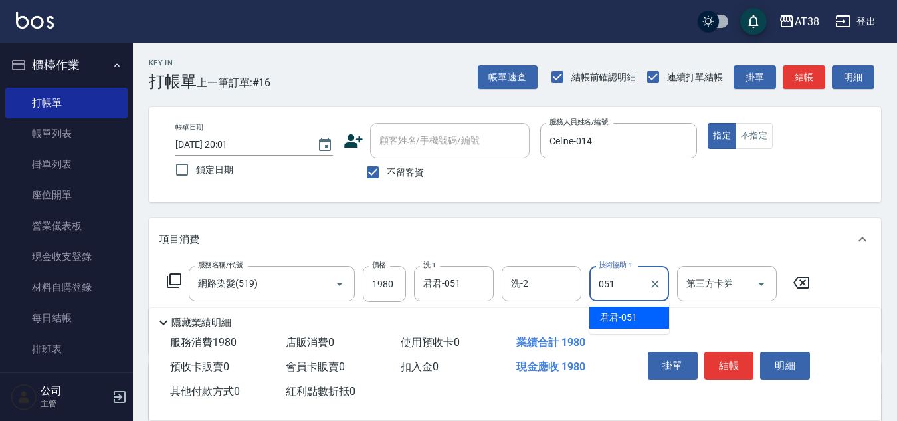
type input "君君-051"
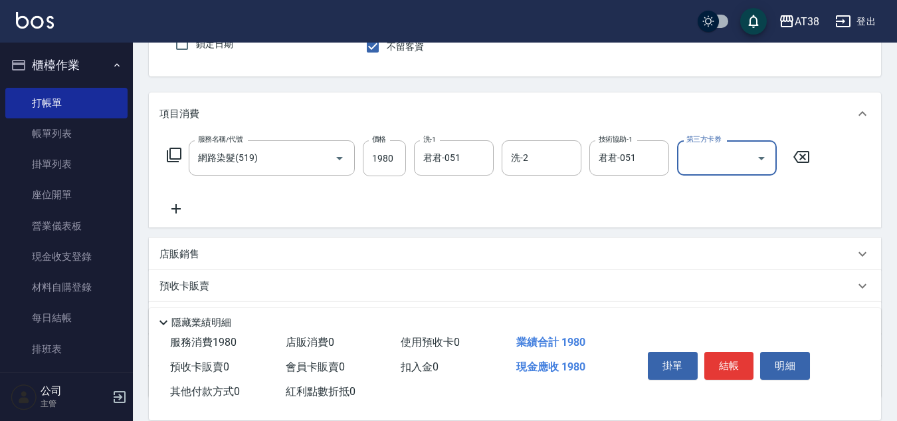
scroll to position [133, 0]
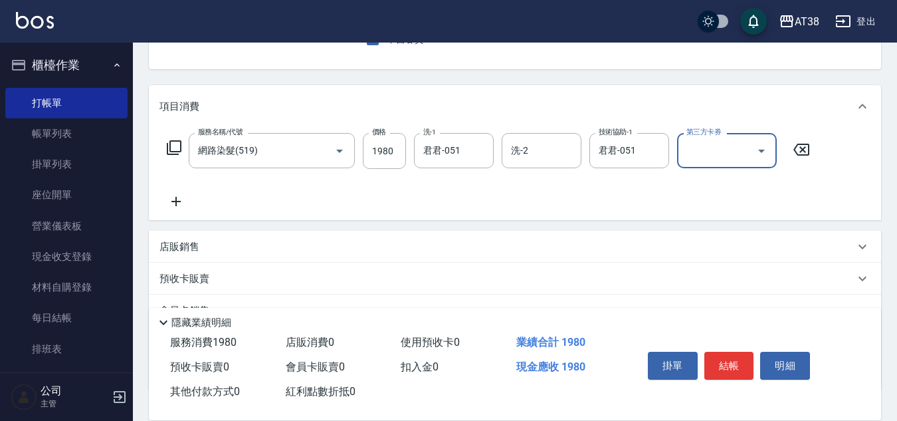
click at [167, 248] on p "店販銷售" at bounding box center [180, 247] width 40 height 14
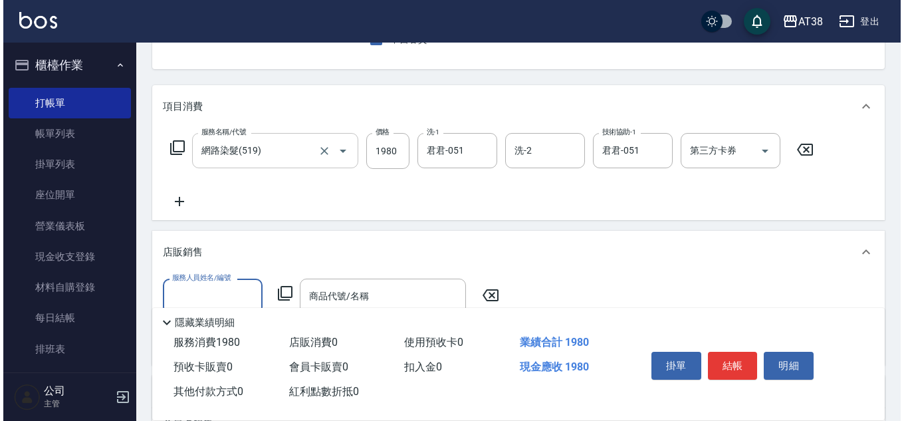
scroll to position [0, 0]
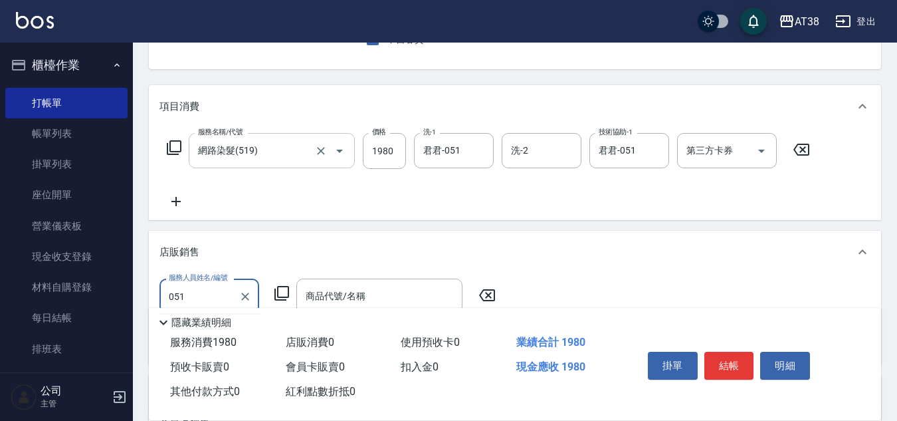
type input "君君-051"
click at [282, 292] on icon at bounding box center [282, 293] width 16 height 16
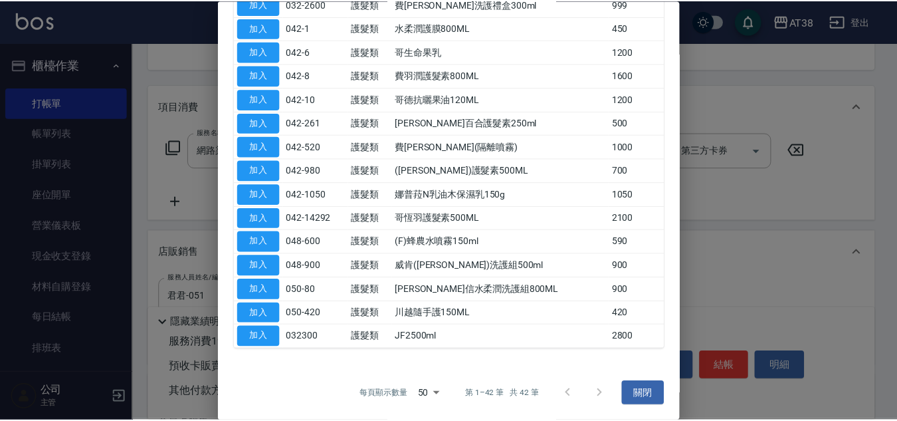
scroll to position [799, 0]
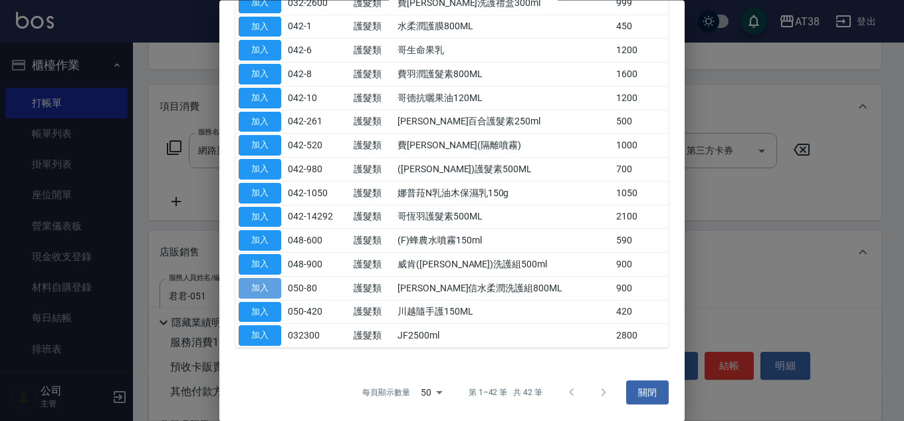
click at [269, 292] on button "加入" at bounding box center [260, 288] width 43 height 21
type input "[PERSON_NAME]信水柔潤洗護組800ML"
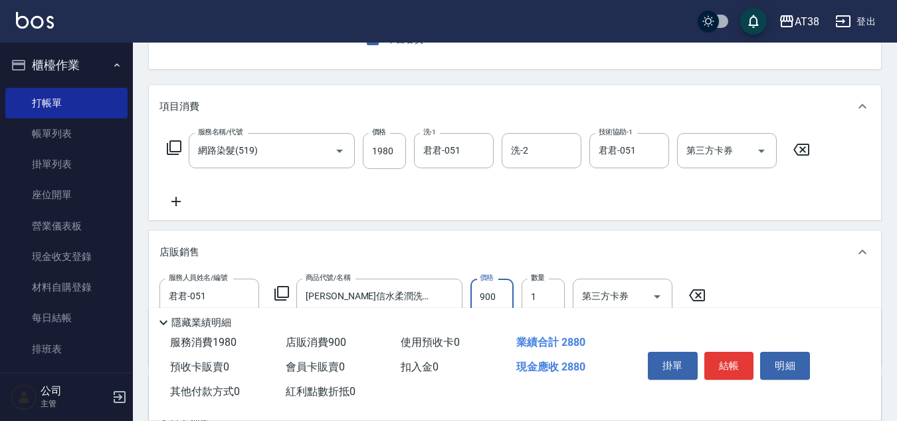
click at [499, 292] on input "900" at bounding box center [492, 296] width 43 height 36
type input "999"
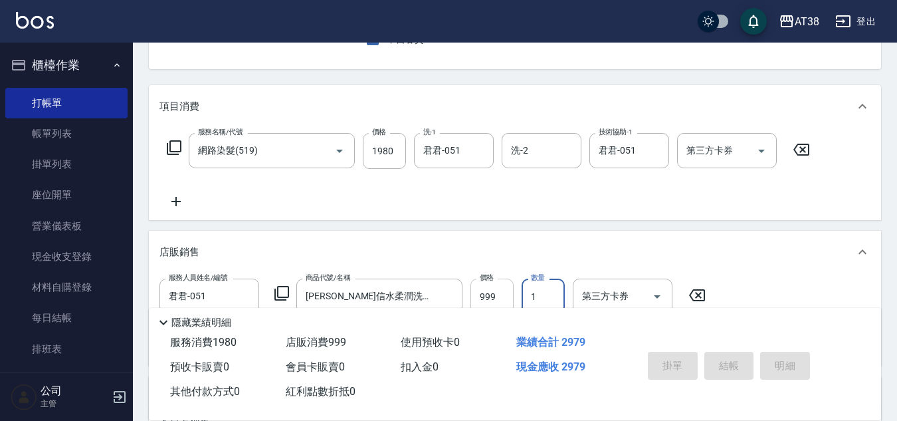
type input "[DATE] 20:02"
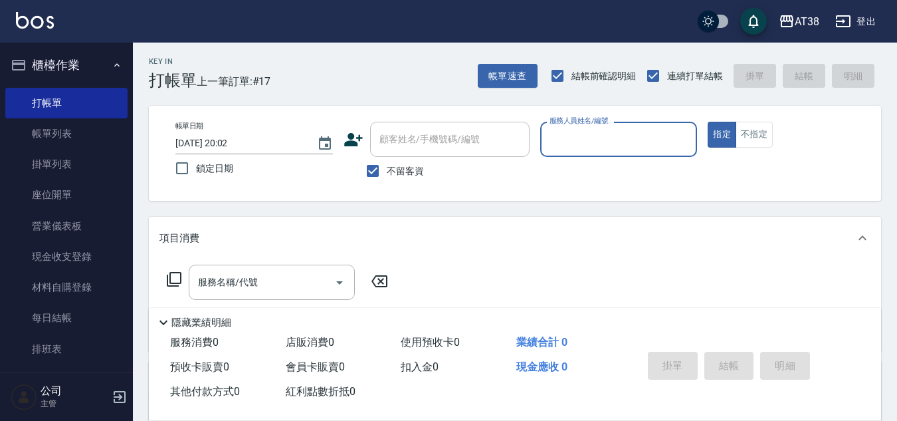
scroll to position [0, 0]
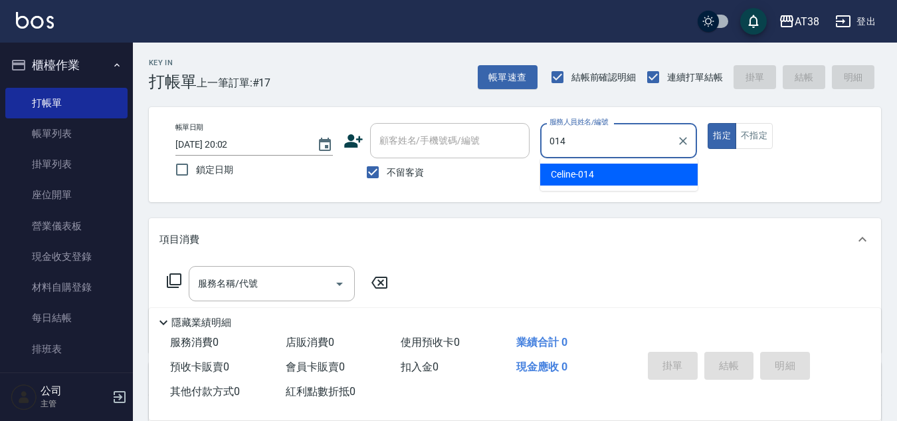
type input "Celine-014"
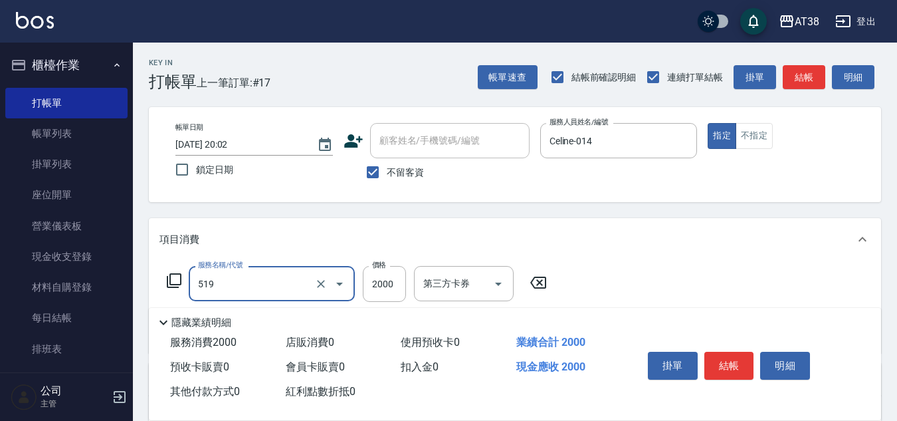
type input "網路染髮(519)"
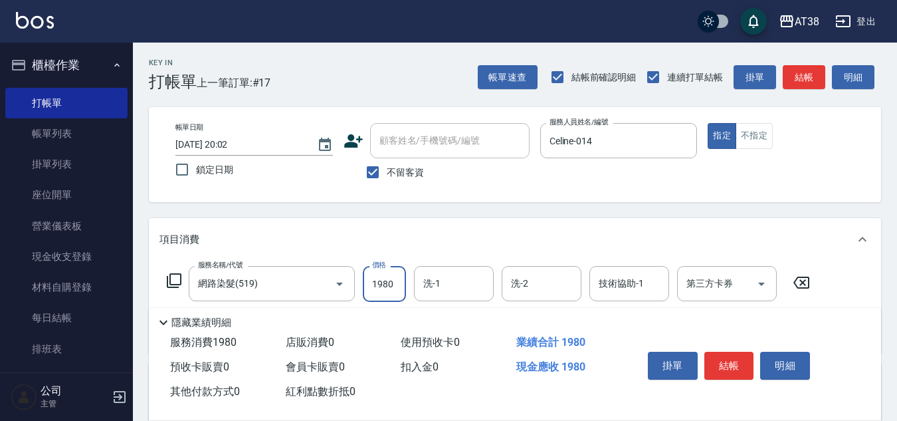
type input "1980"
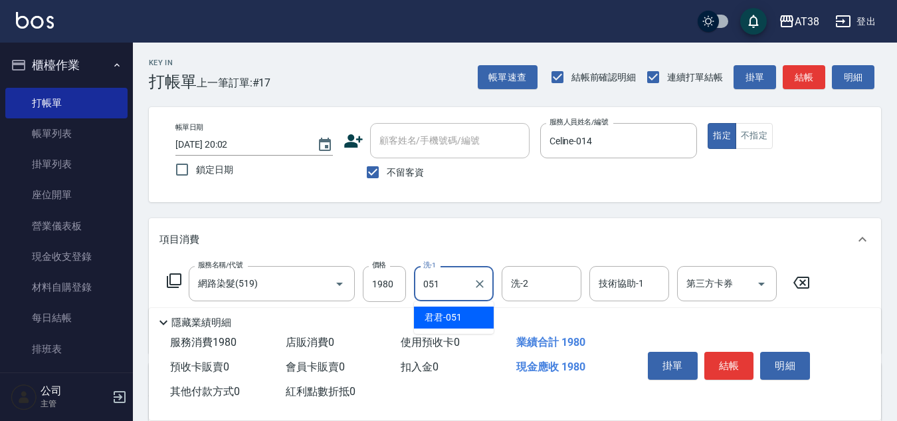
type input "君君-051"
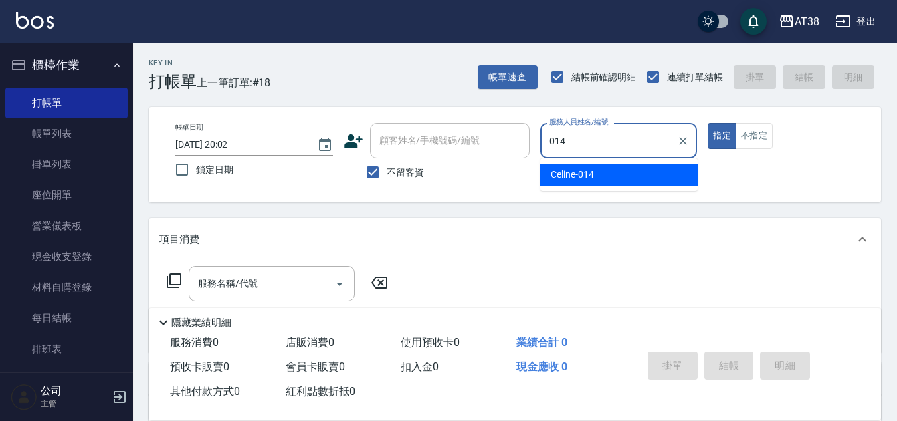
type input "Celine-014"
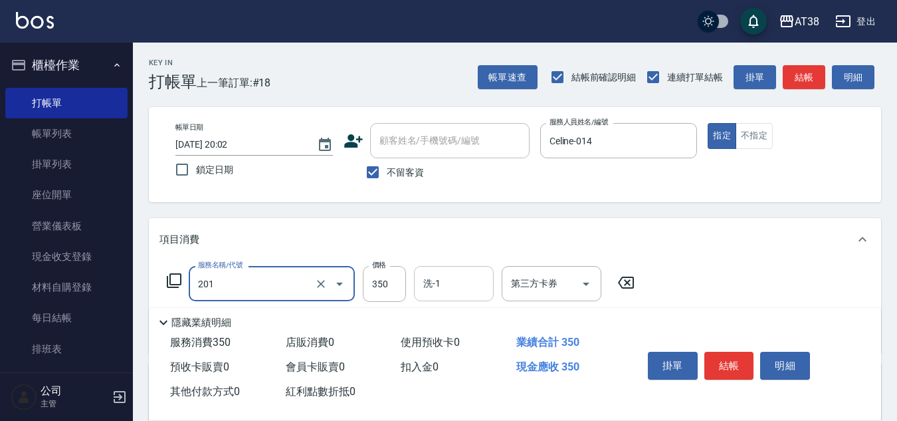
type input "洗髮(201)"
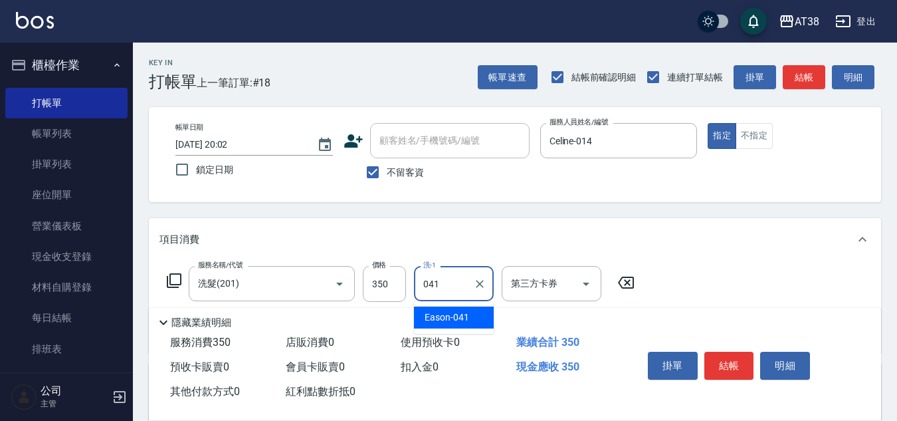
type input "Eason-041"
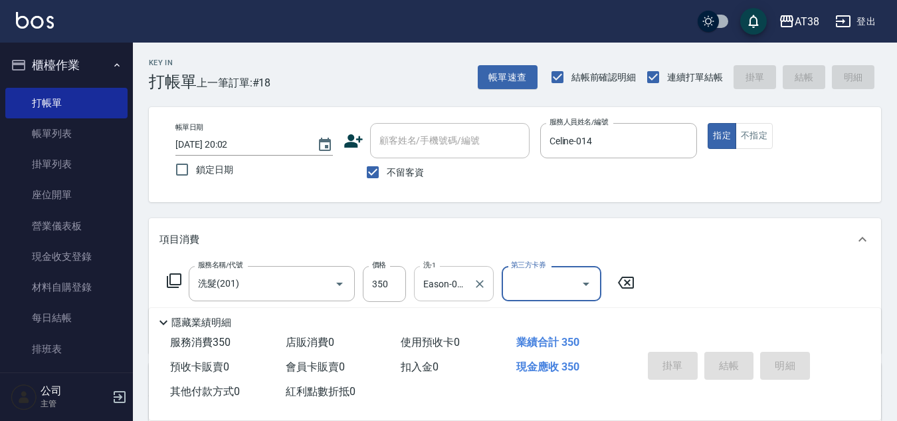
type input "[DATE] 20:03"
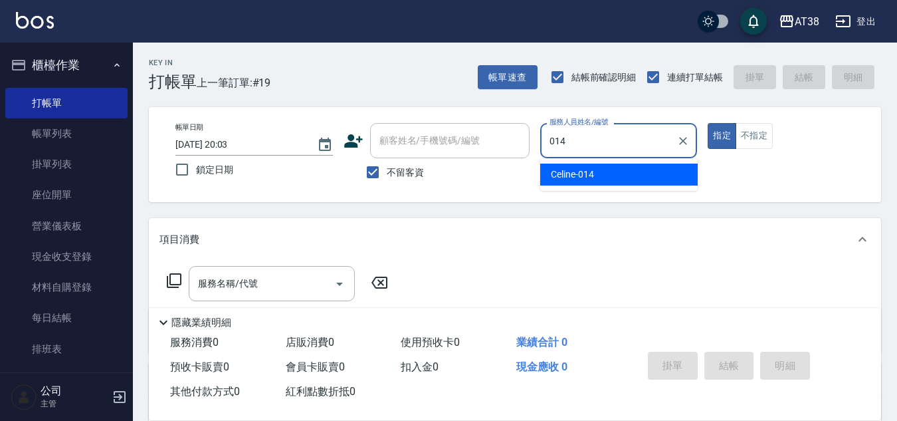
type input "Celine-014"
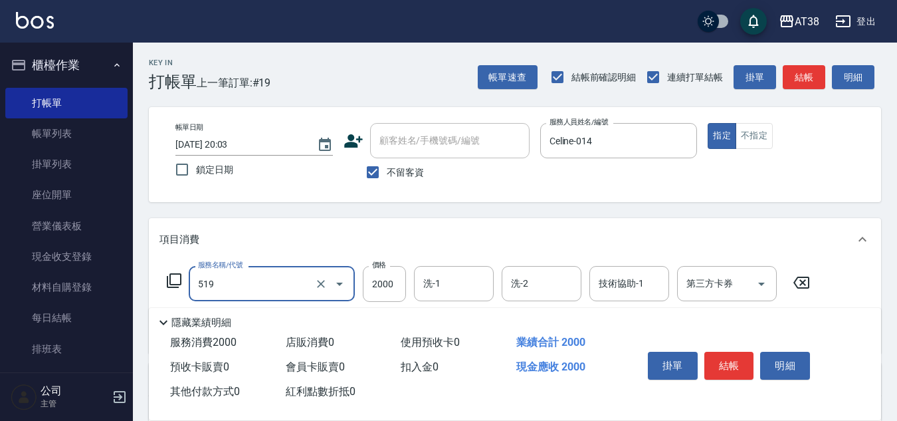
type input "網路染髮(519)"
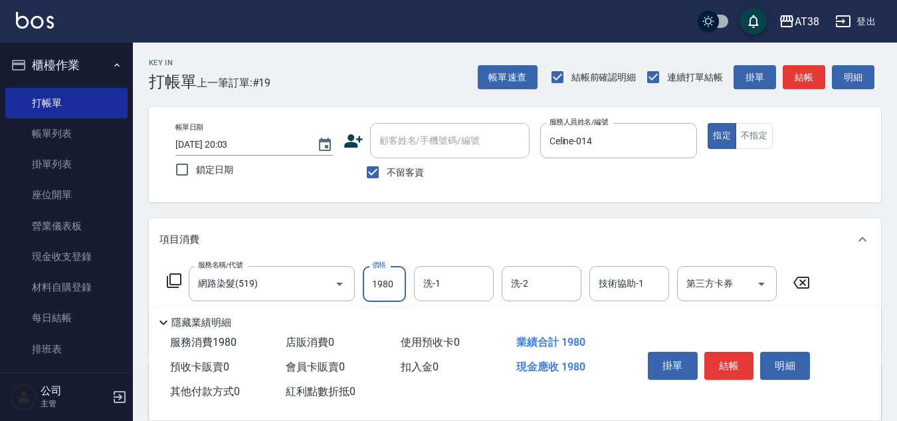
type input "1980"
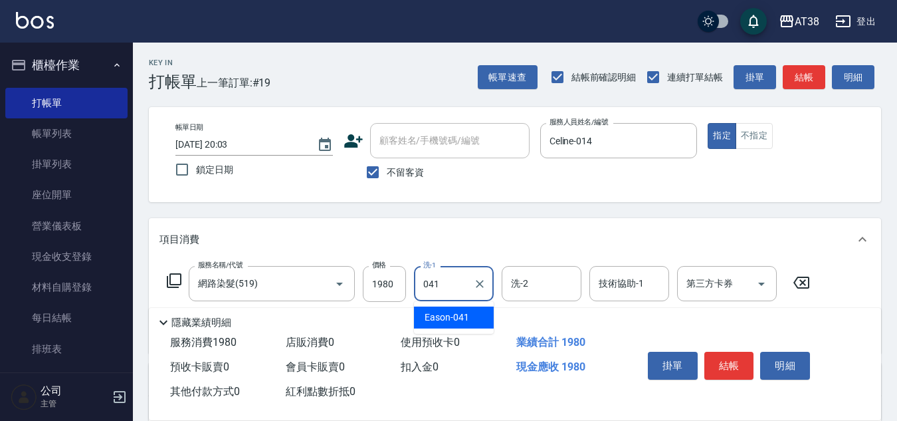
type input "Eason-041"
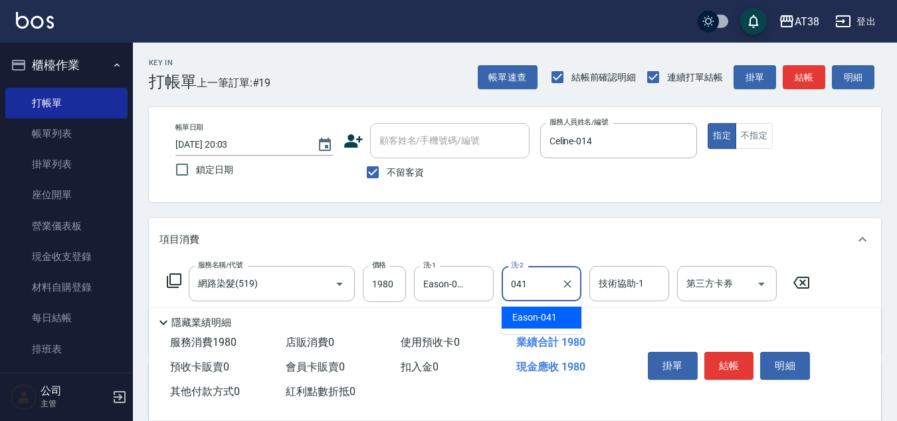
type input "Eason-041"
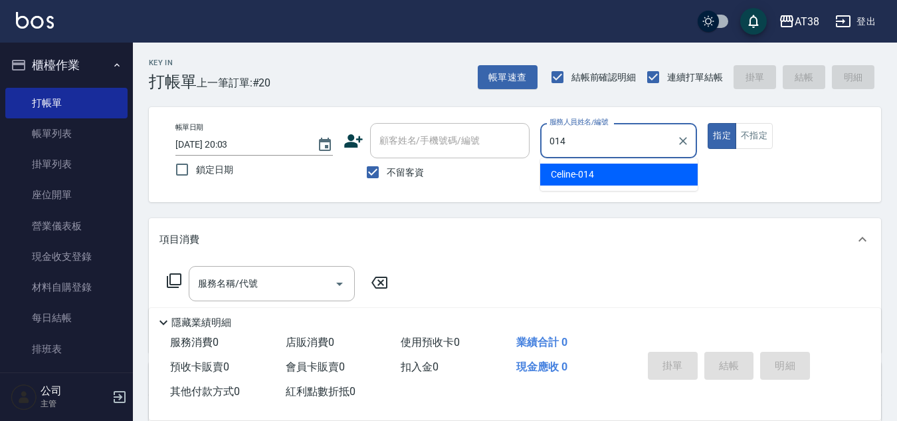
type input "Celine-014"
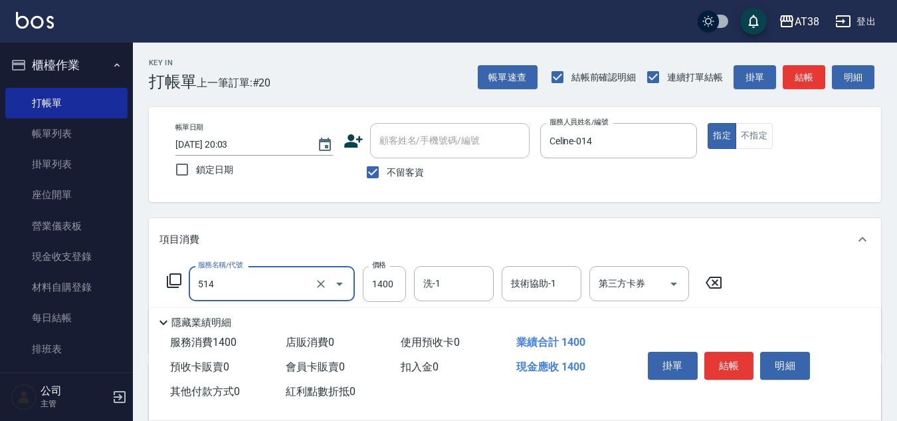
type input "染髮(長)(514)"
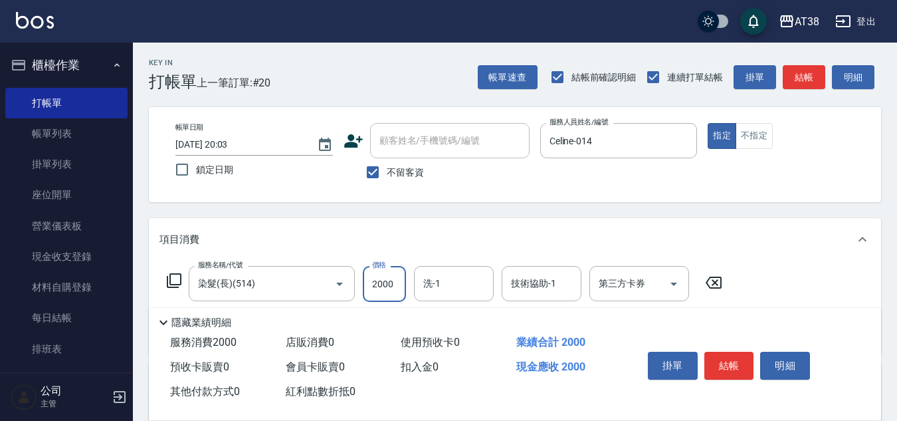
type input "2000"
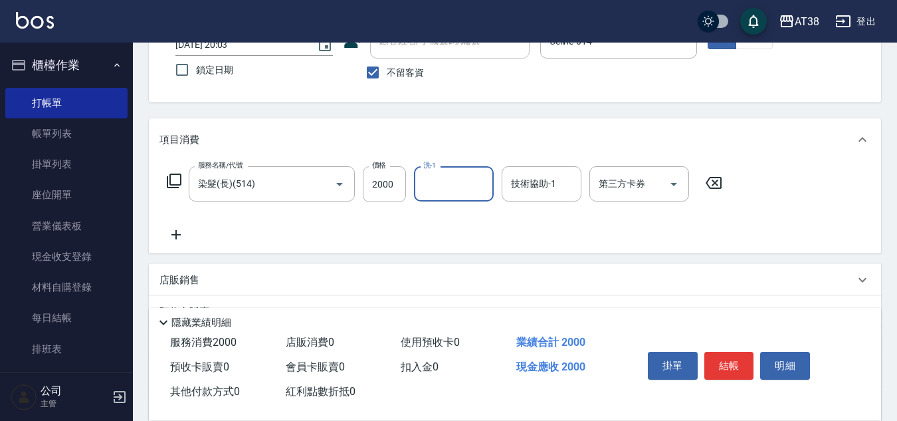
scroll to position [133, 0]
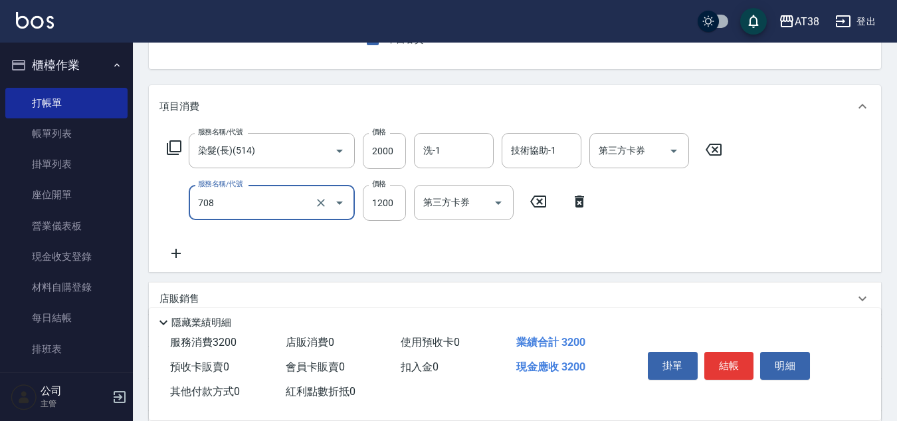
type input "哥德三劑護髮(708)"
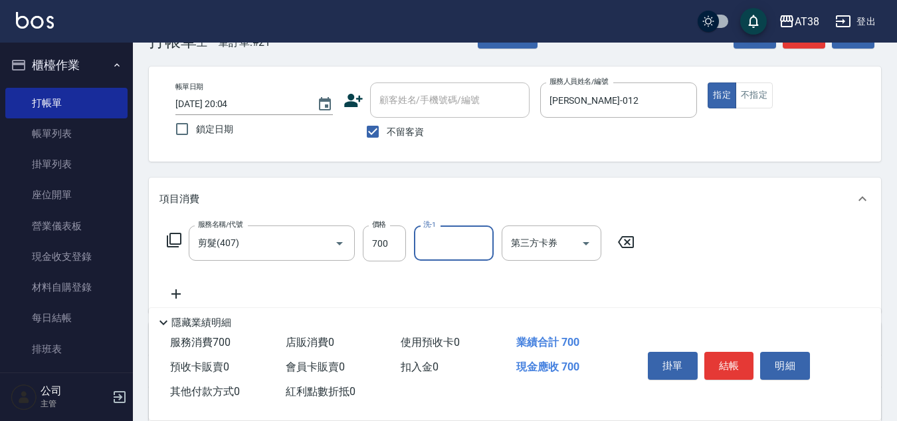
scroll to position [230, 0]
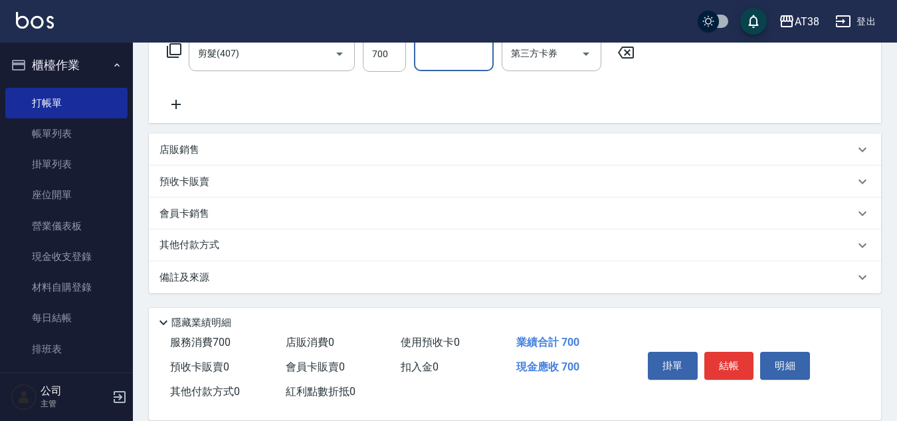
click at [173, 244] on p "其他付款方式" at bounding box center [193, 245] width 66 height 15
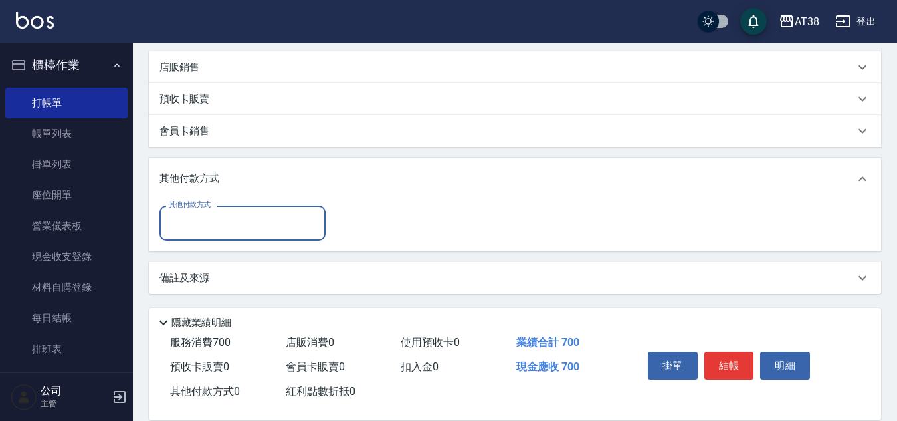
scroll to position [313, 0]
click at [186, 227] on input "其他付款方式" at bounding box center [242, 222] width 154 height 23
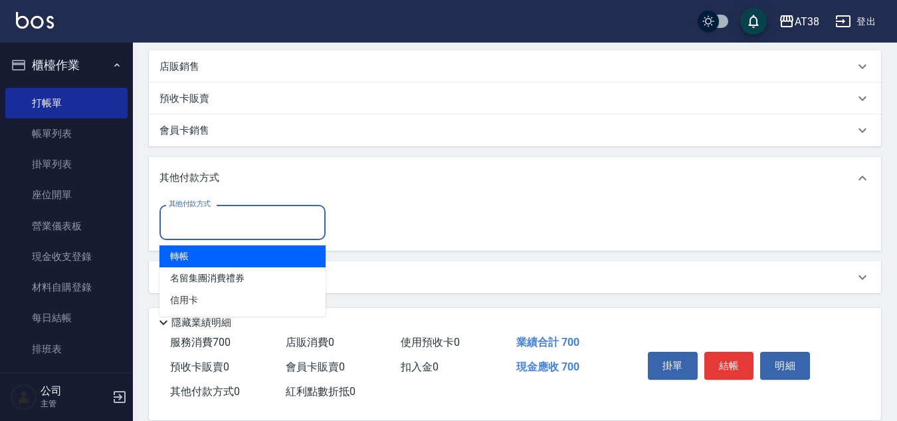
click at [182, 257] on span "轉帳" at bounding box center [243, 256] width 166 height 22
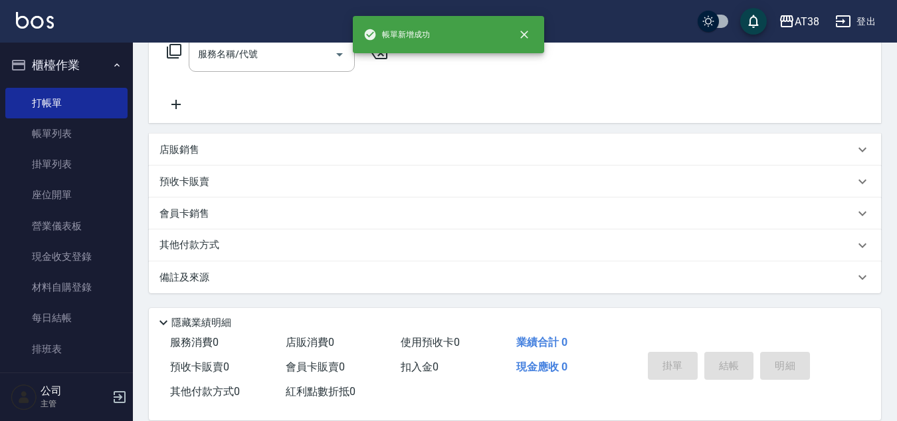
scroll to position [0, 0]
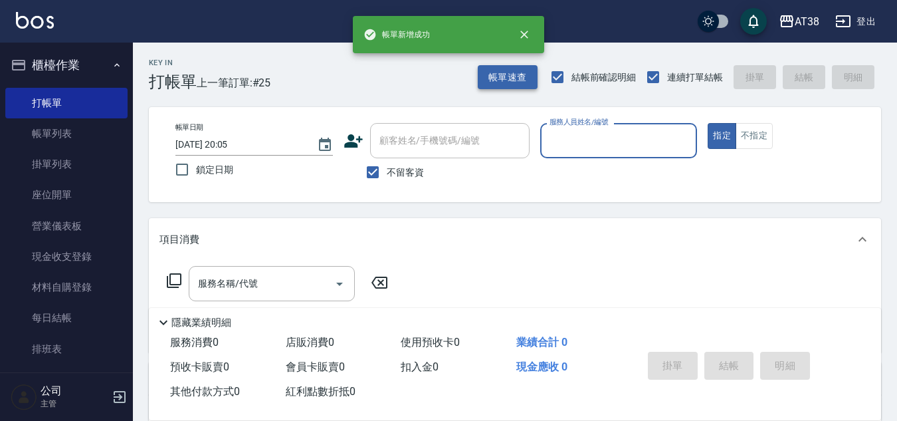
click at [508, 76] on button "帳單速查" at bounding box center [508, 77] width 60 height 25
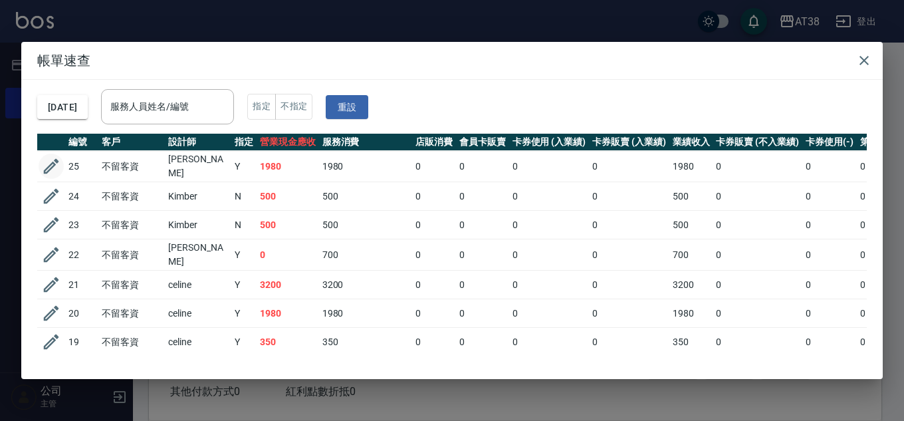
click at [53, 161] on icon "button" at bounding box center [51, 166] width 15 height 15
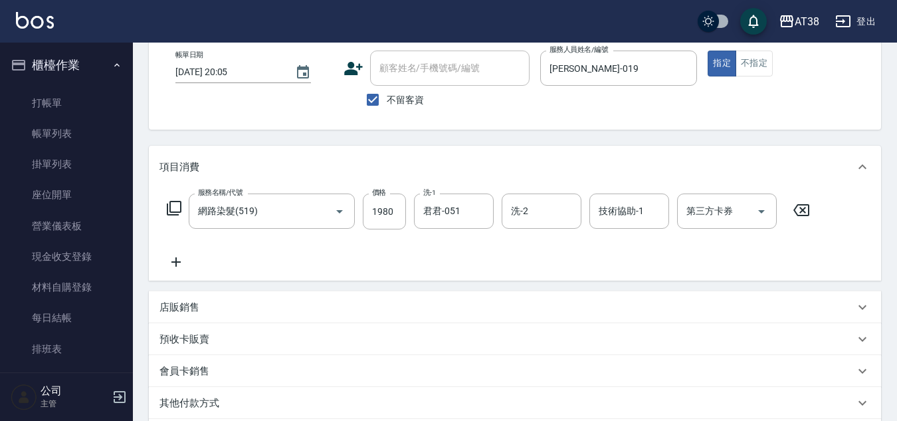
scroll to position [47, 0]
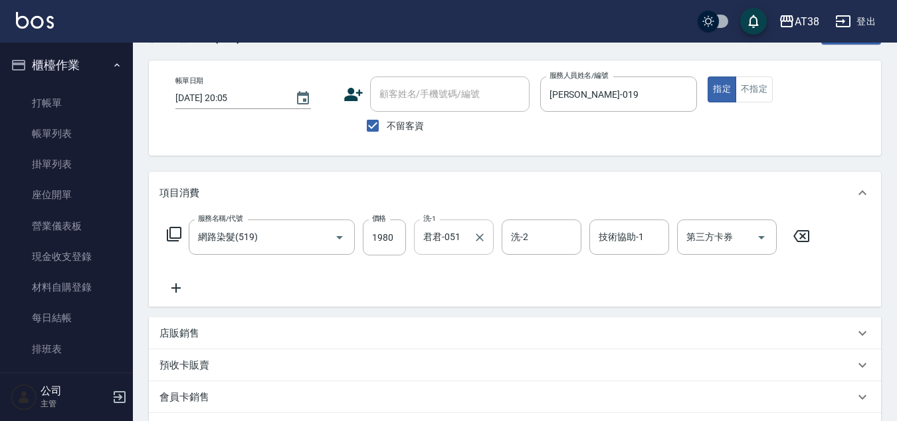
click at [463, 240] on input "君君-051" at bounding box center [444, 236] width 48 height 23
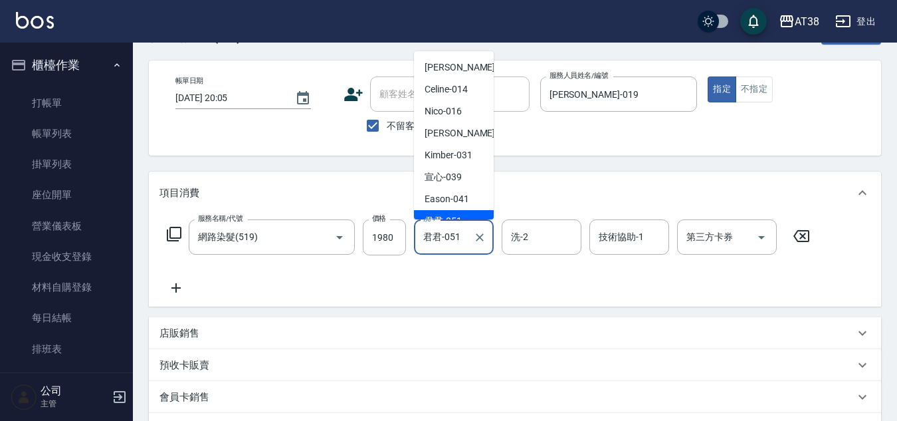
scroll to position [13, 0]
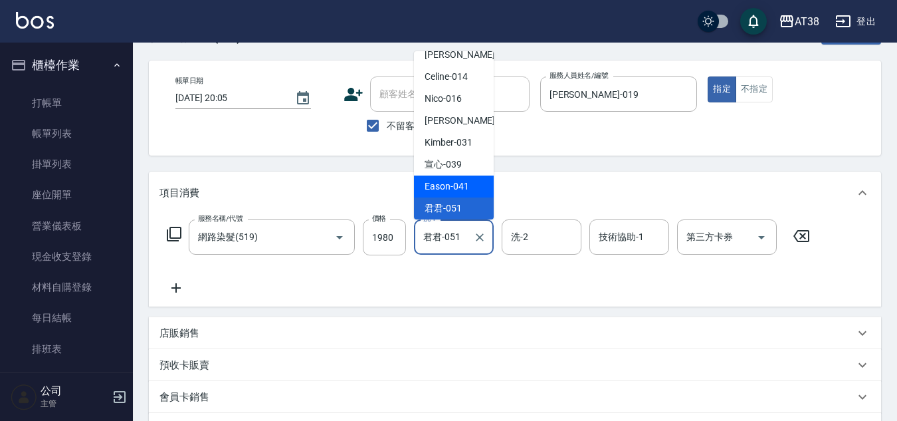
click at [452, 183] on span "Eason -041" at bounding box center [447, 186] width 45 height 14
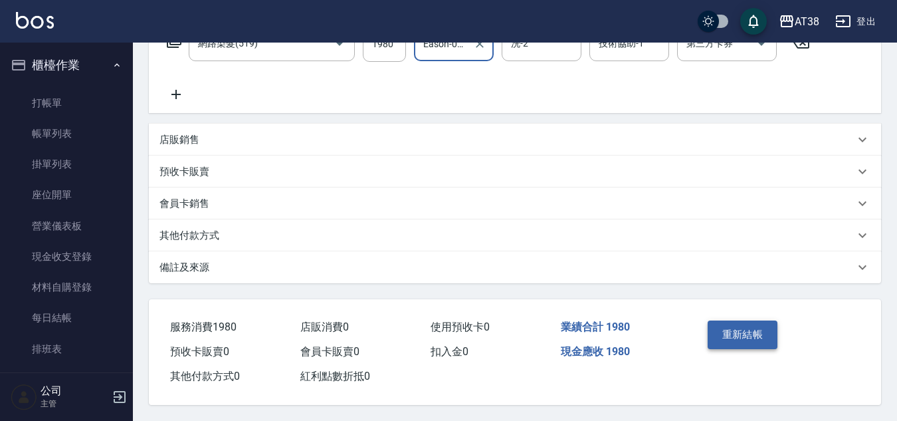
scroll to position [246, 0]
click at [746, 328] on button "重新結帳" at bounding box center [743, 334] width 70 height 28
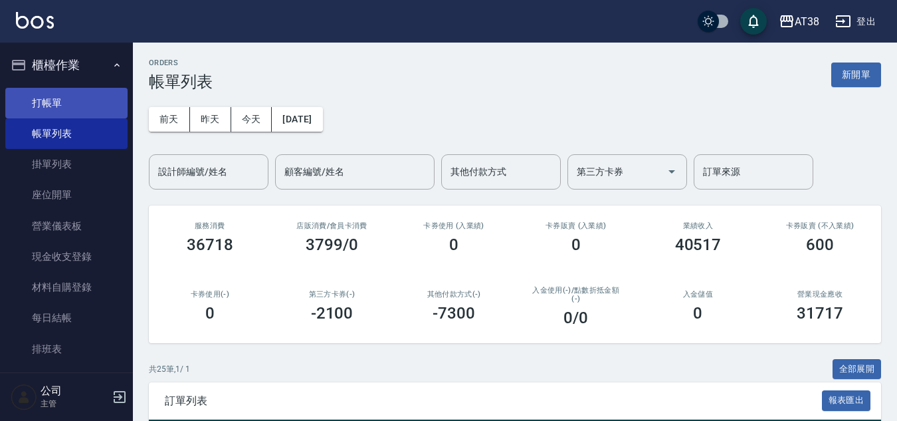
click at [43, 105] on link "打帳單" at bounding box center [66, 103] width 122 height 31
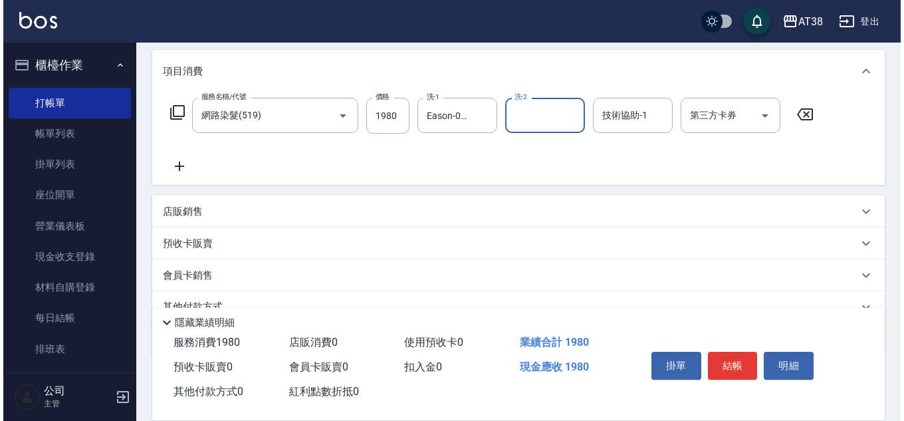
scroll to position [199, 0]
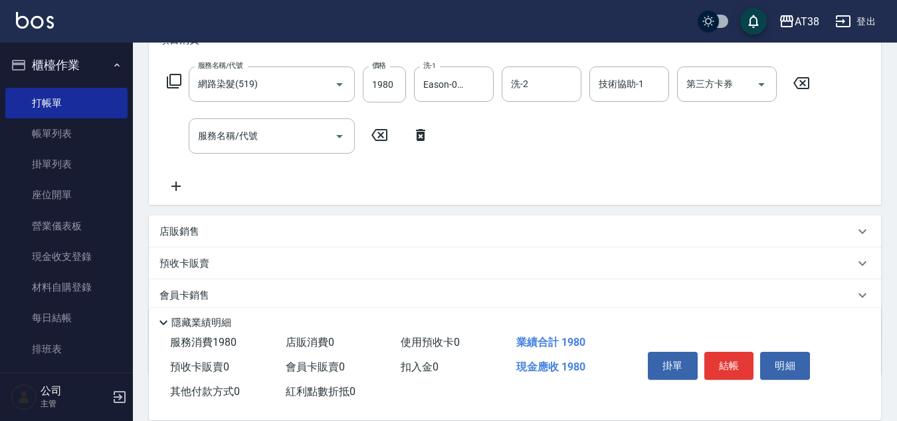
click at [172, 77] on icon at bounding box center [174, 81] width 16 height 16
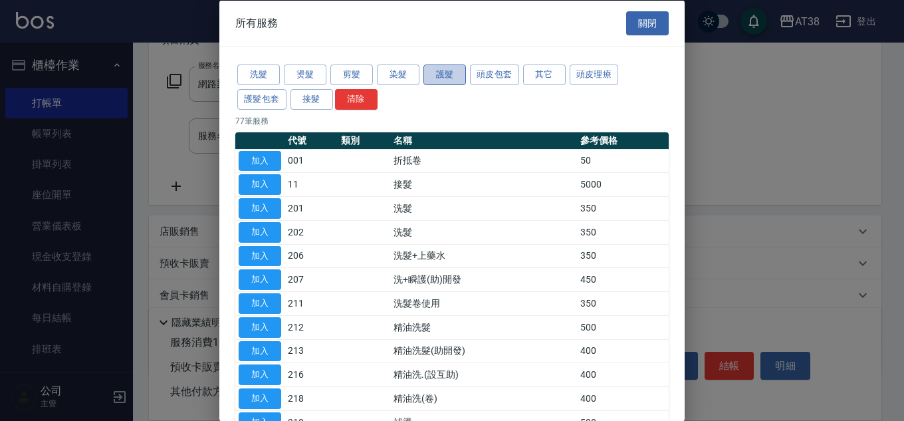
click at [440, 78] on button "護髮" at bounding box center [444, 74] width 43 height 21
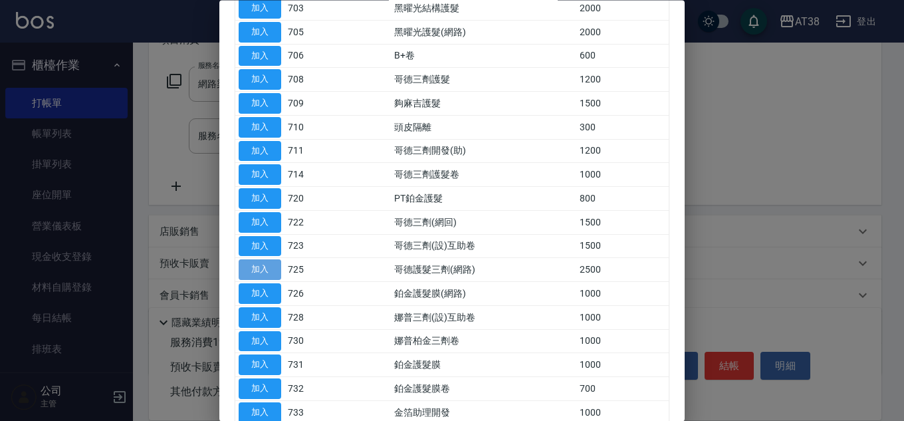
click at [274, 264] on button "加入" at bounding box center [260, 270] width 43 height 21
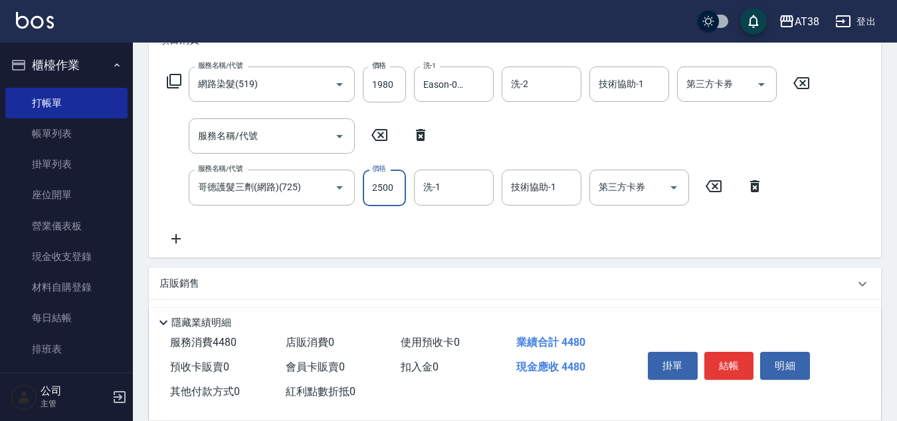
click at [395, 193] on input "2500" at bounding box center [384, 187] width 43 height 36
click at [419, 134] on icon at bounding box center [420, 135] width 9 height 12
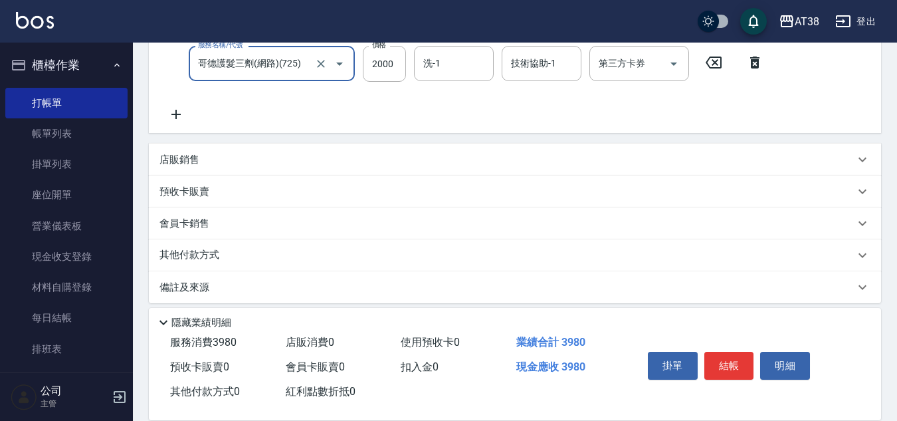
scroll to position [282, 0]
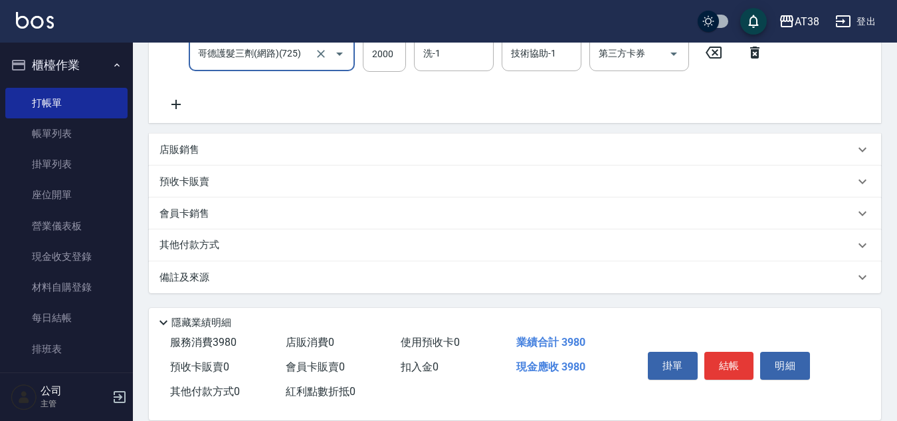
click at [174, 154] on p "店販銷售" at bounding box center [180, 150] width 40 height 14
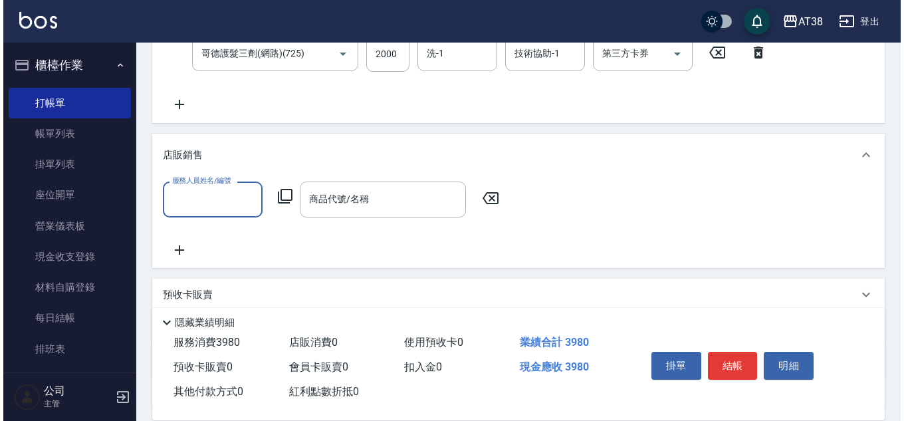
scroll to position [0, 0]
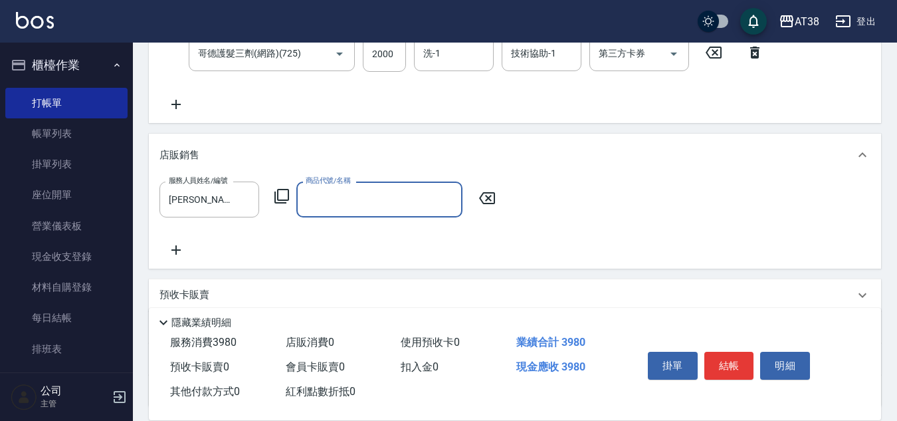
click at [274, 195] on icon at bounding box center [281, 196] width 15 height 15
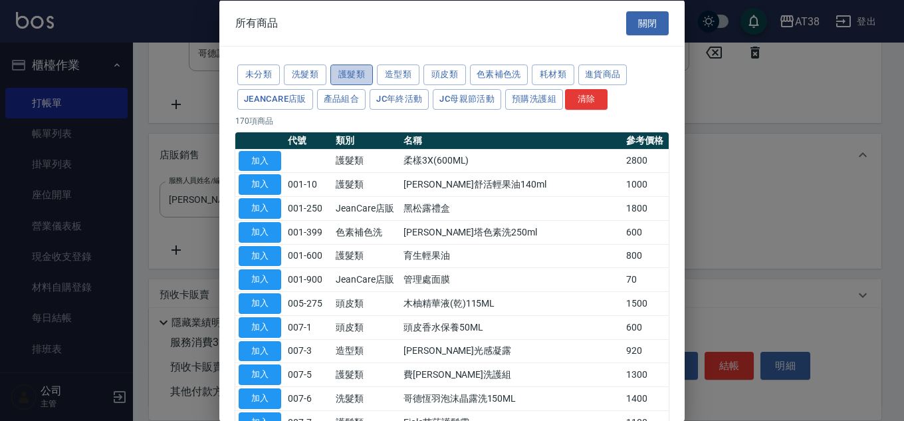
click at [353, 72] on button "護髮類" at bounding box center [351, 74] width 43 height 21
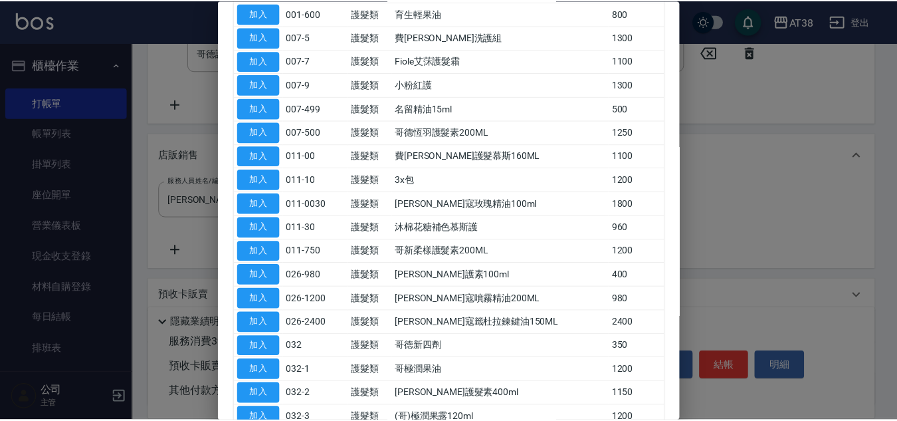
scroll to position [199, 0]
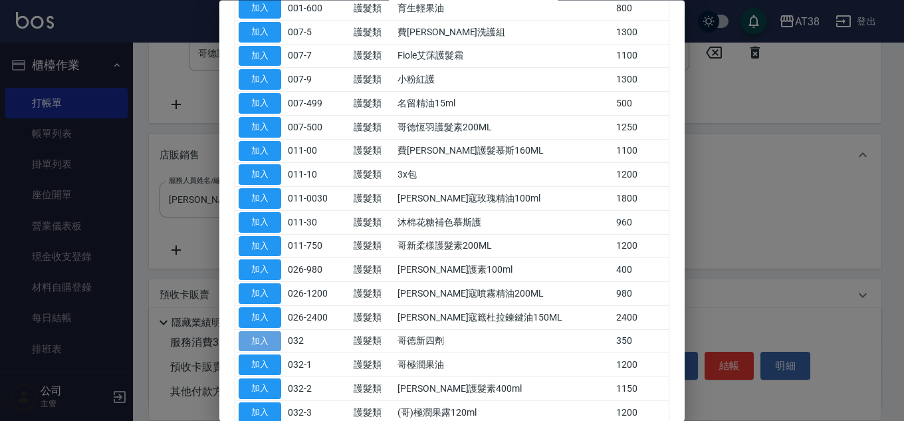
click at [269, 342] on button "加入" at bounding box center [260, 341] width 43 height 21
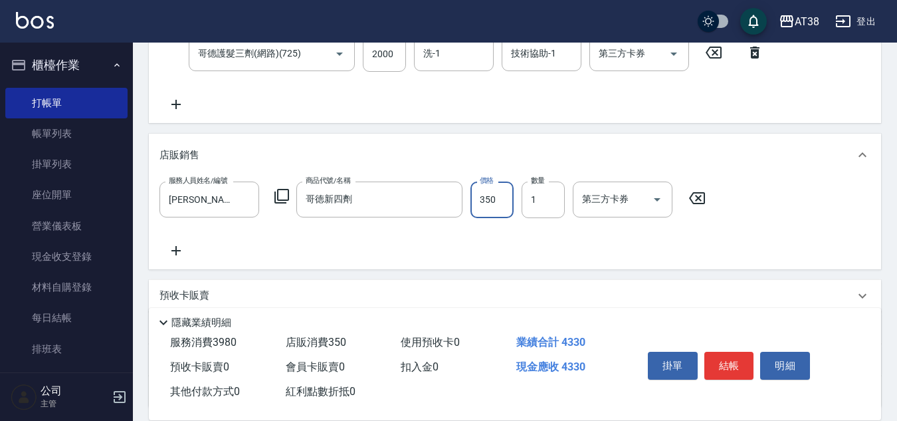
click at [492, 205] on input "350" at bounding box center [492, 199] width 43 height 36
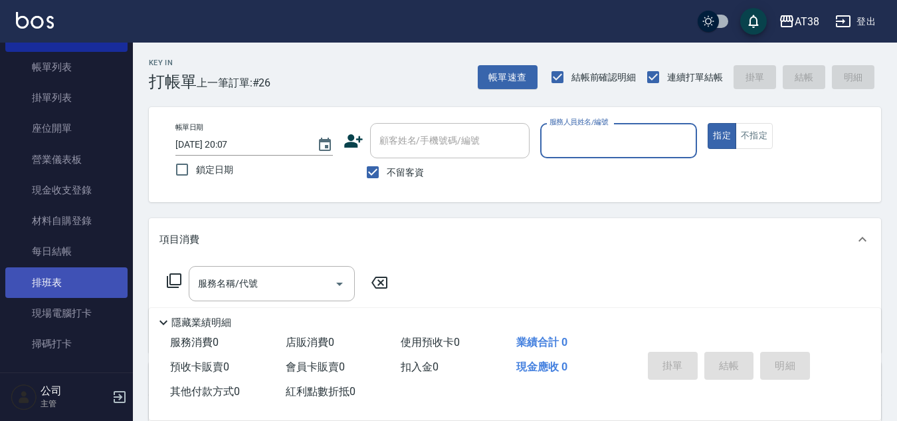
scroll to position [0, 0]
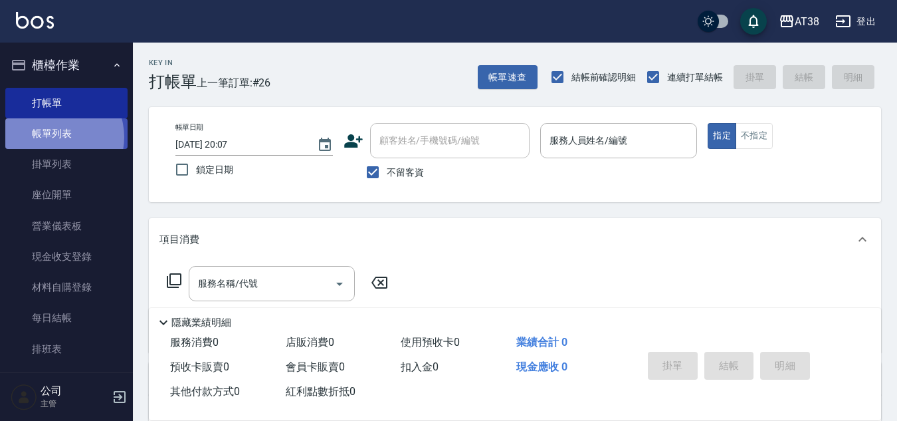
click at [55, 137] on link "帳單列表" at bounding box center [66, 133] width 122 height 31
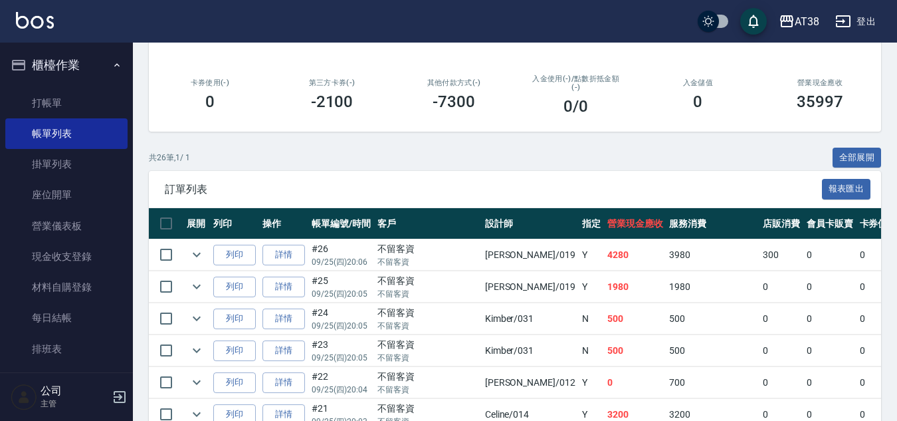
scroll to position [199, 0]
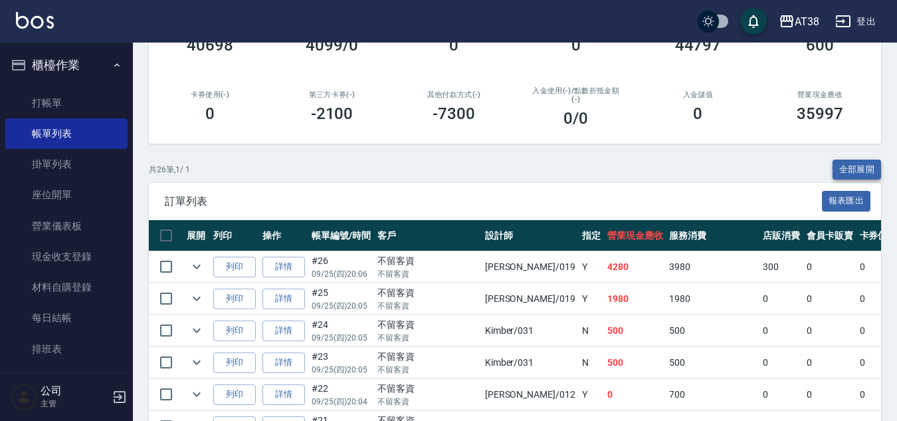
click at [859, 168] on button "全部展開" at bounding box center [857, 170] width 49 height 21
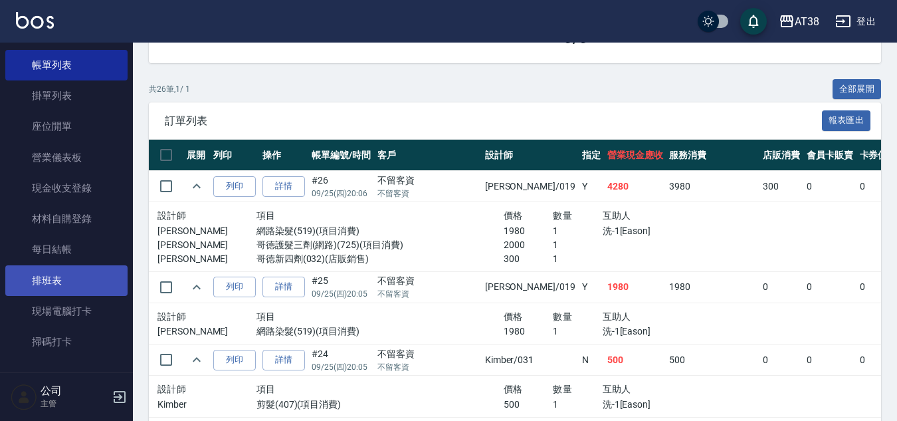
scroll to position [314, 0]
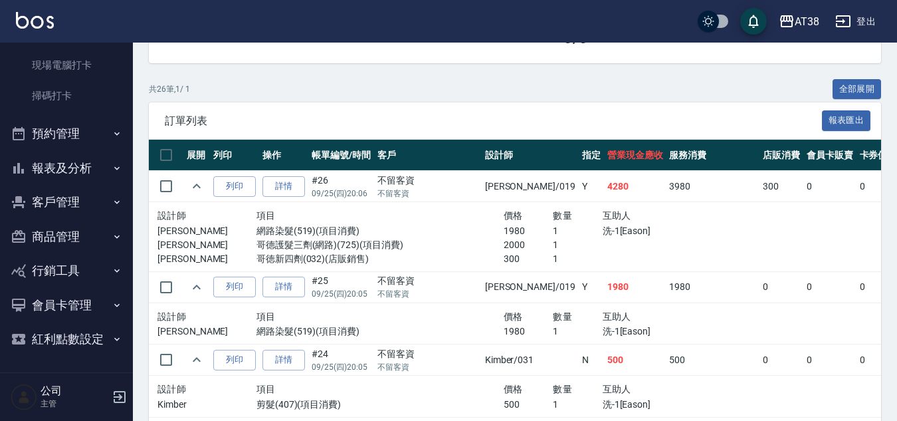
click at [62, 163] on button "報表及分析" at bounding box center [66, 168] width 122 height 35
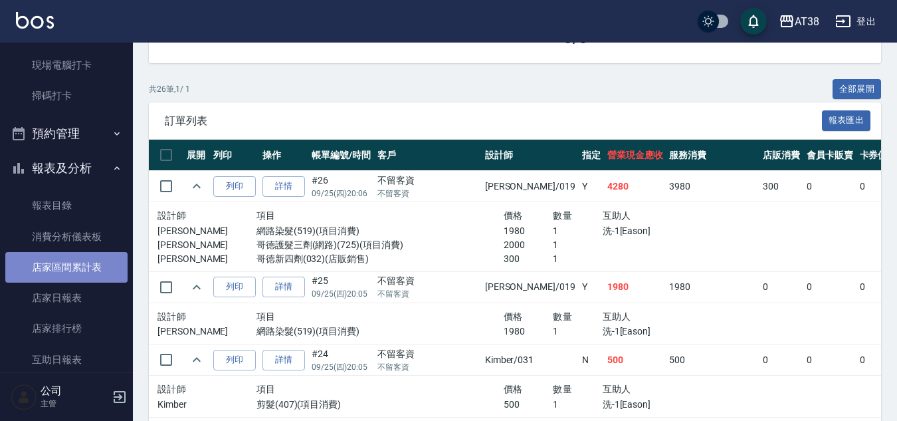
click at [78, 270] on link "店家區間累計表" at bounding box center [66, 267] width 122 height 31
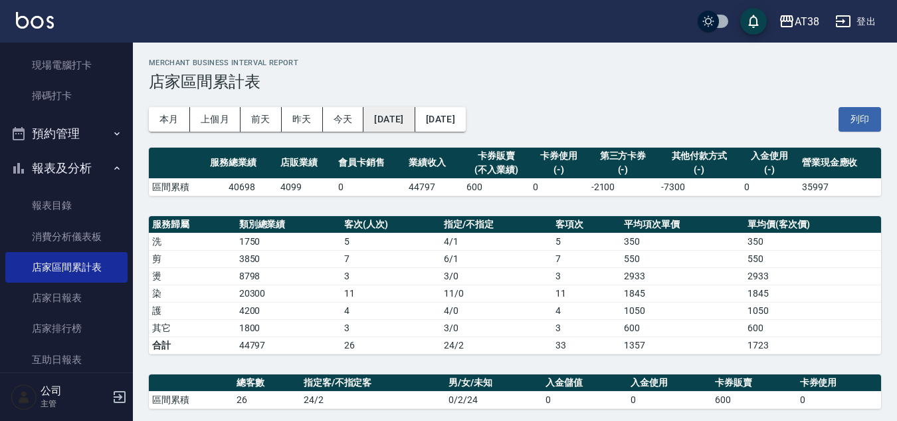
click at [406, 126] on button "[DATE]" at bounding box center [389, 119] width 51 height 25
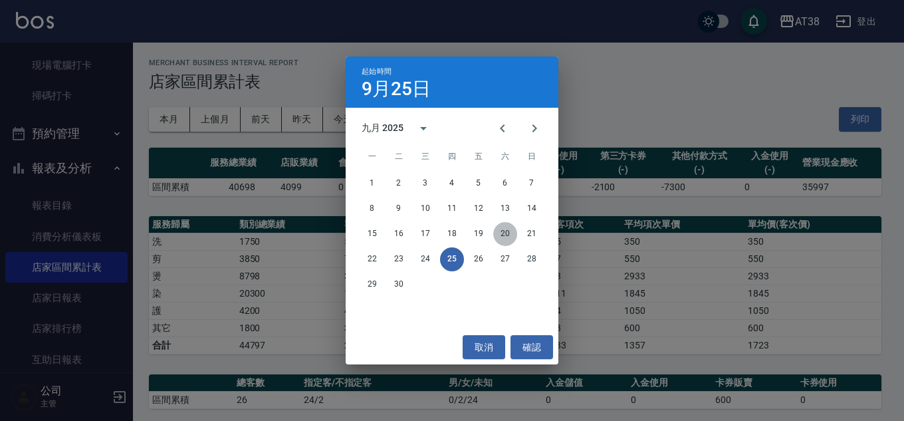
click at [502, 232] on button "20" at bounding box center [505, 234] width 24 height 24
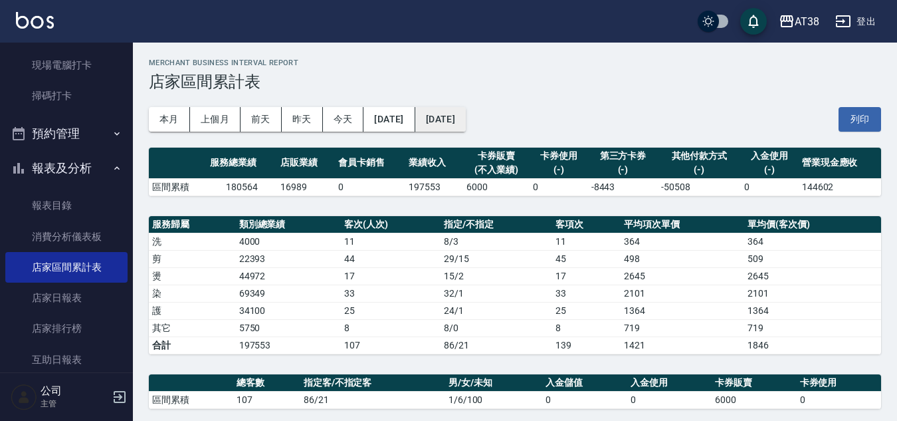
click at [466, 122] on button "[DATE]" at bounding box center [440, 119] width 51 height 25
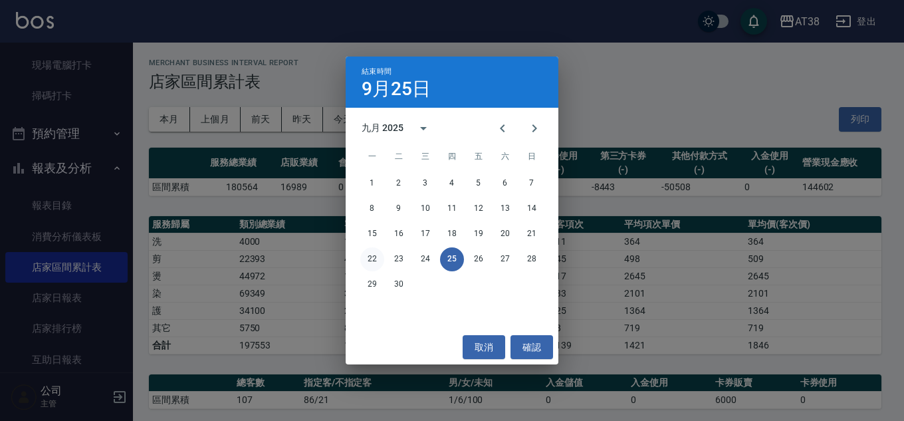
click at [374, 259] on button "22" at bounding box center [372, 259] width 24 height 24
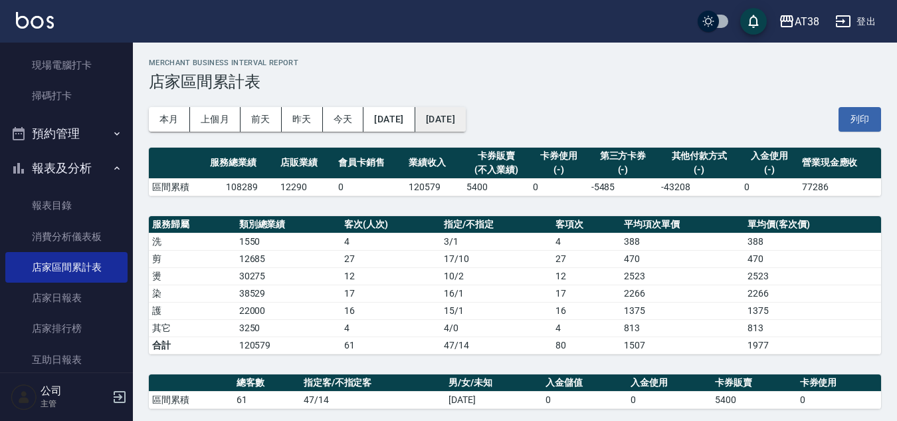
click at [466, 122] on button "[DATE]" at bounding box center [440, 119] width 51 height 25
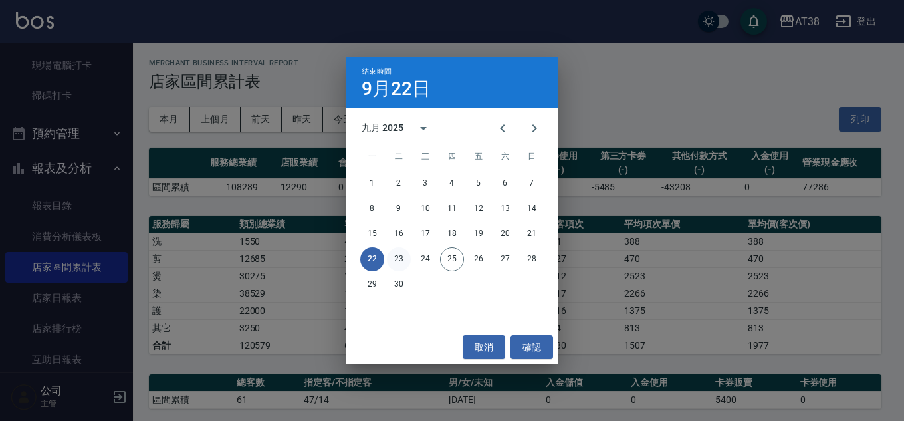
click at [399, 256] on button "23" at bounding box center [399, 259] width 24 height 24
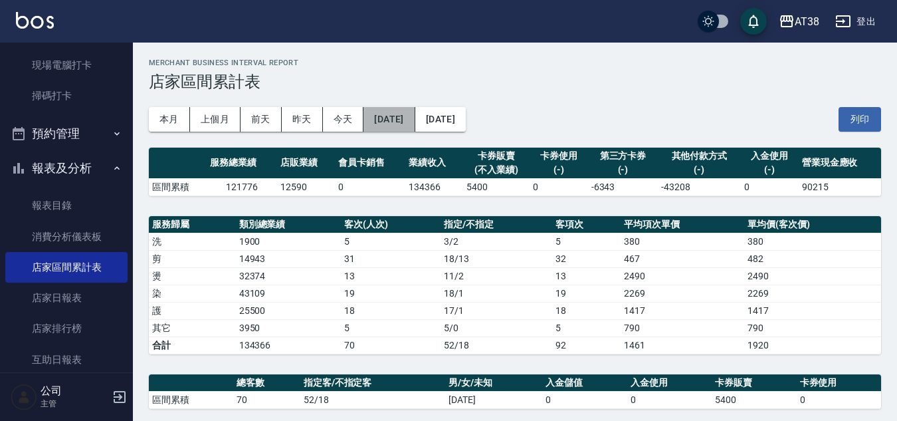
click at [415, 125] on button "[DATE]" at bounding box center [389, 119] width 51 height 25
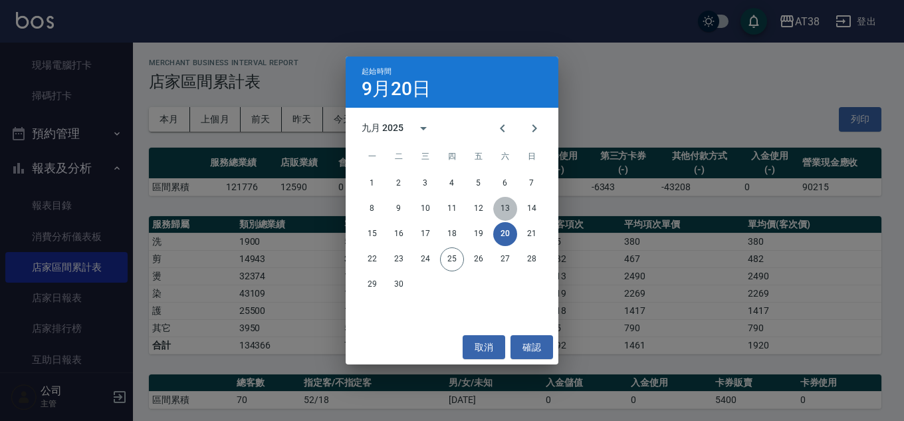
click at [505, 203] on button "13" at bounding box center [505, 209] width 24 height 24
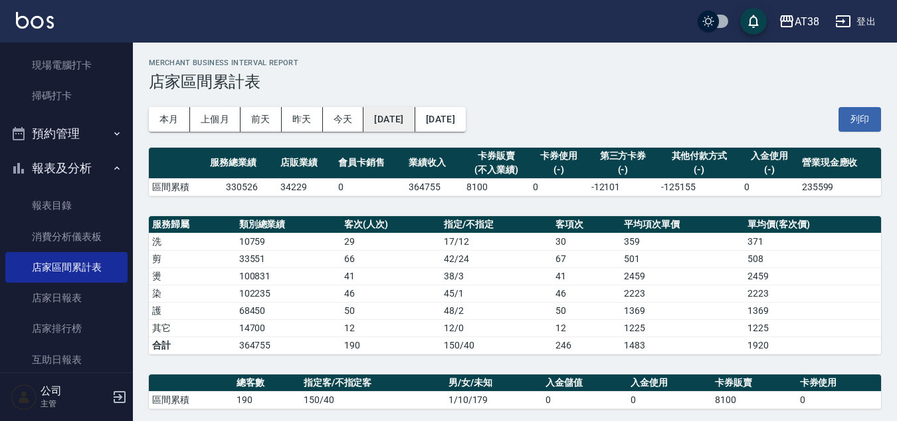
click at [415, 123] on button "[DATE]" at bounding box center [389, 119] width 51 height 25
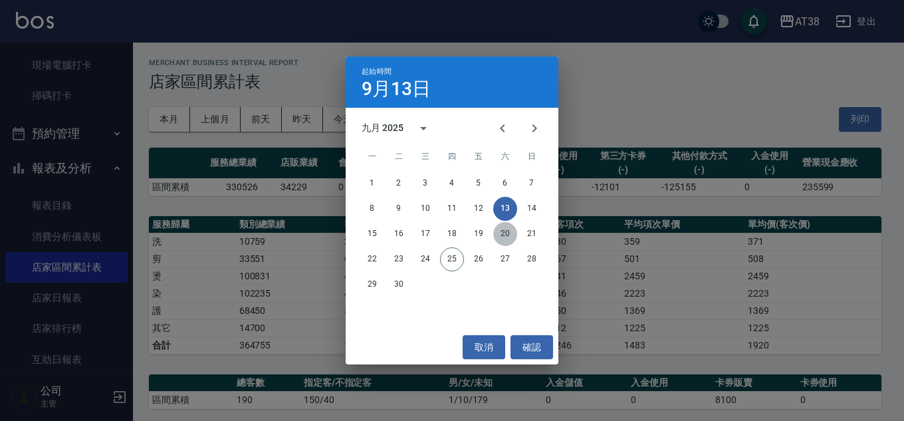
click at [506, 235] on button "20" at bounding box center [505, 234] width 24 height 24
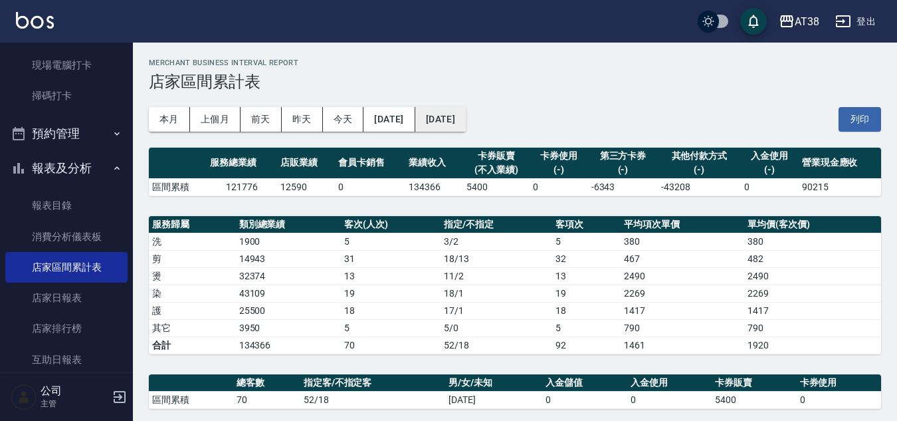
click at [466, 116] on button "[DATE]" at bounding box center [440, 119] width 51 height 25
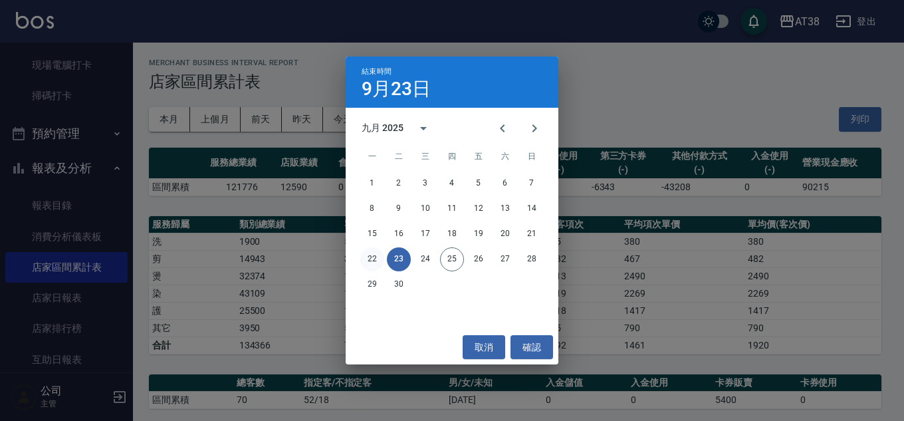
click at [374, 258] on button "22" at bounding box center [372, 259] width 24 height 24
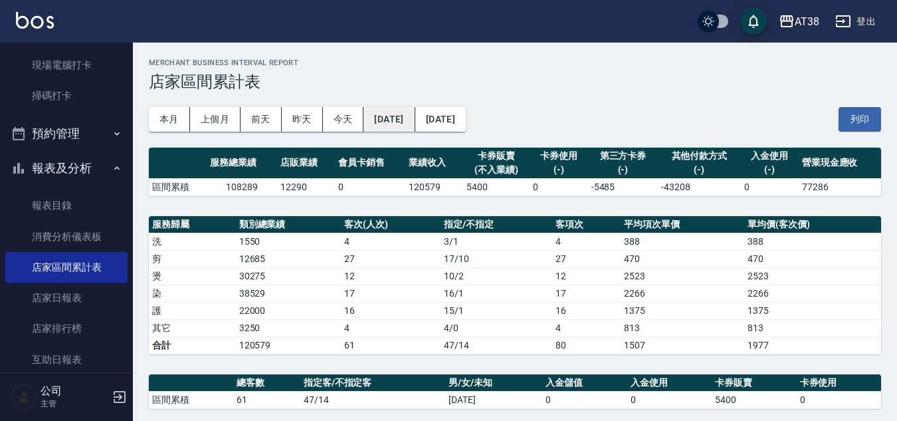
click at [405, 123] on button "[DATE]" at bounding box center [389, 119] width 51 height 25
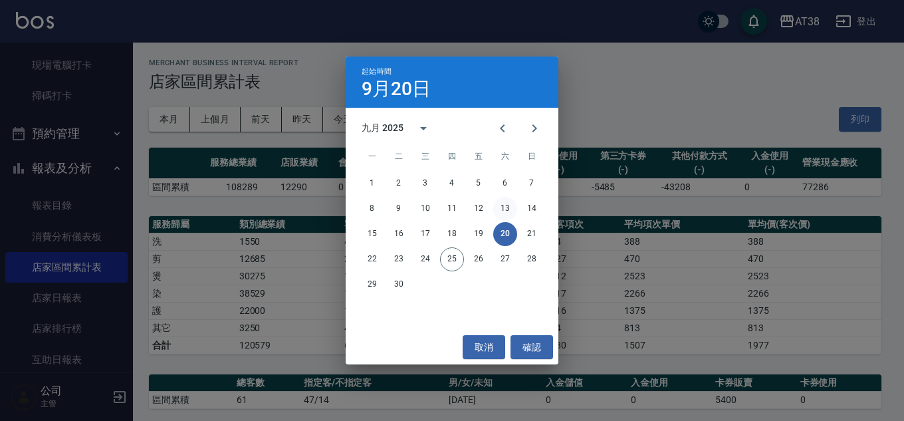
click at [506, 205] on button "13" at bounding box center [505, 209] width 24 height 24
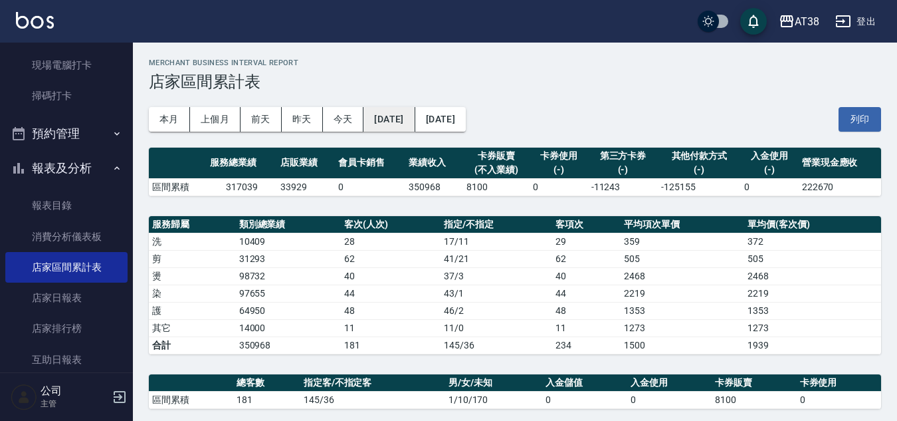
click at [415, 122] on button "[DATE]" at bounding box center [389, 119] width 51 height 25
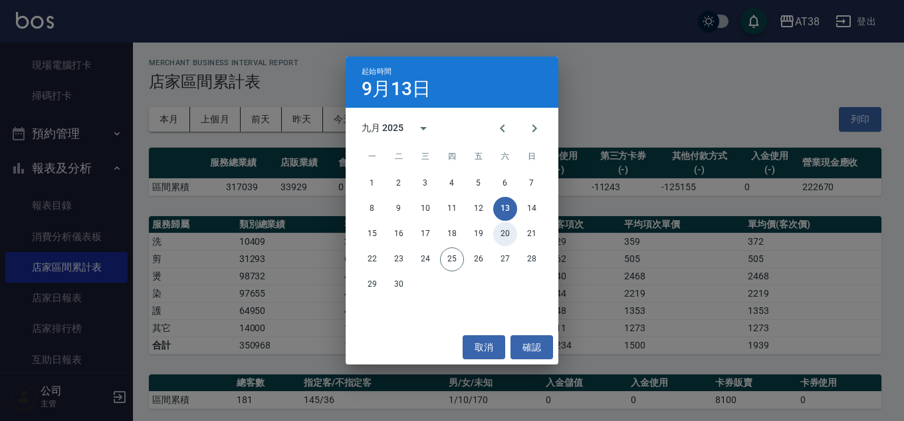
click at [504, 235] on button "20" at bounding box center [505, 234] width 24 height 24
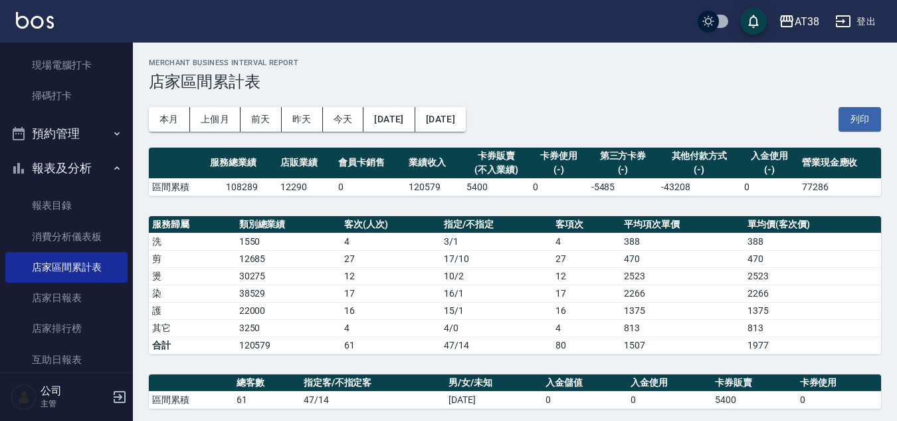
click at [466, 119] on button "[DATE]" at bounding box center [440, 119] width 51 height 25
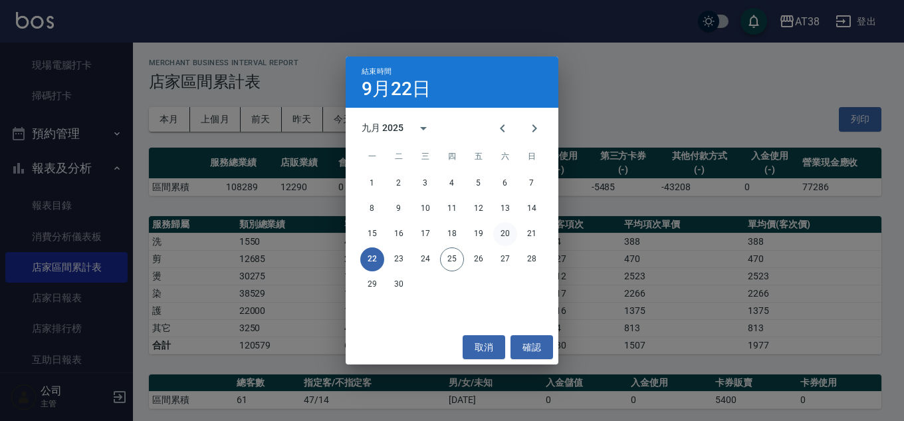
click at [506, 231] on button "20" at bounding box center [505, 234] width 24 height 24
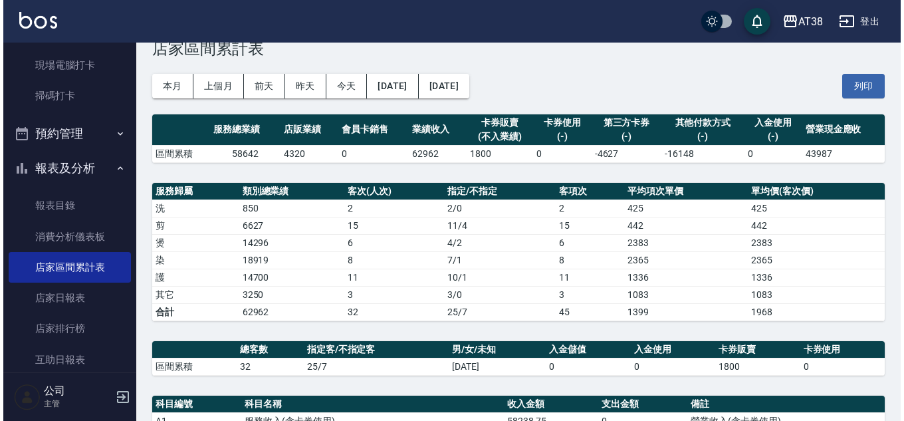
scroll to position [66, 0]
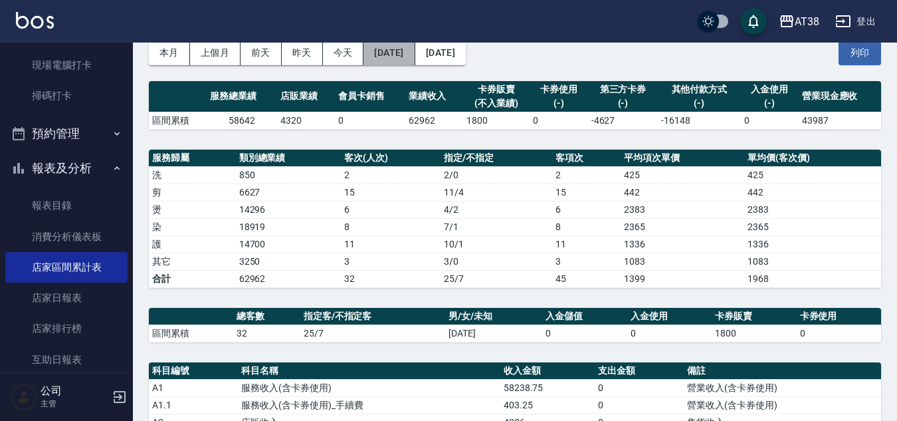
click at [415, 51] on button "[DATE]" at bounding box center [389, 53] width 51 height 25
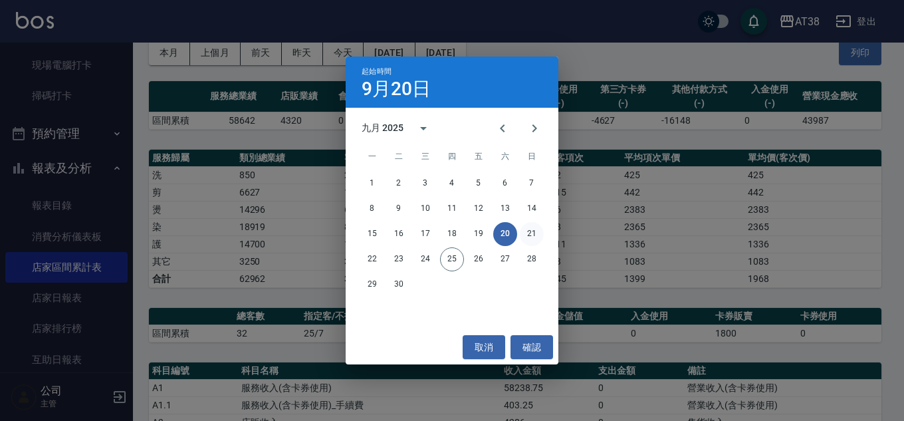
click at [532, 229] on button "21" at bounding box center [532, 234] width 24 height 24
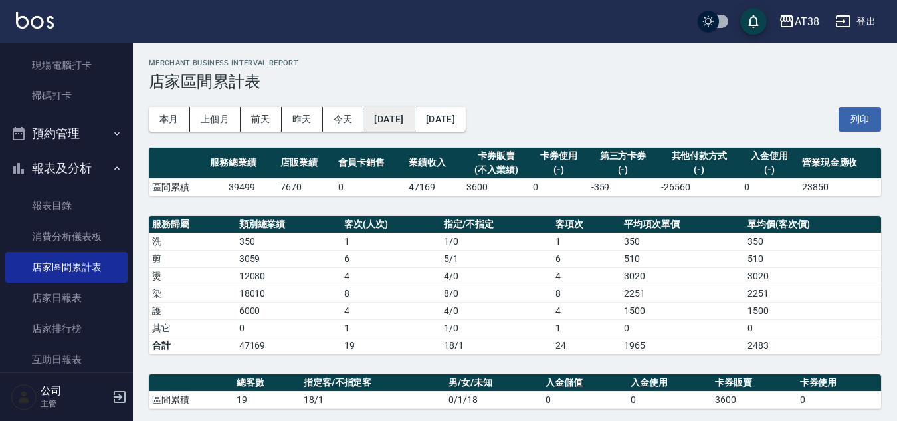
click at [411, 123] on button "[DATE]" at bounding box center [389, 119] width 51 height 25
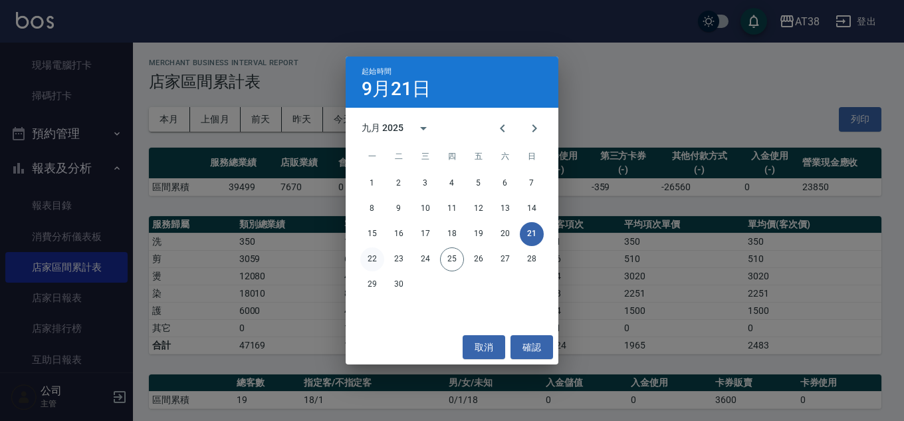
click at [379, 253] on button "22" at bounding box center [372, 259] width 24 height 24
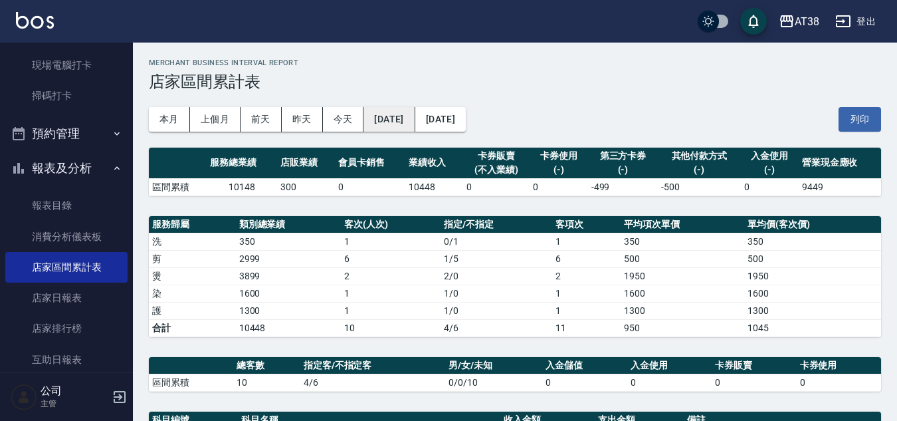
click at [397, 118] on button "[DATE]" at bounding box center [389, 119] width 51 height 25
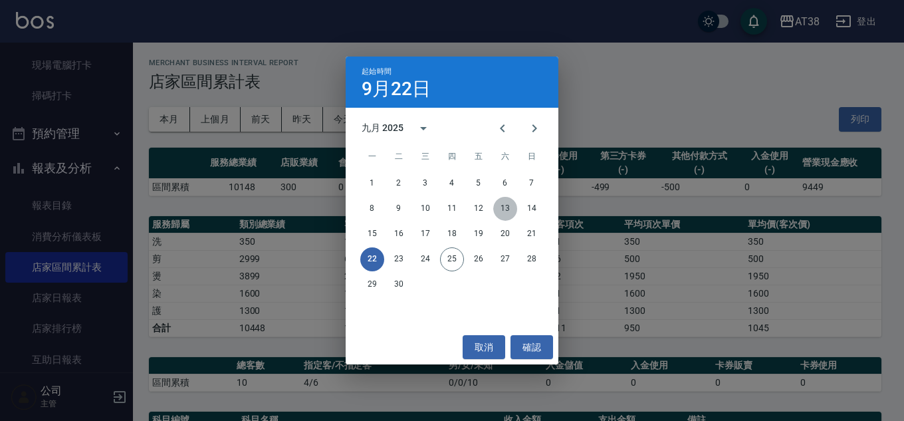
click at [508, 208] on button "13" at bounding box center [505, 209] width 24 height 24
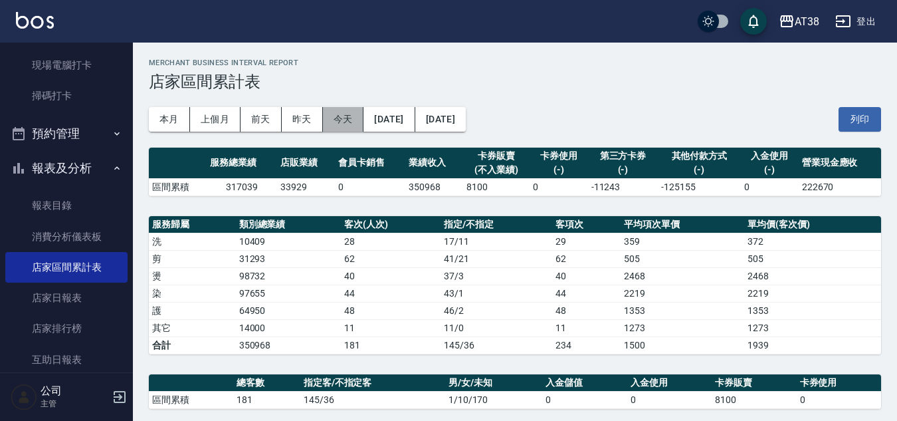
click at [335, 114] on button "今天" at bounding box center [343, 119] width 41 height 25
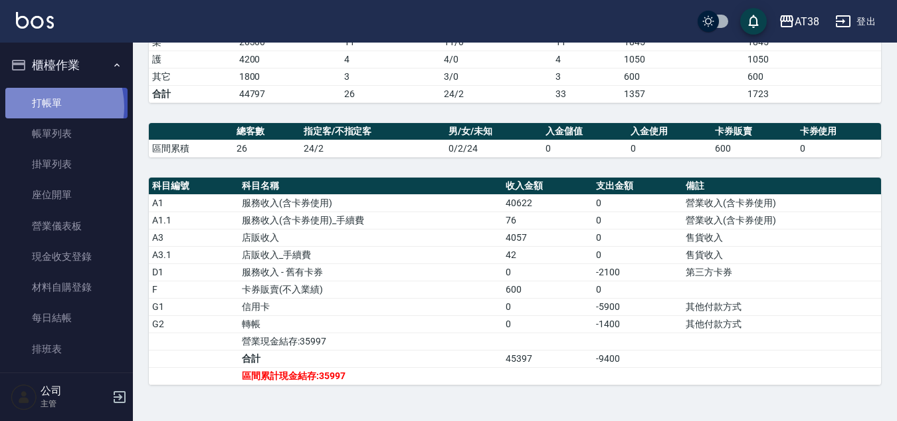
drag, startPoint x: 42, startPoint y: 106, endPoint x: 61, endPoint y: 101, distance: 20.0
click at [42, 106] on link "打帳單" at bounding box center [66, 103] width 122 height 31
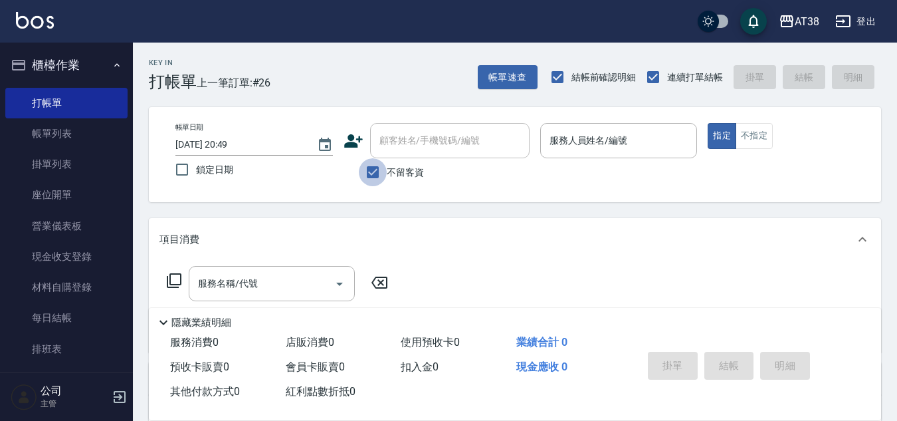
drag, startPoint x: 372, startPoint y: 174, endPoint x: 377, endPoint y: 164, distance: 11.6
click at [372, 174] on input "不留客資" at bounding box center [373, 172] width 28 height 28
drag, startPoint x: 386, startPoint y: 152, endPoint x: 408, endPoint y: 148, distance: 22.2
click at [386, 151] on input "顧客姓名/手機號碼/編號" at bounding box center [440, 140] width 128 height 23
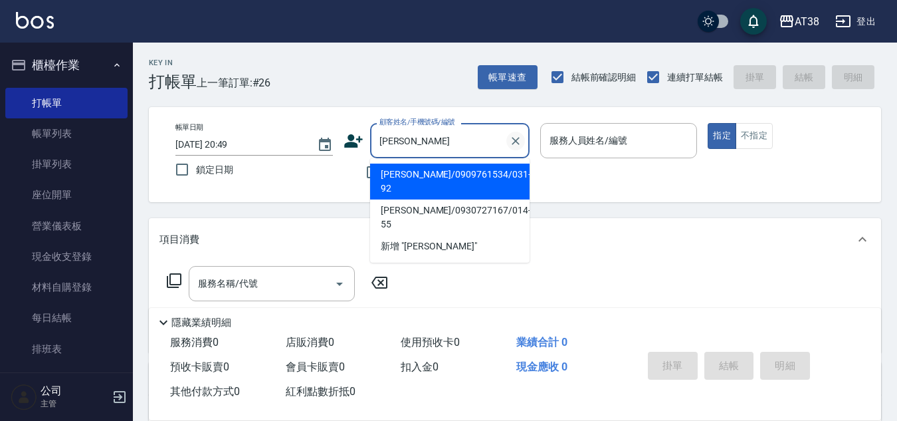
click at [514, 142] on icon "Clear" at bounding box center [516, 141] width 8 height 8
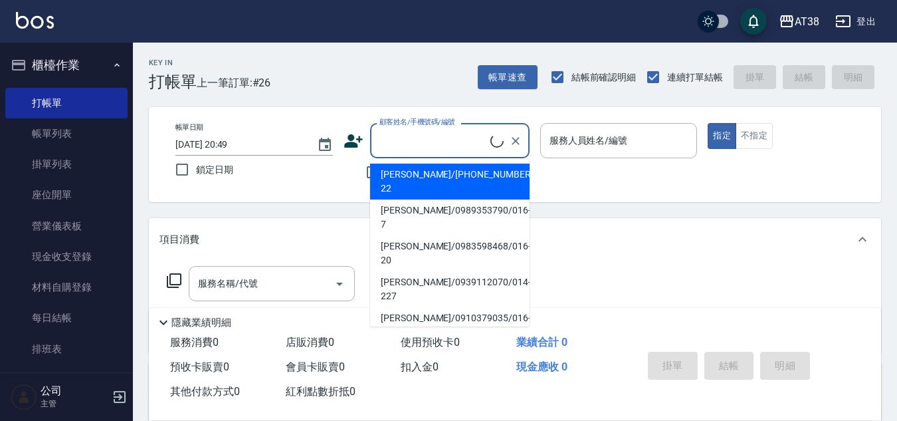
click at [321, 176] on label "鎖定日期" at bounding box center [245, 170] width 154 height 28
click at [196, 176] on input "鎖定日期" at bounding box center [182, 170] width 28 height 28
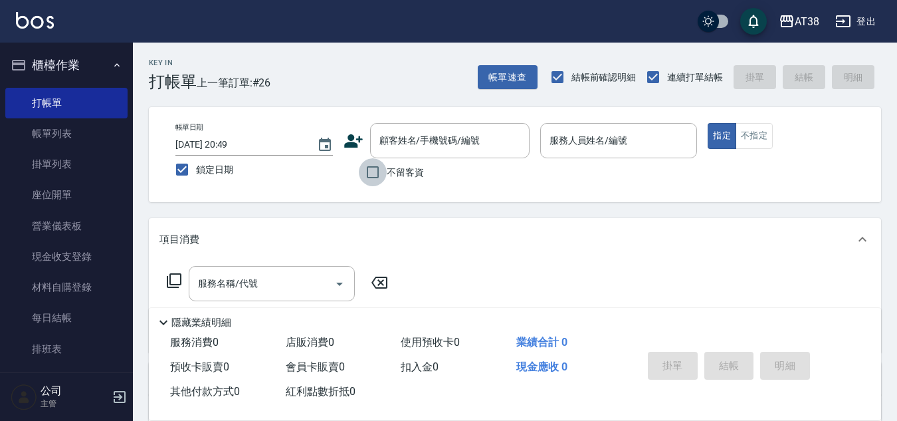
click at [374, 173] on input "不留客資" at bounding box center [373, 172] width 28 height 28
click at [174, 169] on input "鎖定日期" at bounding box center [182, 170] width 28 height 28
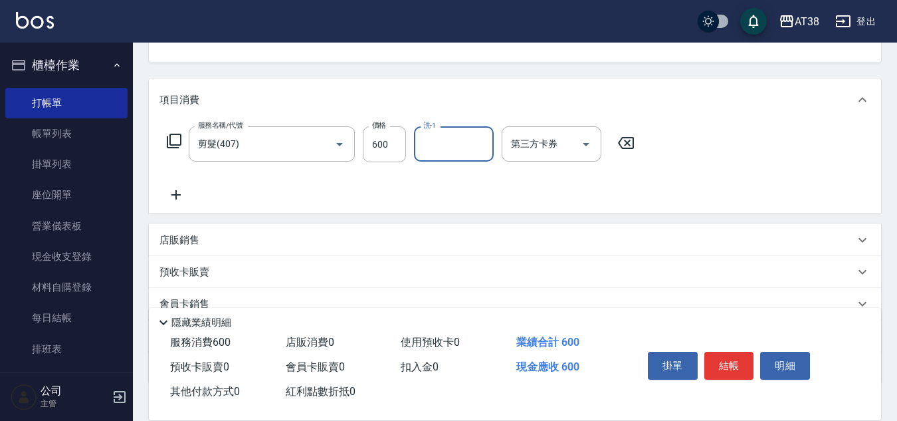
scroll to position [230, 0]
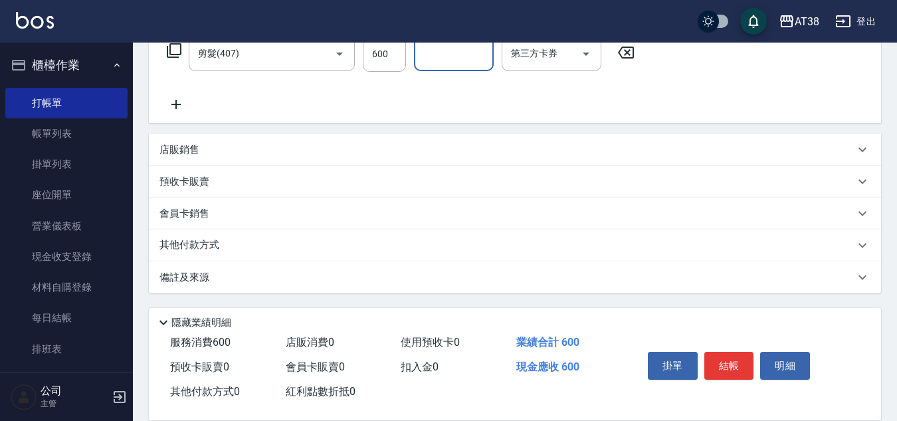
click at [175, 108] on icon at bounding box center [175, 104] width 9 height 9
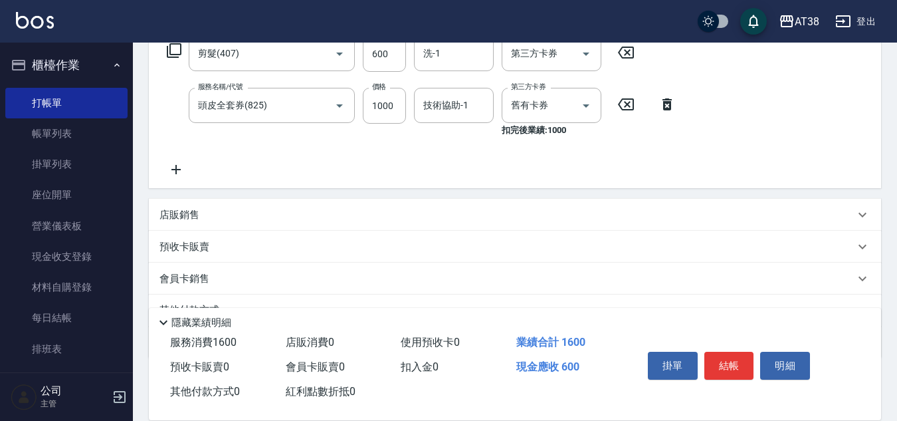
click at [193, 251] on p "預收卡販賣" at bounding box center [185, 247] width 50 height 14
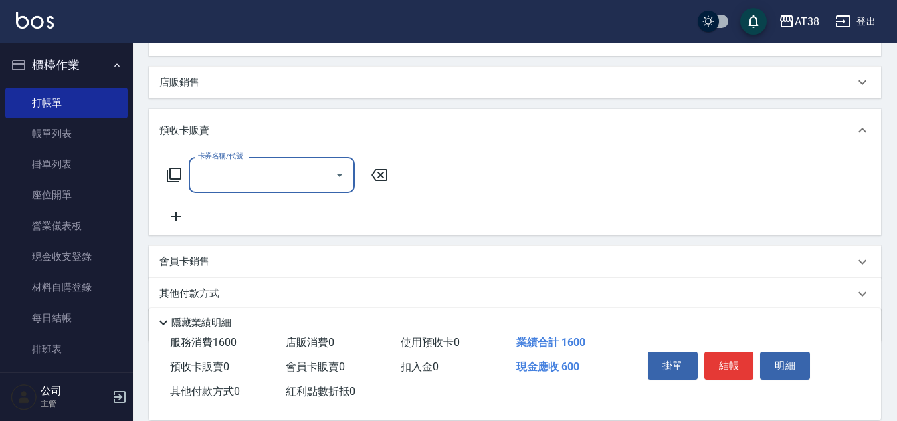
scroll to position [363, 0]
click at [170, 173] on icon at bounding box center [174, 174] width 15 height 15
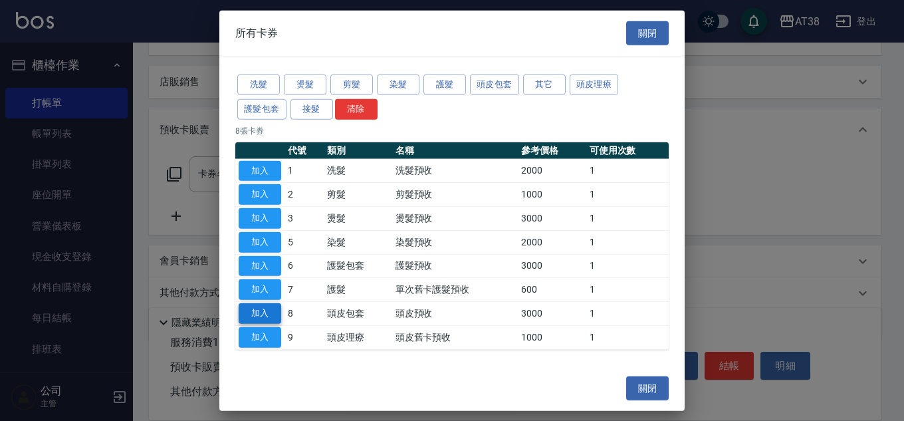
click at [257, 306] on button "加入" at bounding box center [260, 313] width 43 height 21
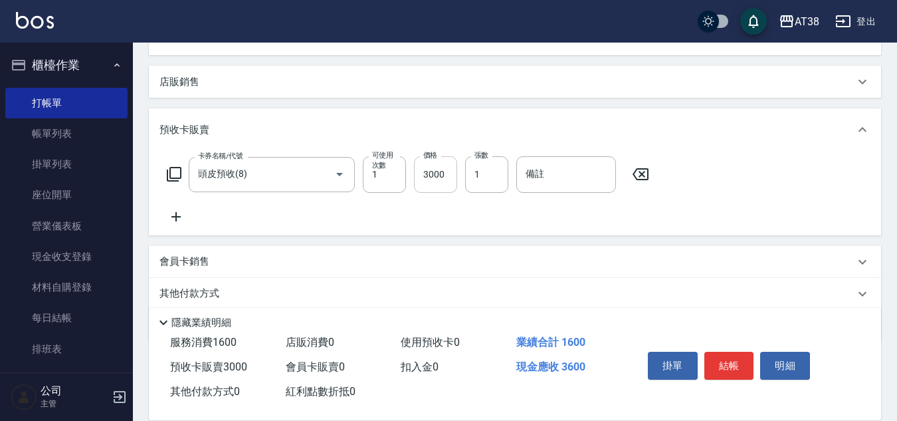
click at [448, 181] on input "3000" at bounding box center [435, 174] width 43 height 36
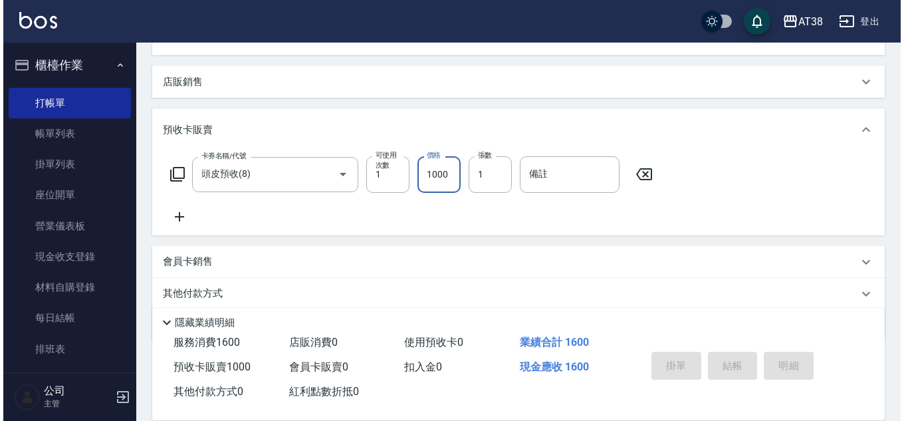
scroll to position [0, 0]
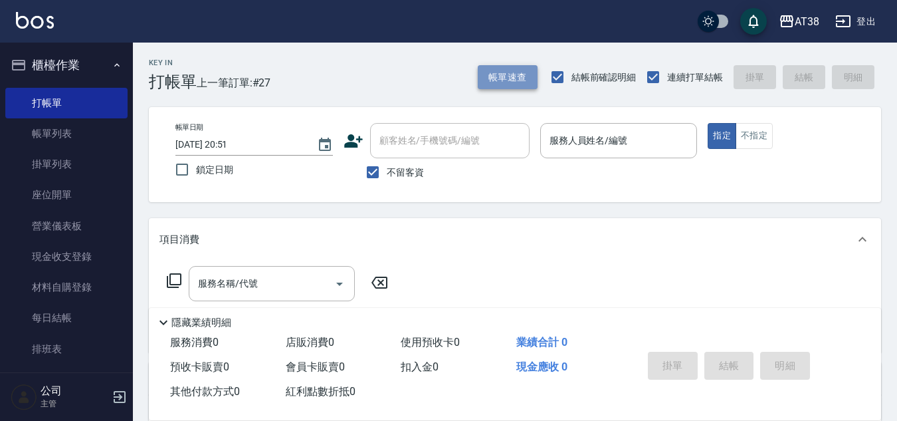
click at [509, 81] on button "帳單速查" at bounding box center [508, 77] width 60 height 25
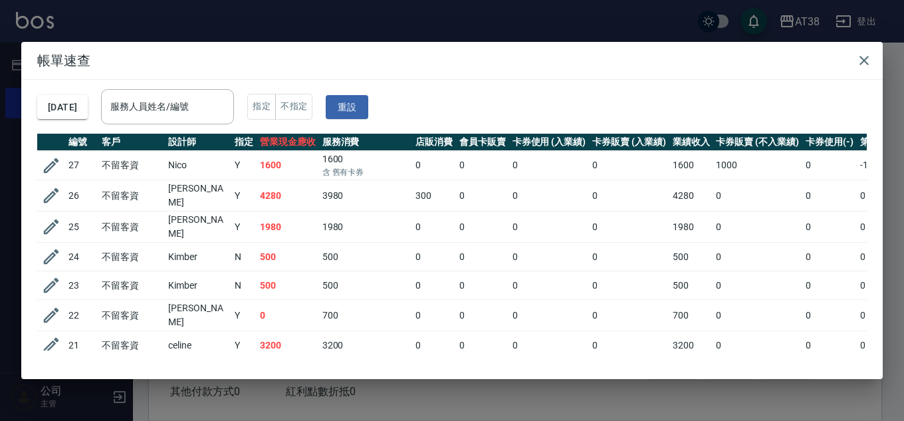
scroll to position [66, 0]
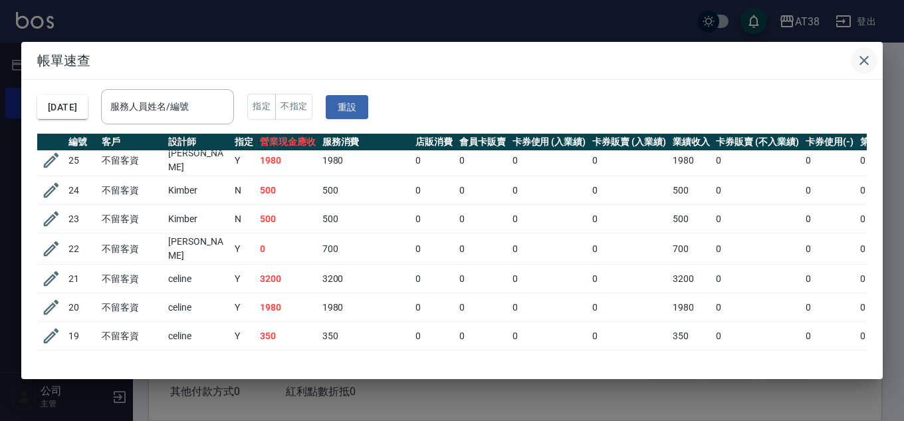
click at [863, 60] on icon "button" at bounding box center [863, 60] width 9 height 9
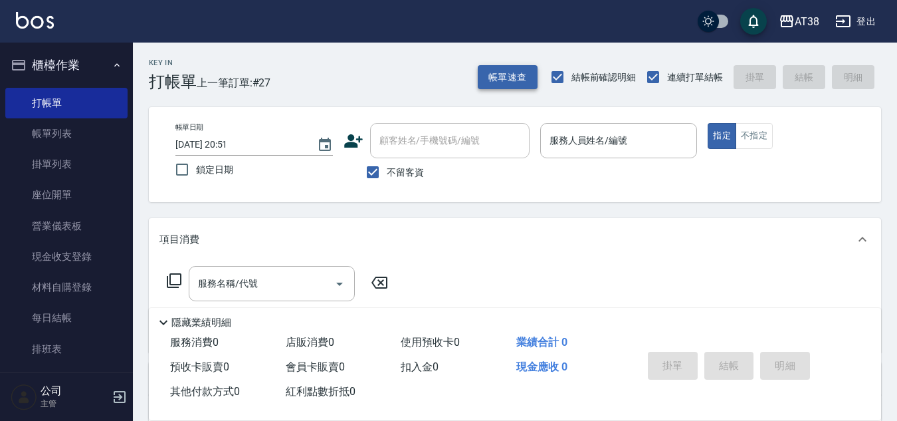
click at [500, 72] on button "帳單速查" at bounding box center [508, 77] width 60 height 25
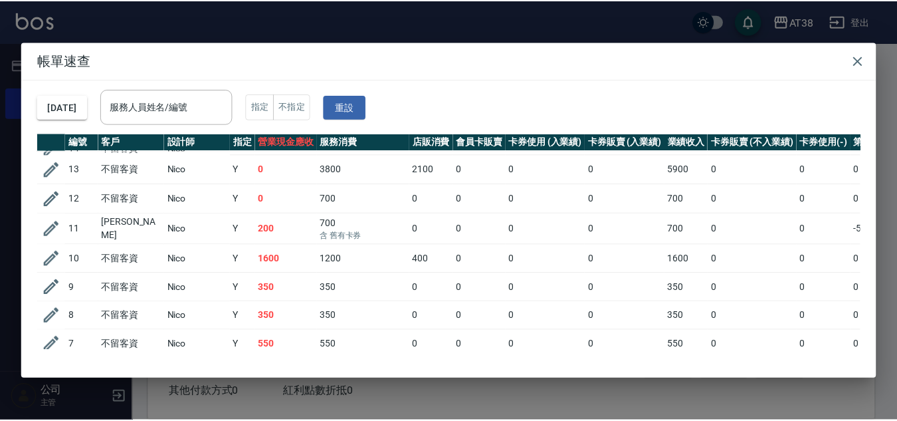
scroll to position [404, 0]
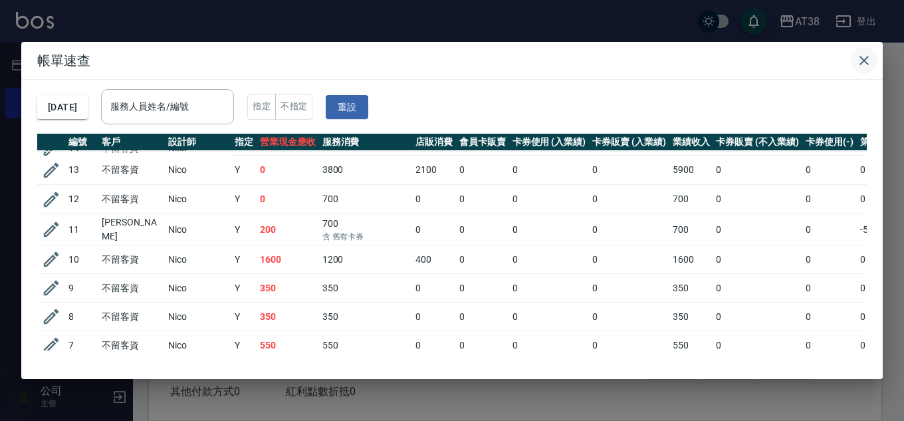
click at [863, 61] on icon "button" at bounding box center [863, 60] width 9 height 9
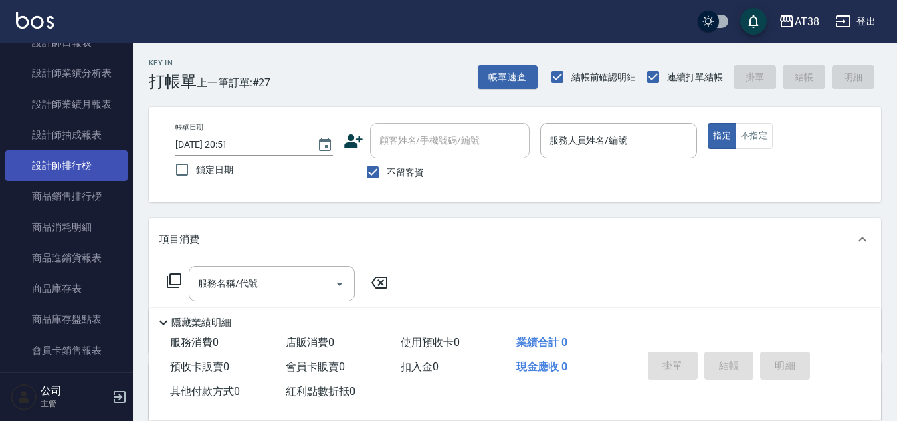
scroll to position [916, 0]
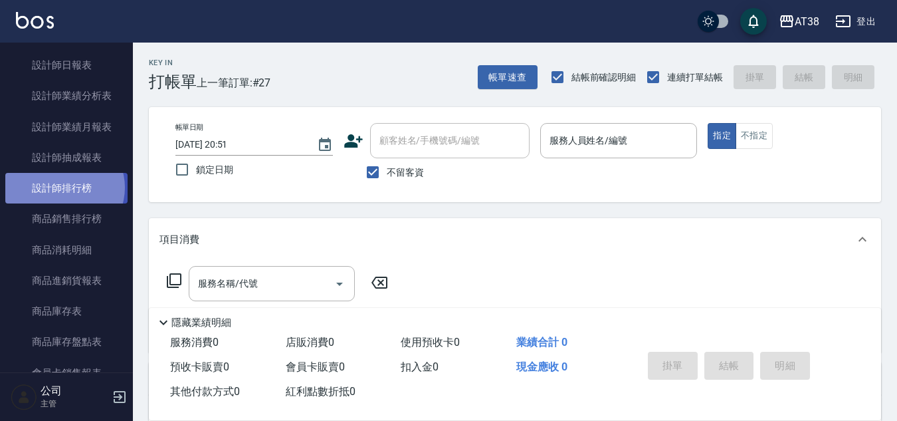
click at [64, 187] on link "設計師排行榜" at bounding box center [66, 188] width 122 height 31
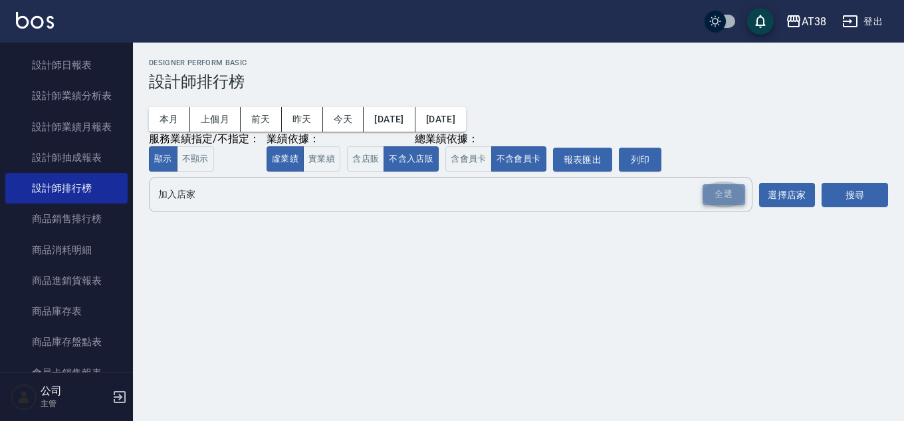
click at [721, 190] on div "全選" at bounding box center [723, 194] width 43 height 21
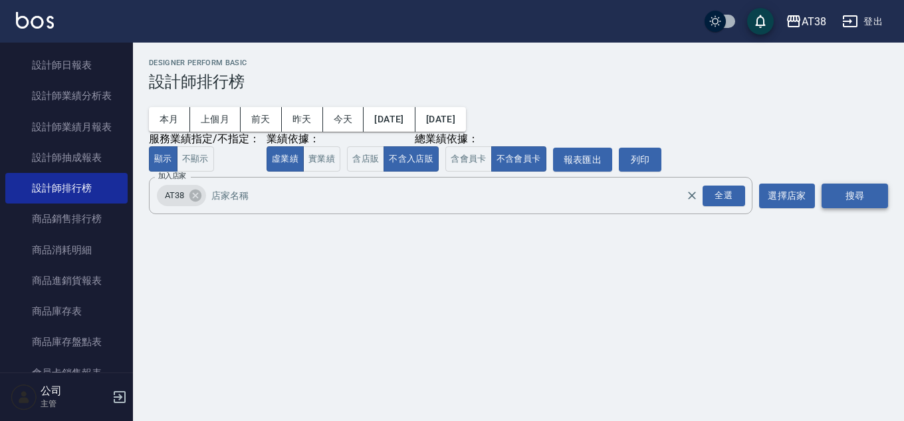
click at [843, 197] on button "搜尋" at bounding box center [854, 195] width 66 height 25
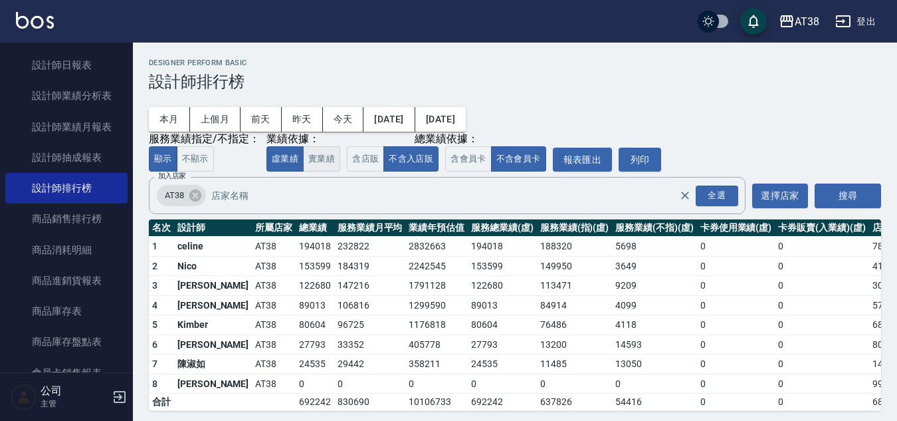
click at [318, 166] on button "實業績" at bounding box center [321, 159] width 37 height 26
click at [294, 161] on button "虛業績" at bounding box center [285, 159] width 37 height 26
click at [342, 120] on button "今天" at bounding box center [343, 119] width 41 height 25
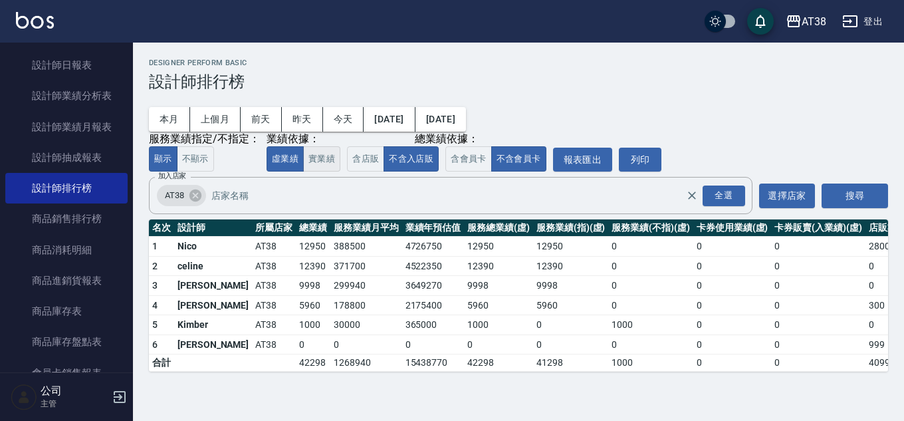
click at [325, 162] on button "實業績" at bounding box center [321, 159] width 37 height 26
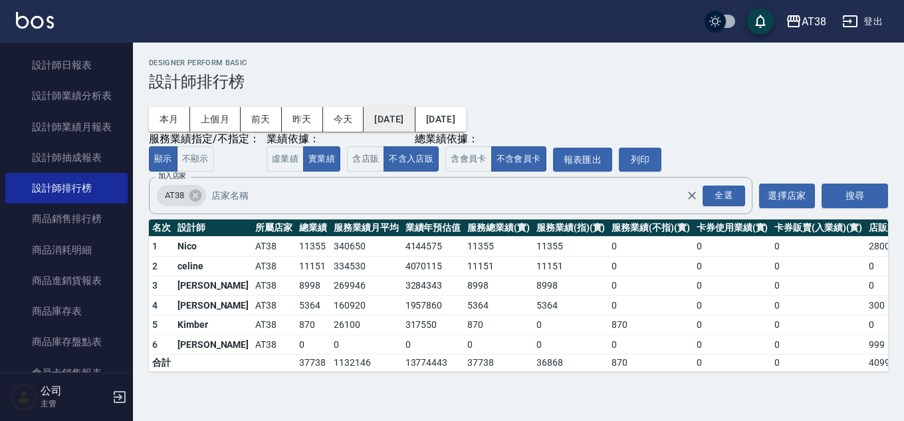
click at [381, 122] on button "[DATE]" at bounding box center [389, 119] width 51 height 25
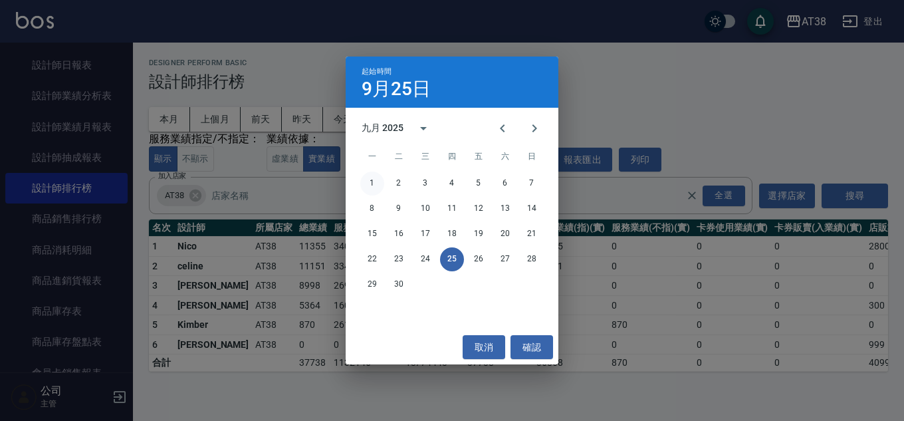
click at [375, 181] on button "1" at bounding box center [372, 183] width 24 height 24
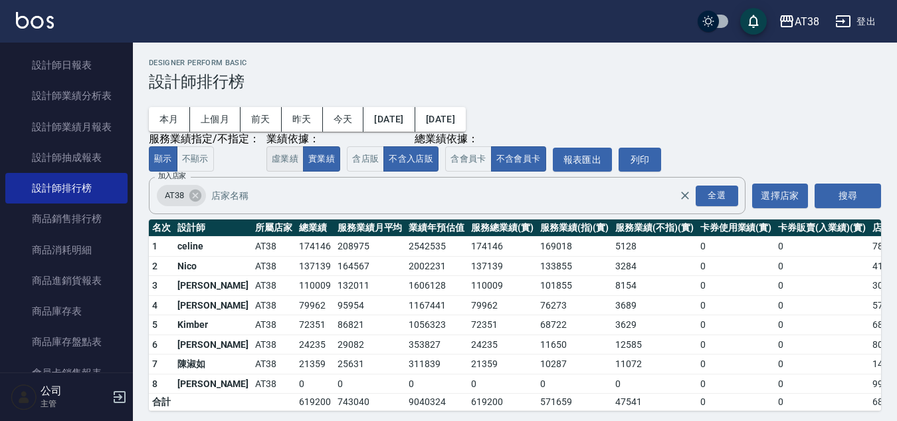
click at [282, 161] on button "虛業績" at bounding box center [285, 159] width 37 height 26
click at [320, 161] on button "實業績" at bounding box center [321, 159] width 37 height 26
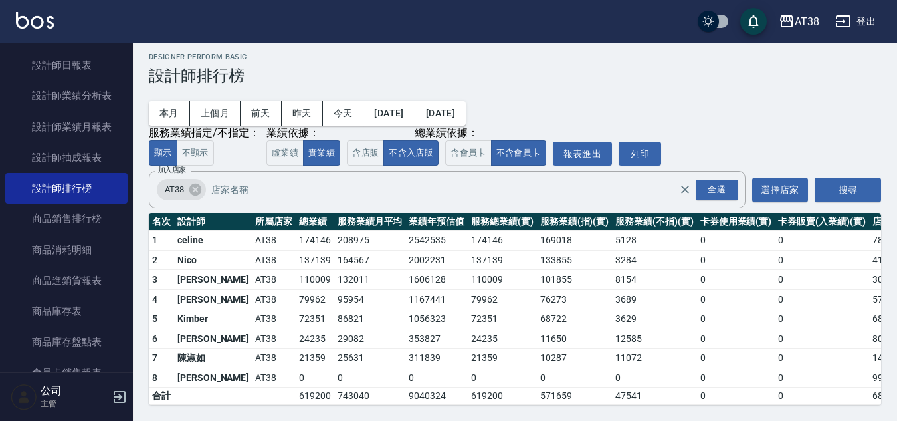
scroll to position [18, 0]
click at [289, 149] on button "虛業績" at bounding box center [285, 153] width 37 height 26
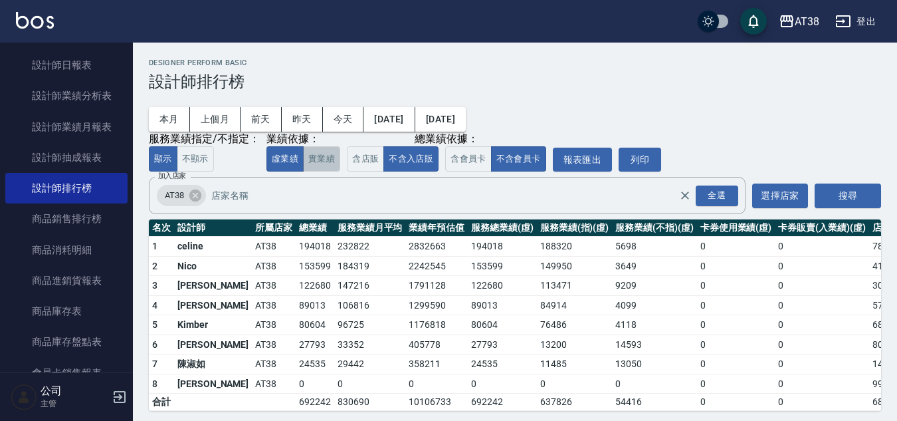
click at [324, 163] on button "實業績" at bounding box center [321, 159] width 37 height 26
click at [278, 160] on button "虛業績" at bounding box center [285, 159] width 37 height 26
click at [327, 160] on button "實業績" at bounding box center [321, 159] width 37 height 26
click at [279, 162] on button "虛業績" at bounding box center [285, 159] width 37 height 26
click at [323, 156] on button "實業績" at bounding box center [321, 159] width 37 height 26
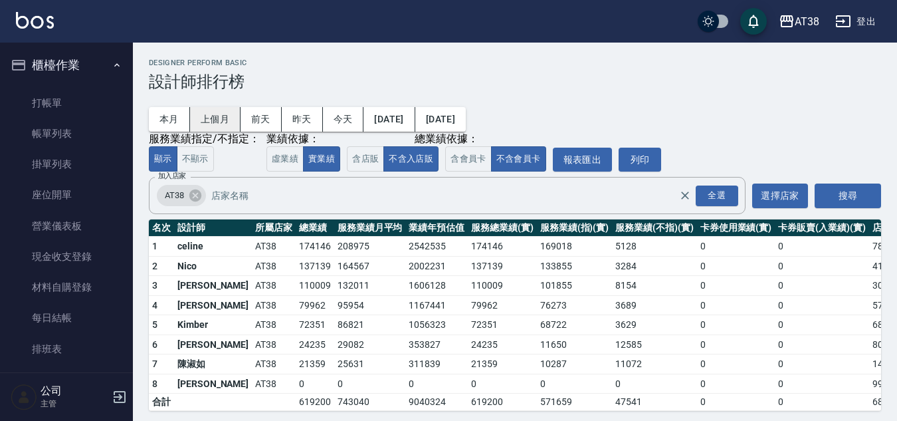
click at [223, 118] on button "上個月" at bounding box center [215, 119] width 51 height 25
